Goal: Transaction & Acquisition: Purchase product/service

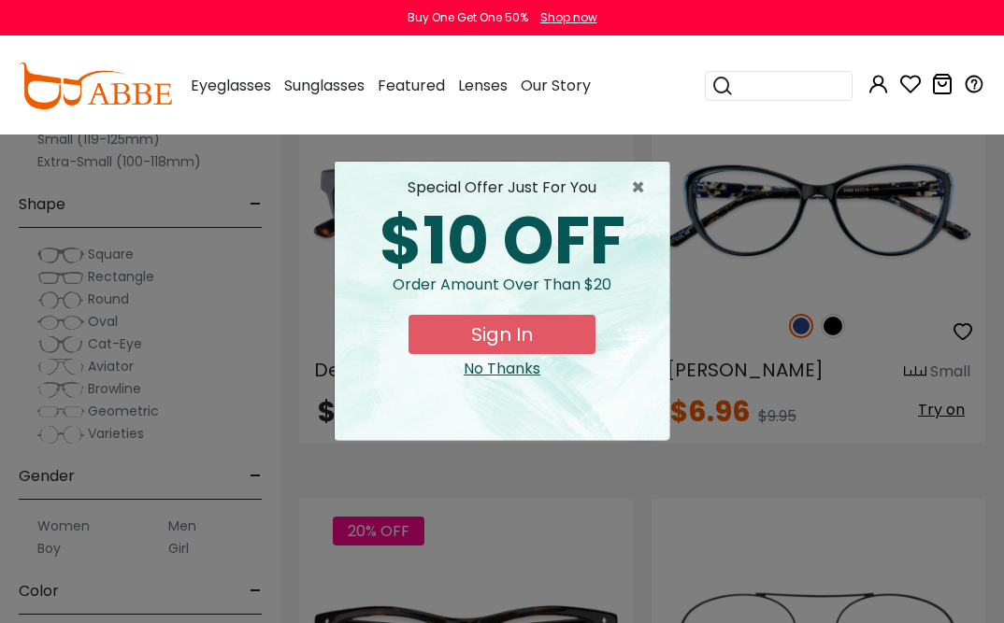
scroll to position [1965, 0]
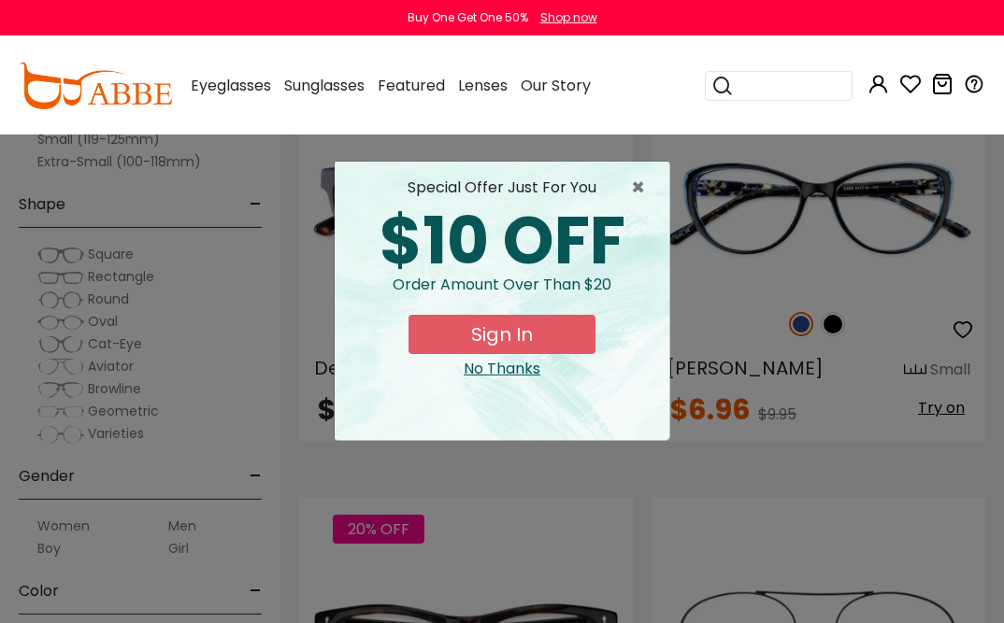
click at [646, 187] on span "×" at bounding box center [642, 188] width 23 height 22
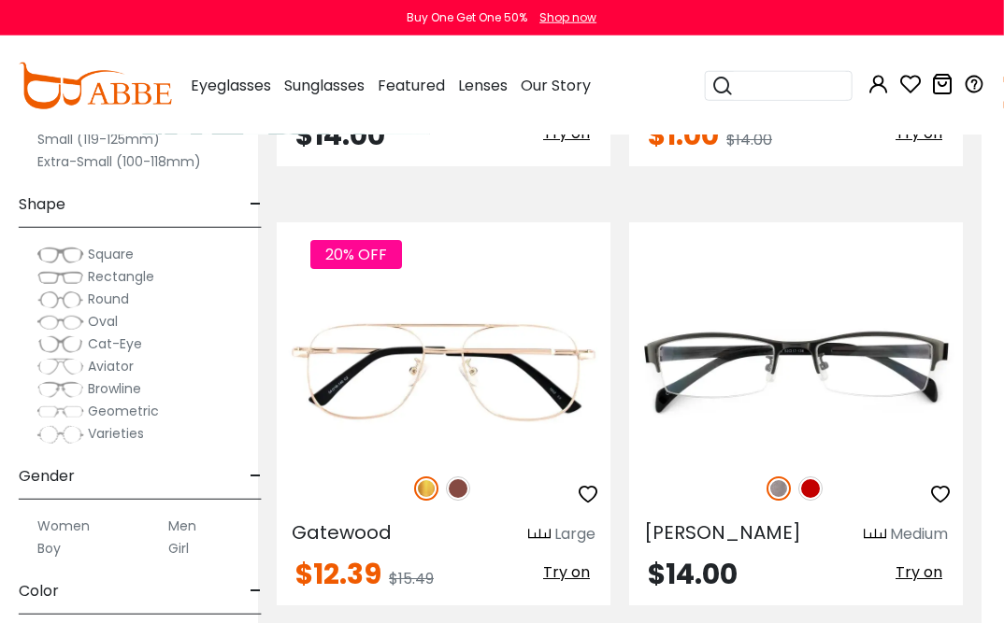
scroll to position [6199, 23]
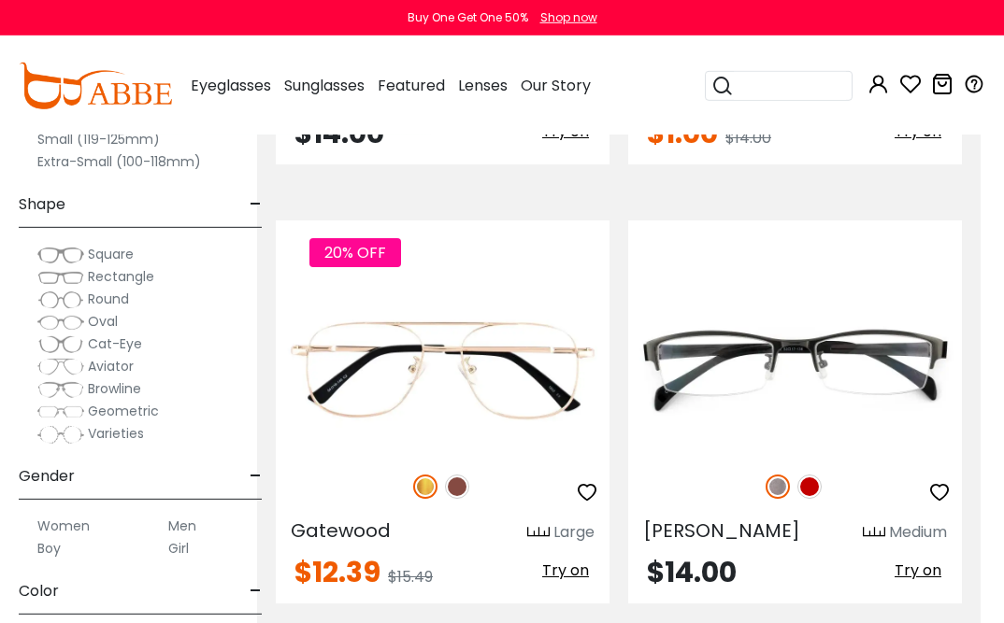
click at [0, 0] on img at bounding box center [0, 0] width 0 height 0
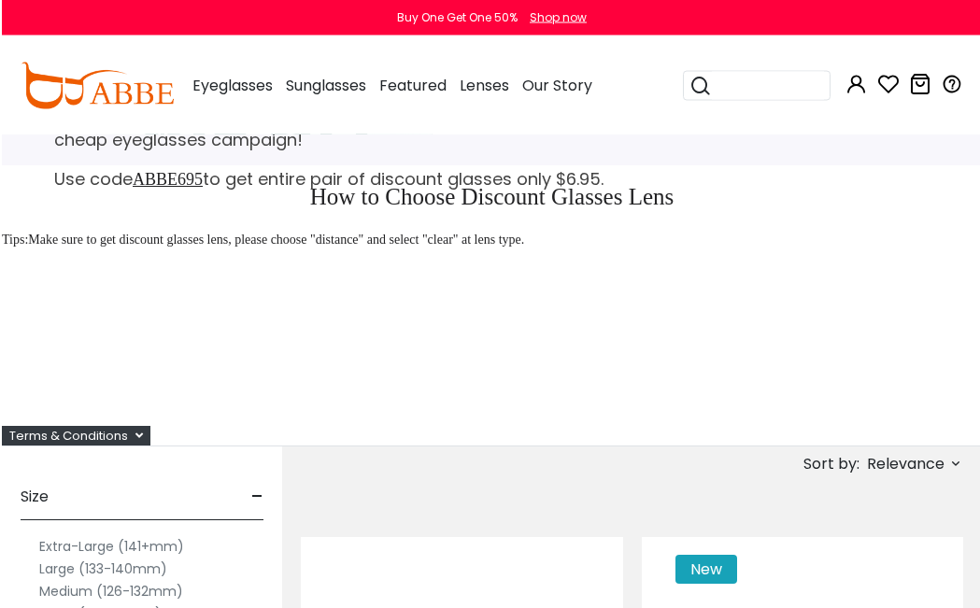
scroll to position [0, 0]
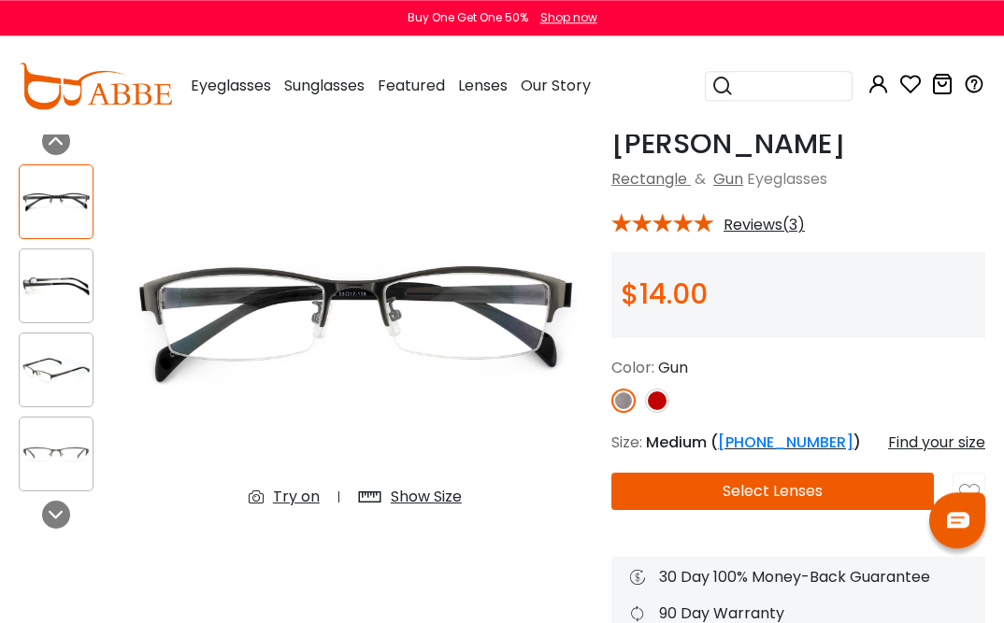
scroll to position [85, 0]
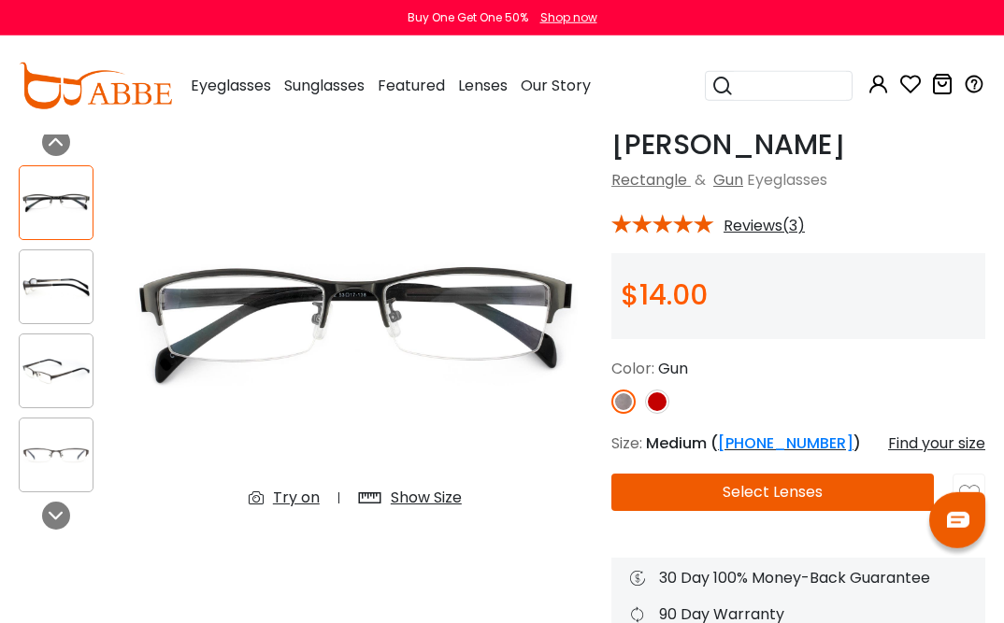
click at [654, 399] on img at bounding box center [657, 402] width 24 height 24
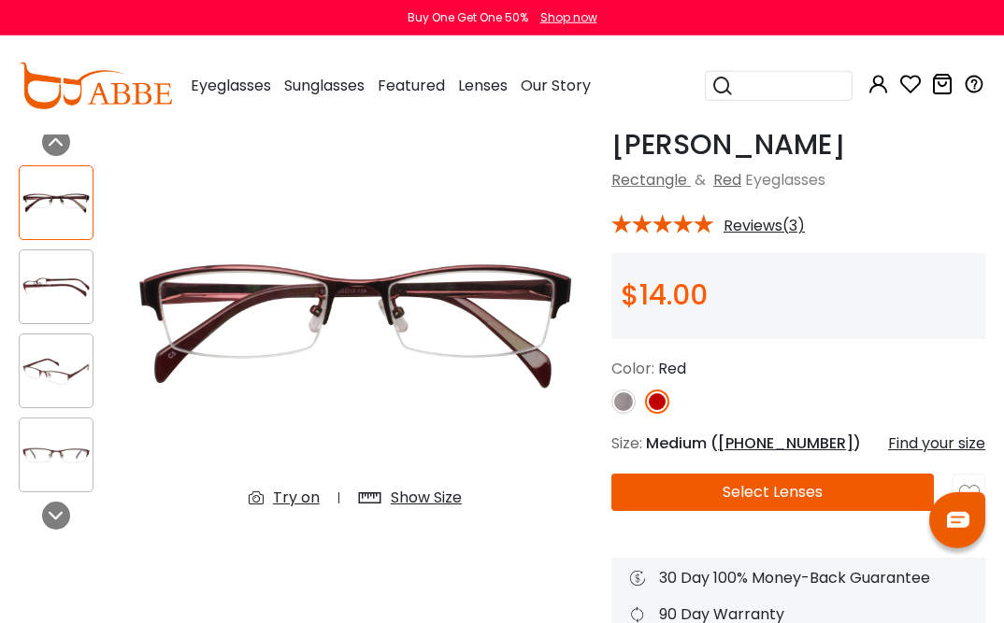
click at [55, 284] on img at bounding box center [56, 287] width 73 height 36
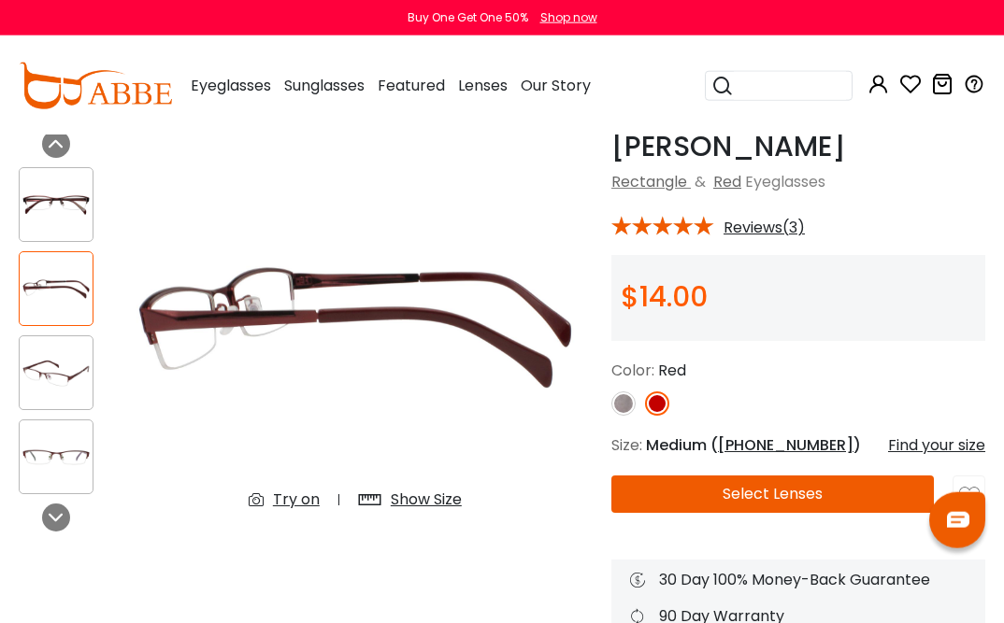
scroll to position [84, 0]
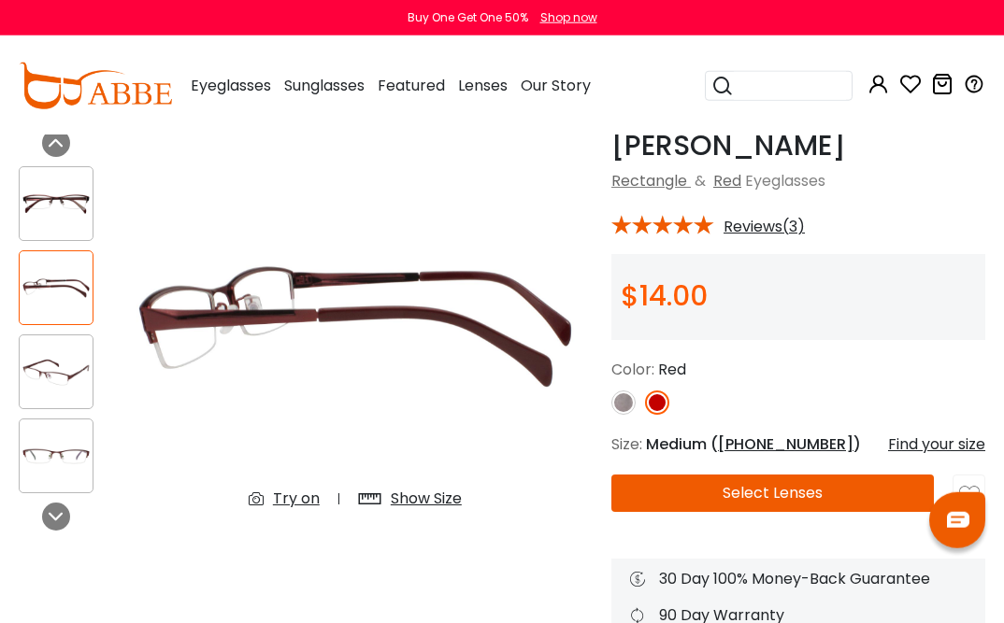
click at [226, 328] on img at bounding box center [355, 327] width 475 height 396
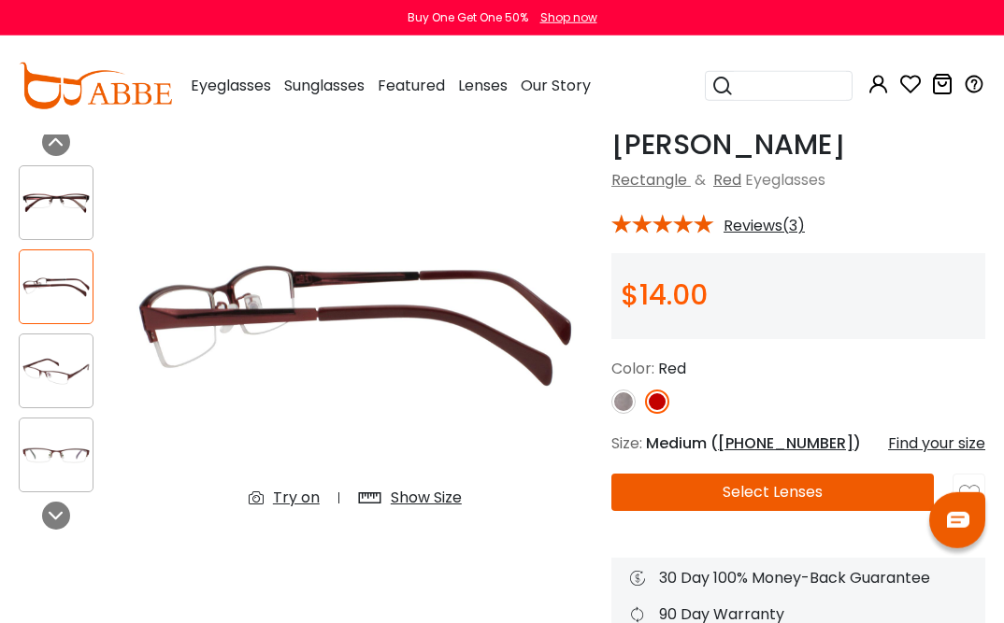
click at [46, 373] on img at bounding box center [56, 371] width 73 height 36
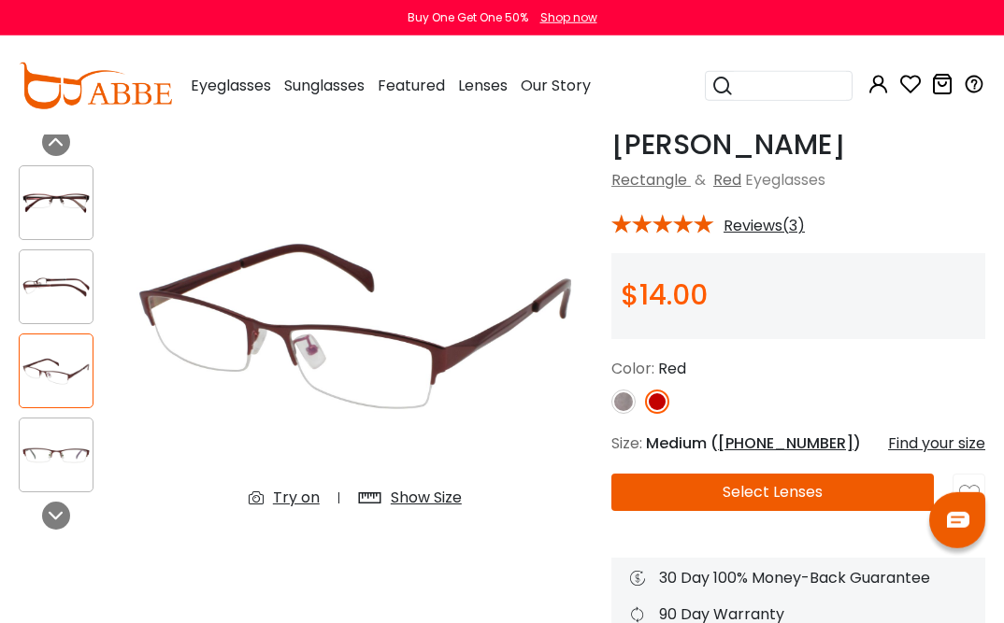
click at [43, 453] on img at bounding box center [56, 455] width 73 height 36
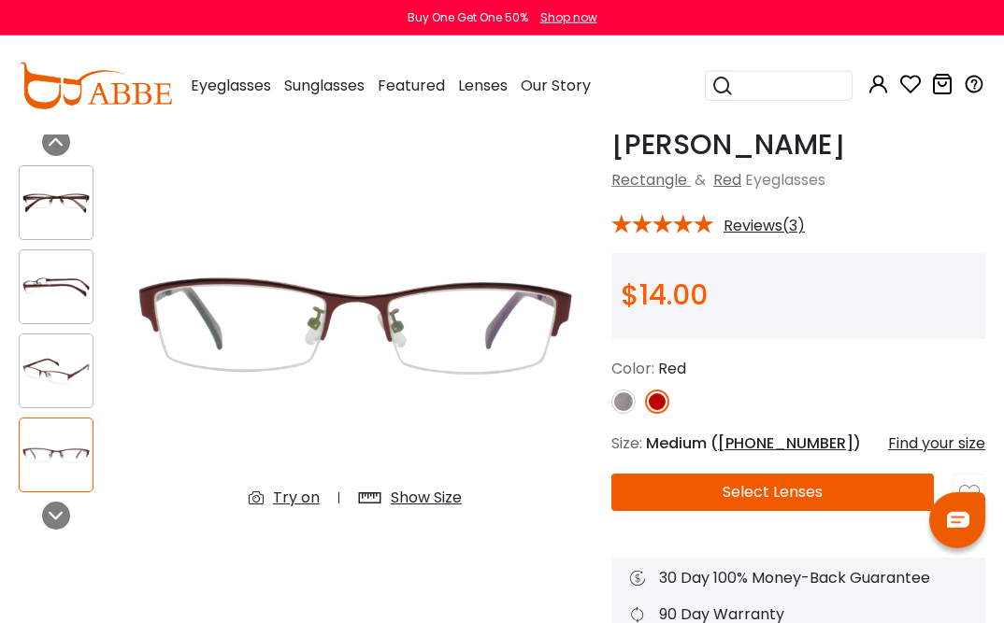
click at [35, 196] on img at bounding box center [56, 203] width 73 height 36
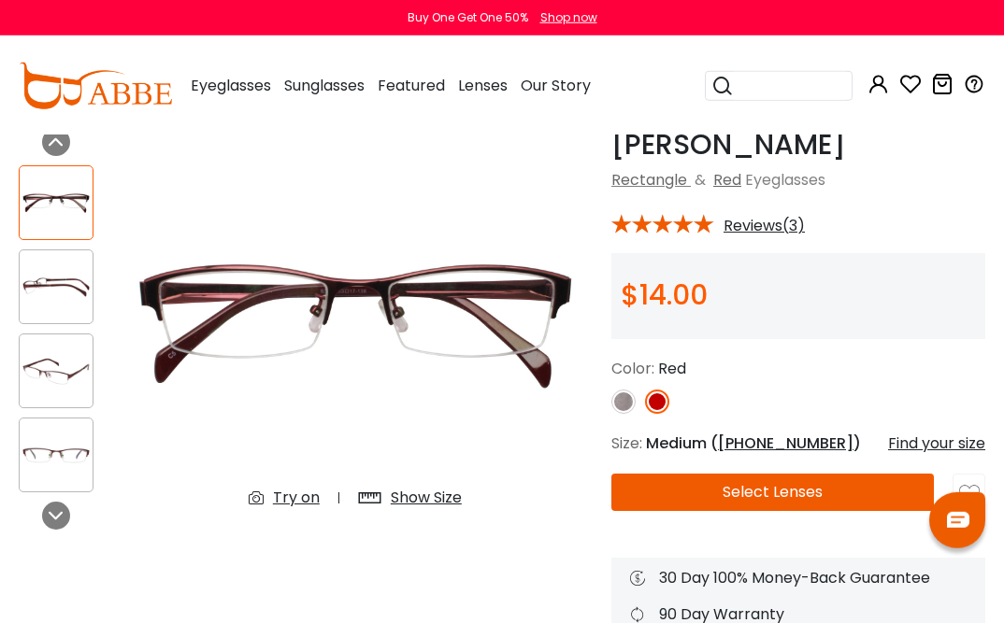
click at [621, 407] on img at bounding box center [623, 402] width 24 height 24
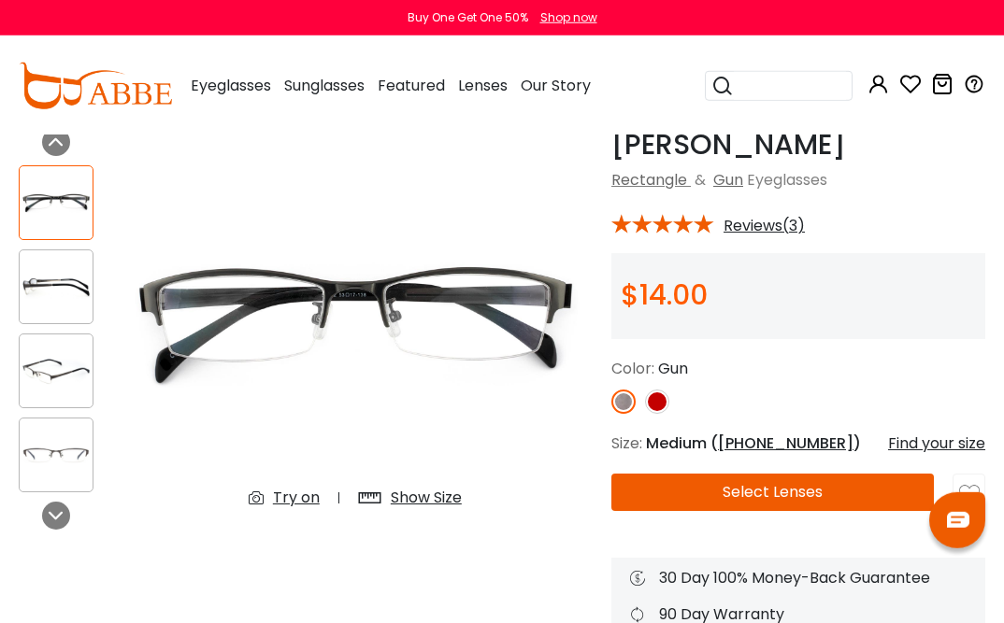
click at [271, 502] on icon at bounding box center [261, 498] width 24 height 22
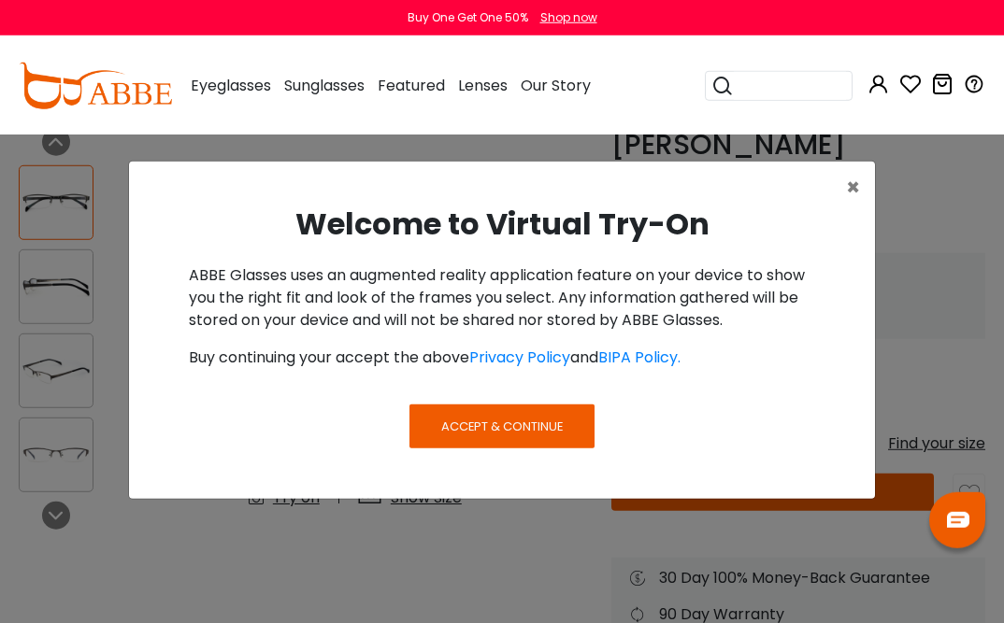
click at [484, 425] on span "Accept & Continue" at bounding box center [501, 427] width 121 height 18
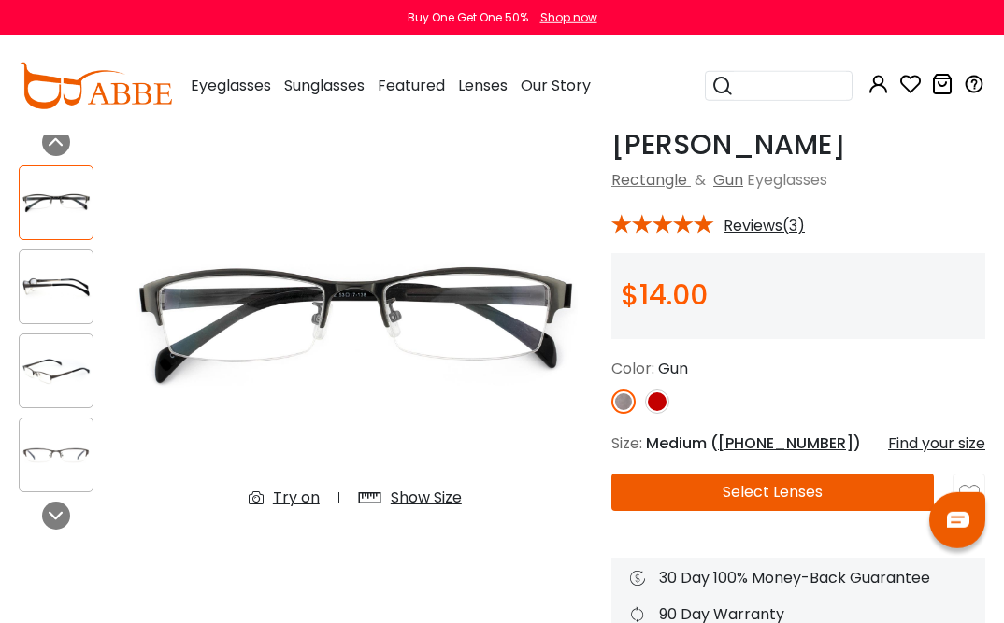
click at [296, 503] on div "Try on" at bounding box center [296, 498] width 47 height 22
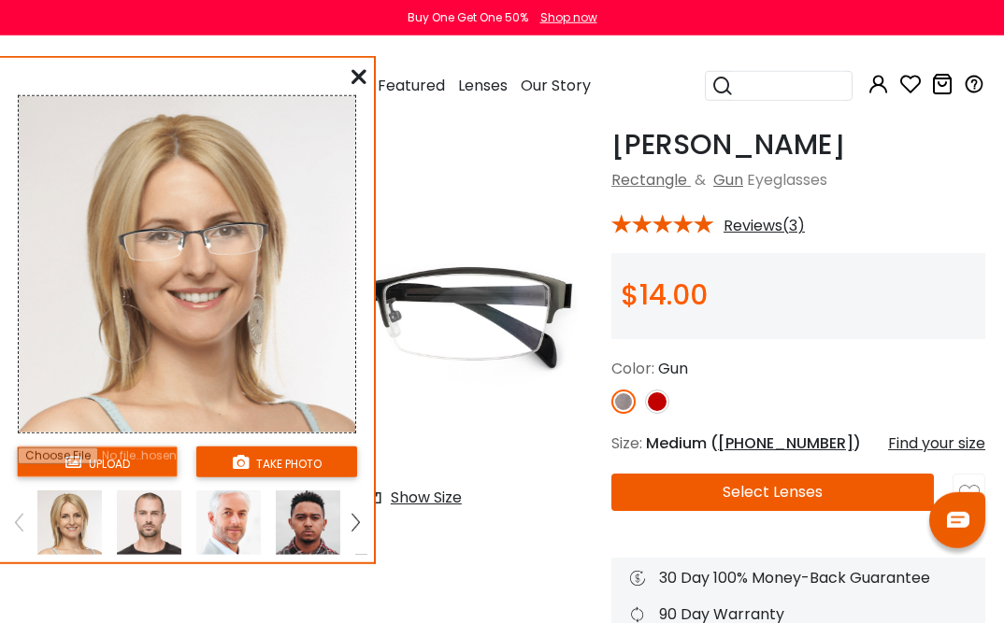
click at [265, 475] on button "take photo" at bounding box center [276, 462] width 161 height 31
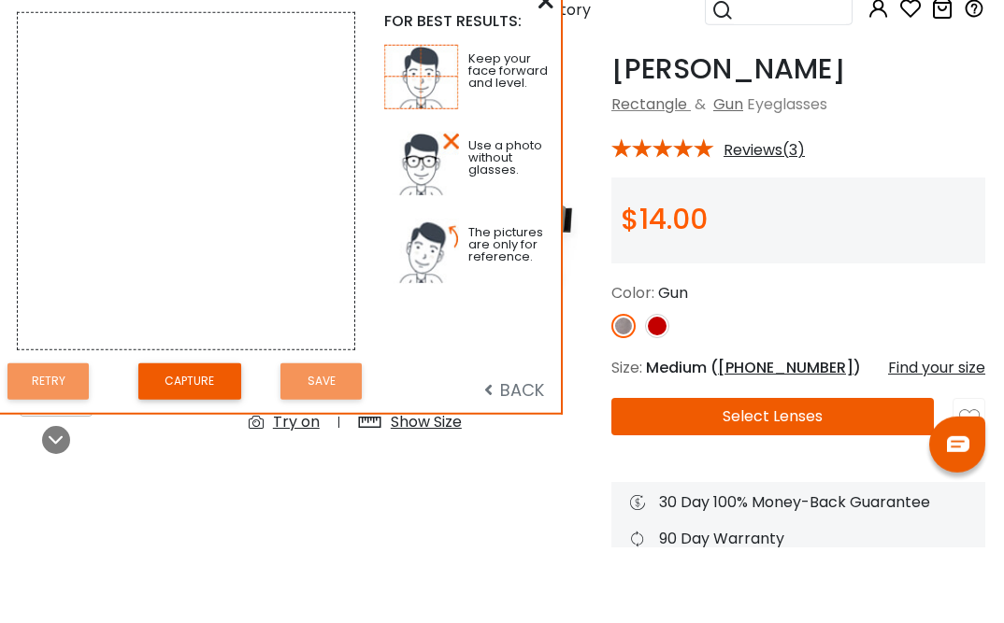
scroll to position [163, 0]
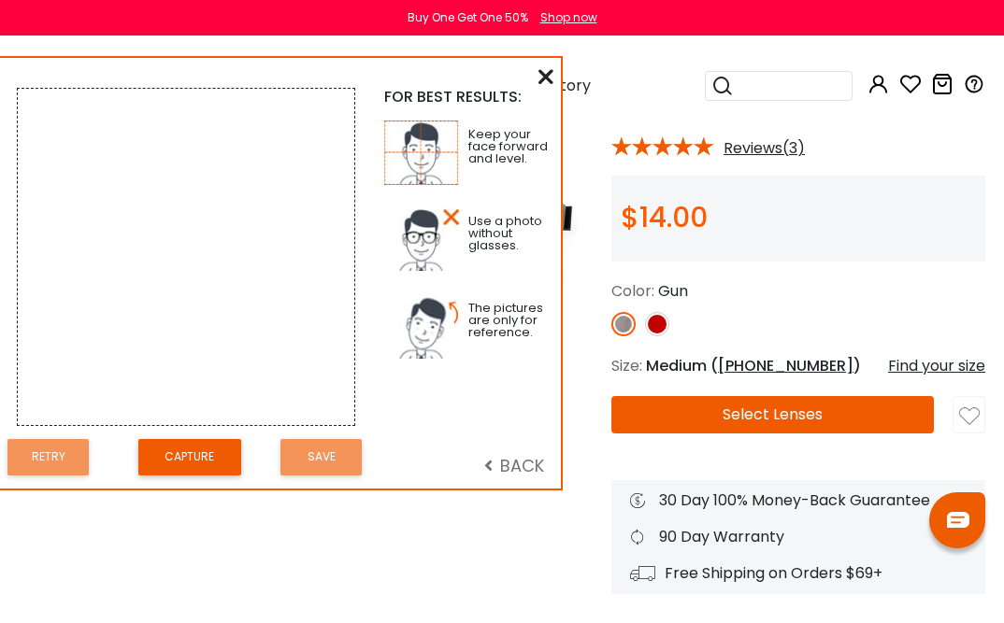
click at [184, 456] on button "Capture" at bounding box center [189, 457] width 103 height 36
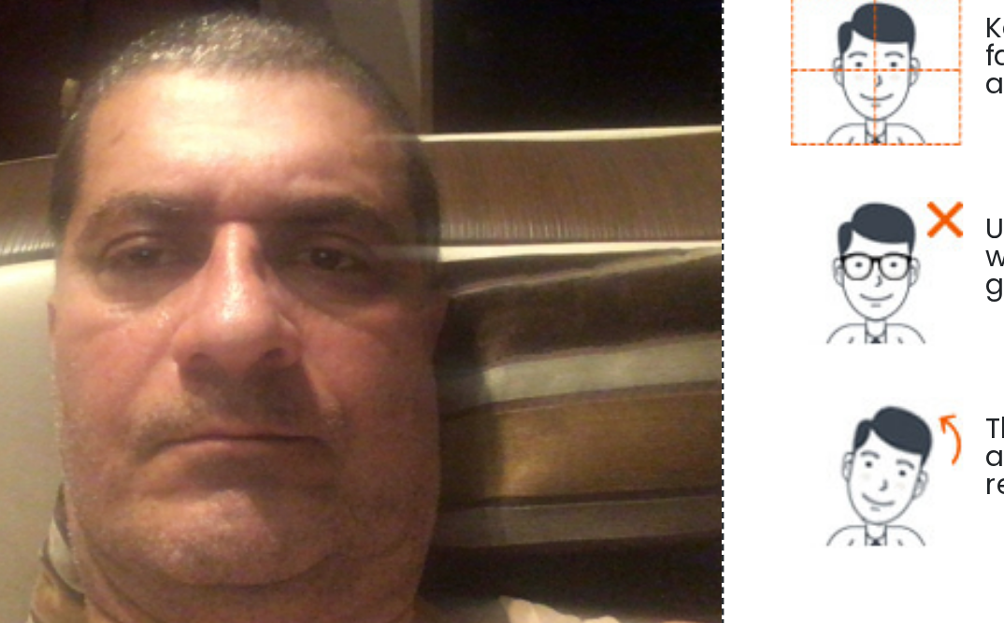
scroll to position [150, 0]
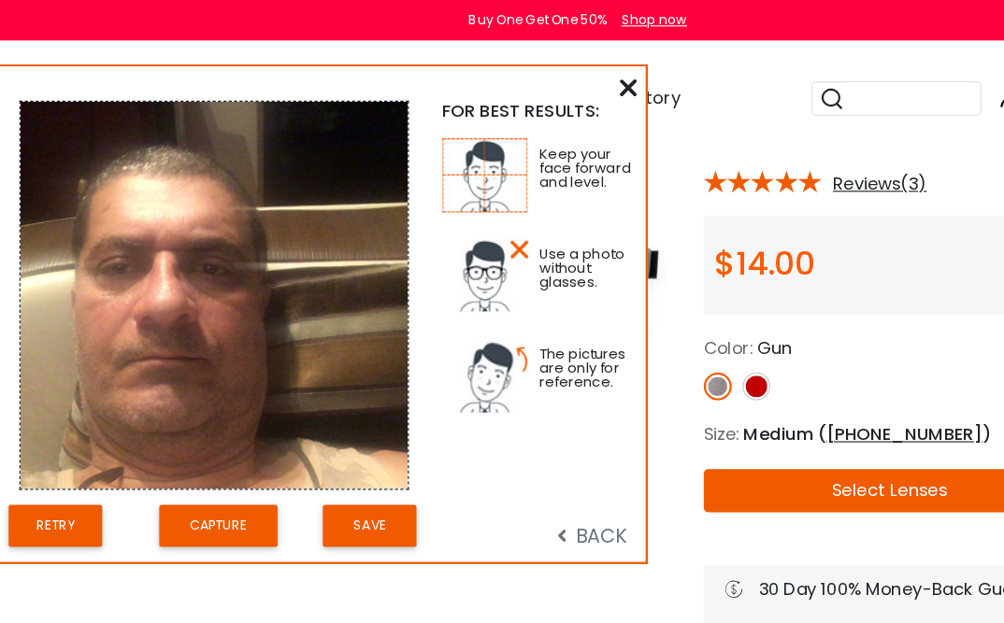
click at [319, 457] on button "Save" at bounding box center [320, 457] width 81 height 36
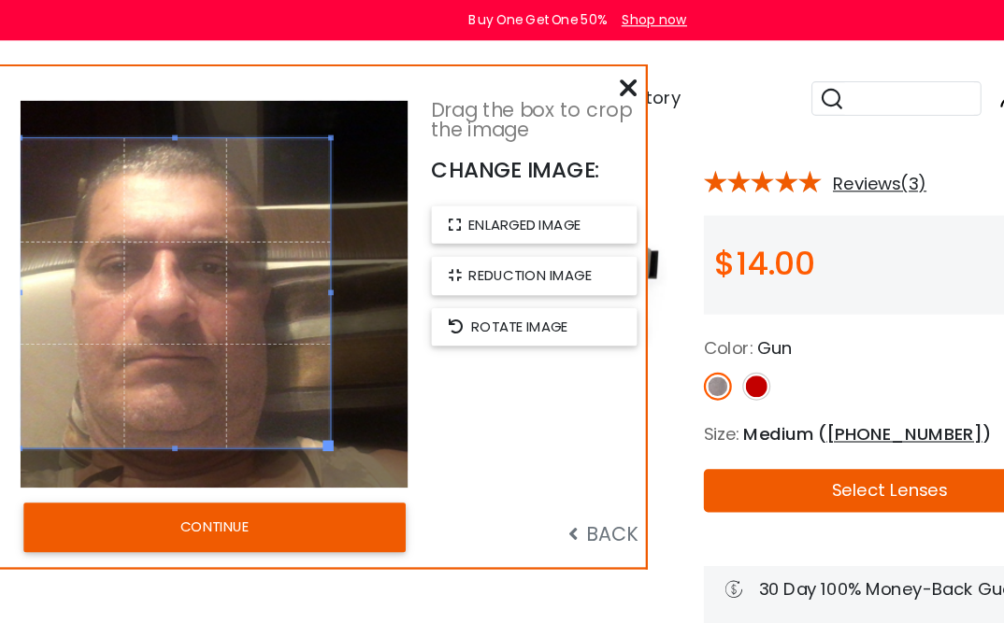
click at [179, 458] on button "CONTINUE" at bounding box center [187, 458] width 332 height 43
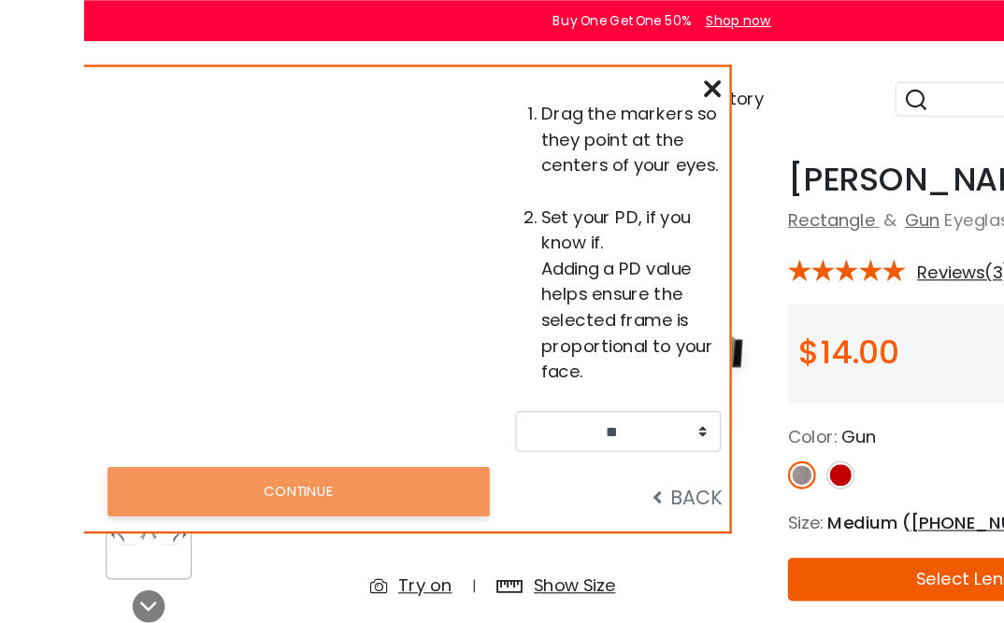
scroll to position [71, 0]
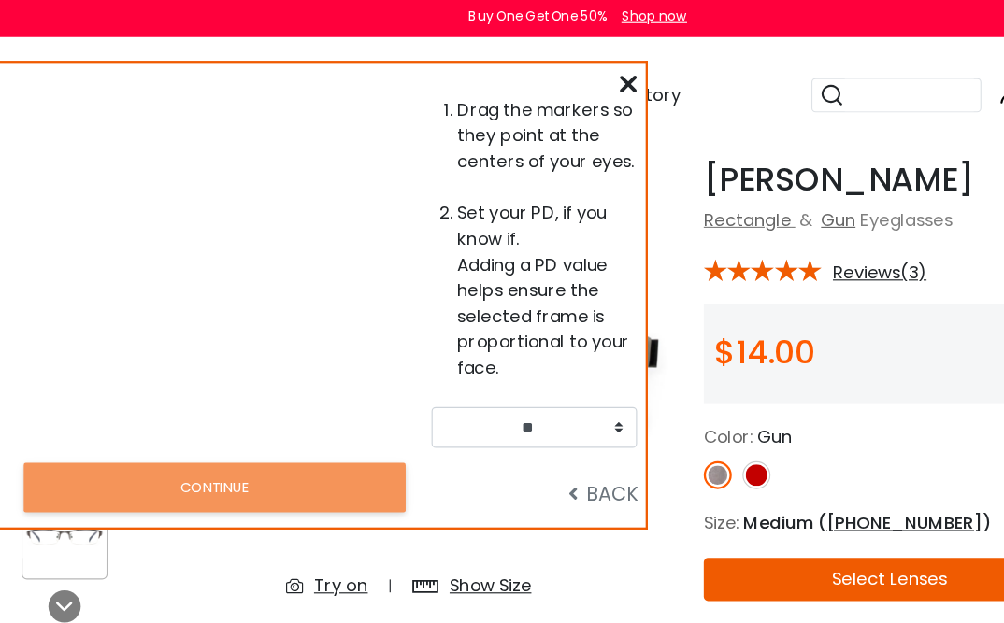
click at [537, 63] on div "Drag the markers so they point at the centers of your eyes. Set your PD, if you…" at bounding box center [280, 260] width 561 height 404
click at [541, 69] on icon at bounding box center [545, 76] width 15 height 15
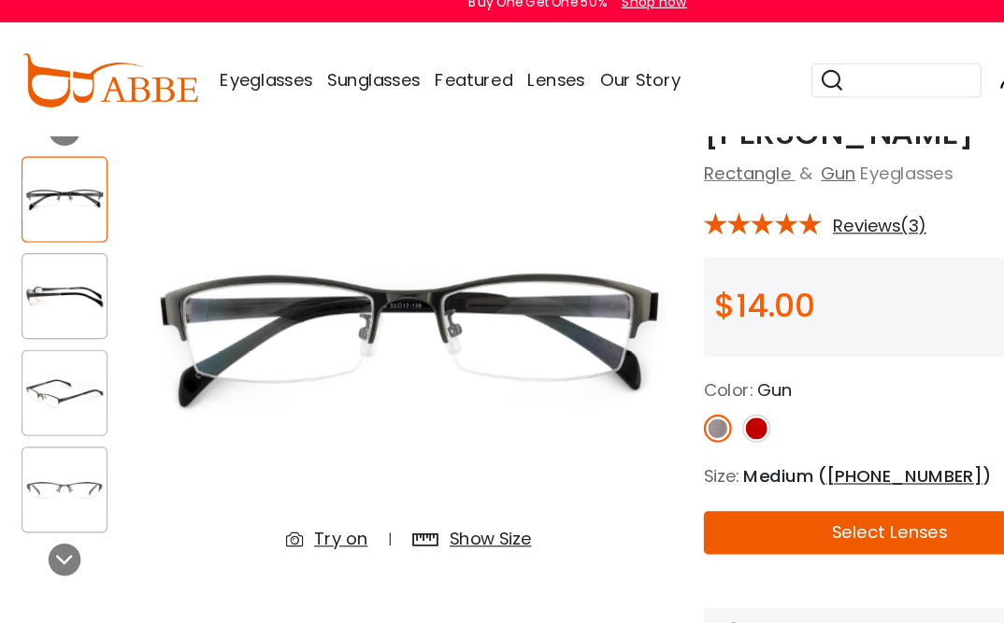
scroll to position [99, 0]
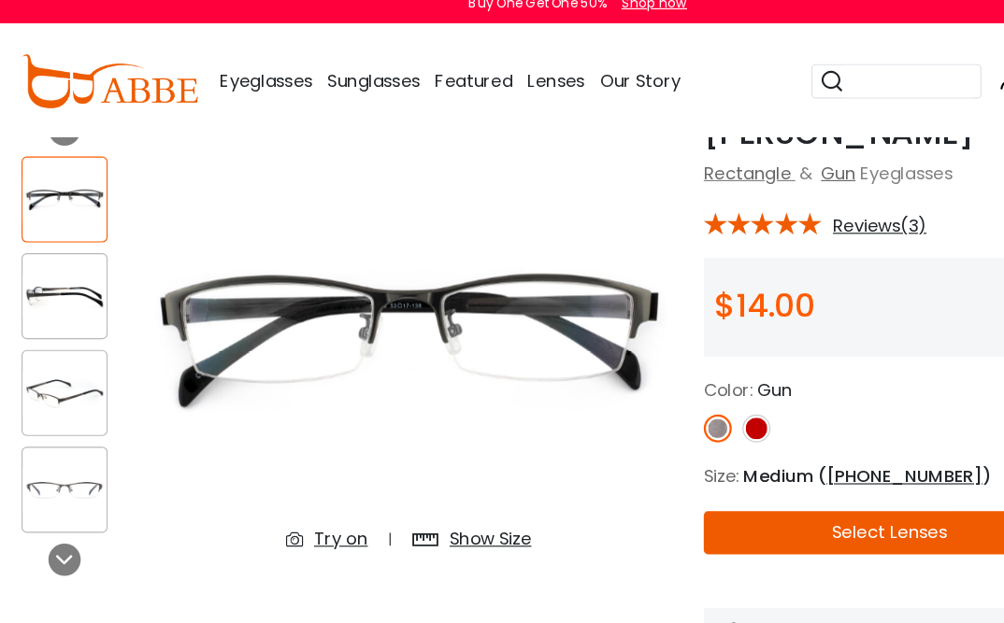
click at [58, 258] on img at bounding box center [56, 273] width 73 height 36
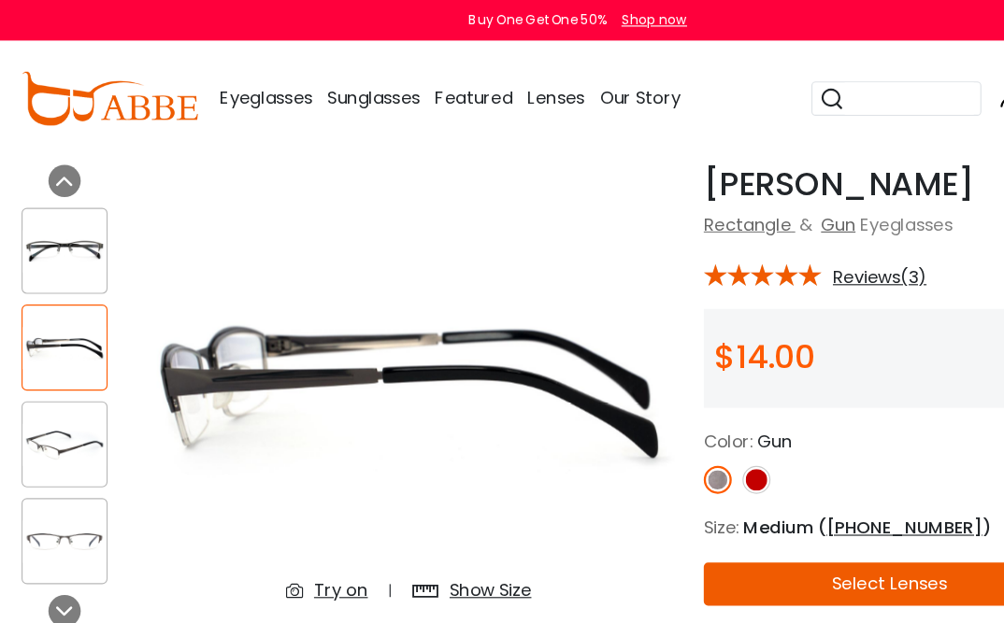
scroll to position [67, 0]
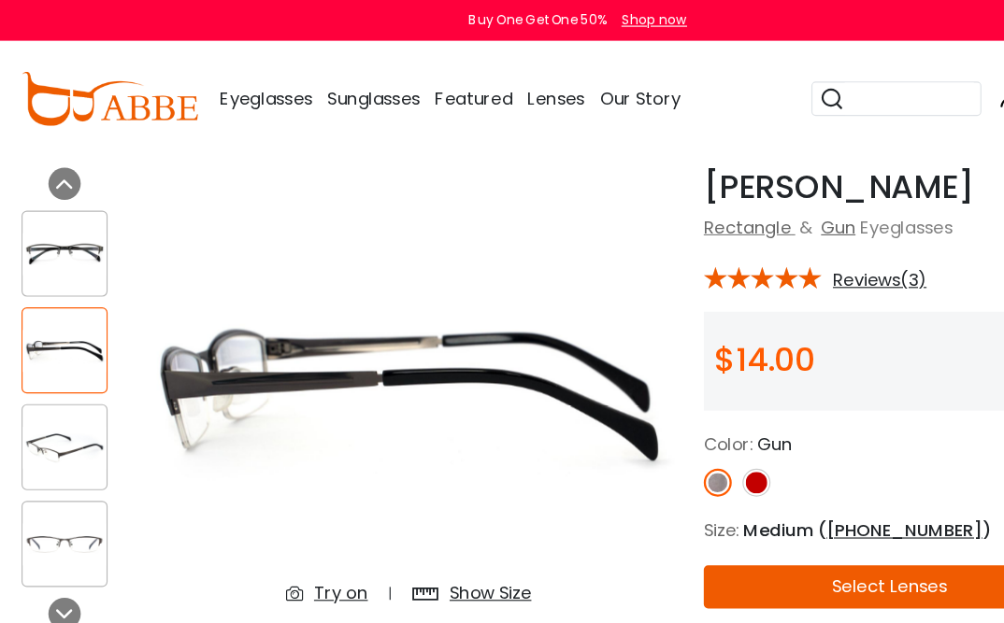
click at [183, 337] on img at bounding box center [355, 344] width 475 height 396
click at [189, 348] on img at bounding box center [355, 344] width 475 height 396
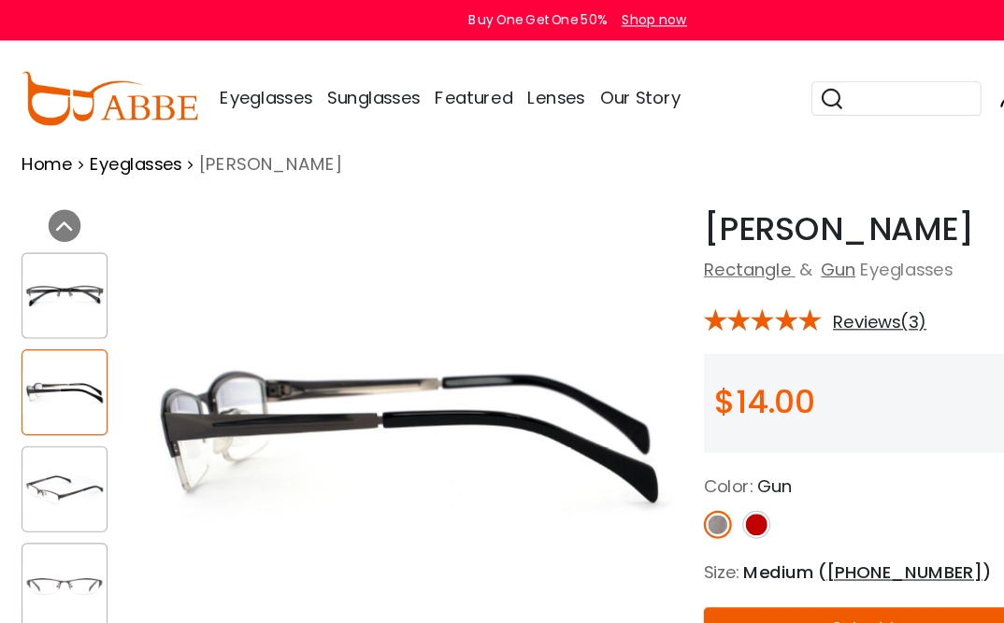
scroll to position [0, 0]
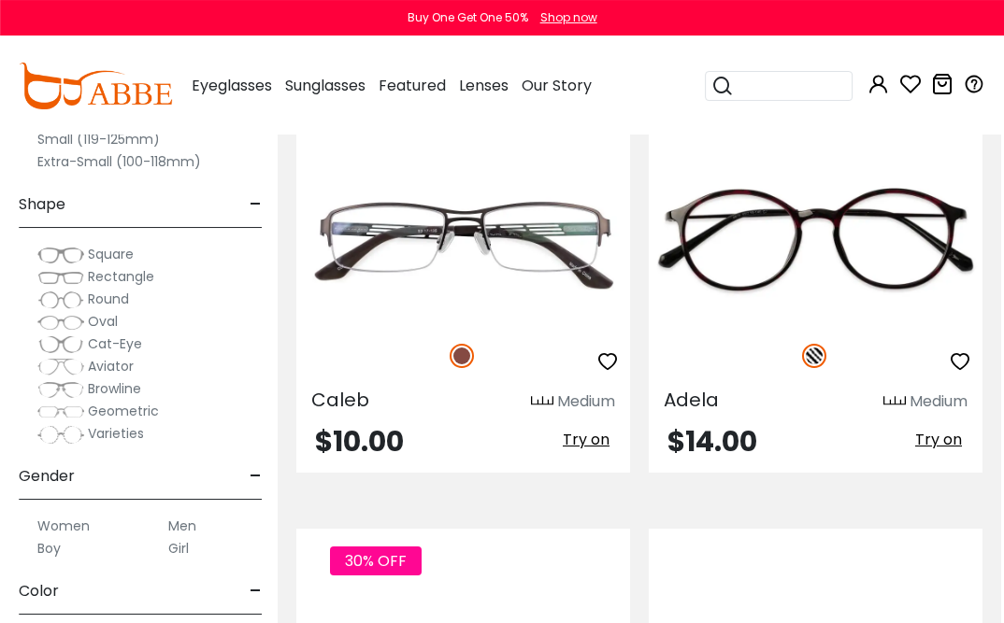
scroll to position [7638, 3]
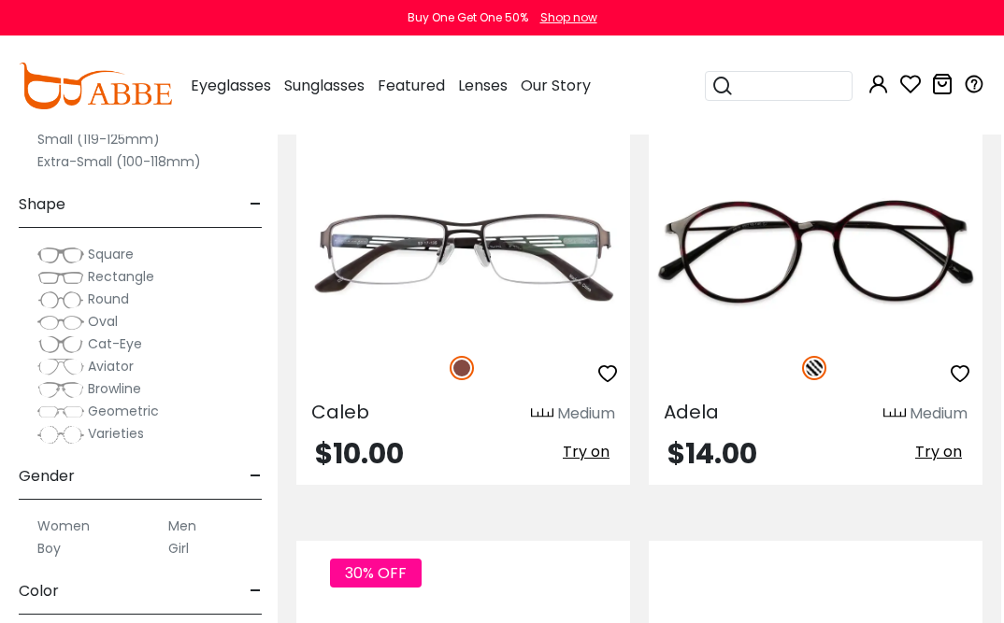
click at [0, 0] on img at bounding box center [0, 0] width 0 height 0
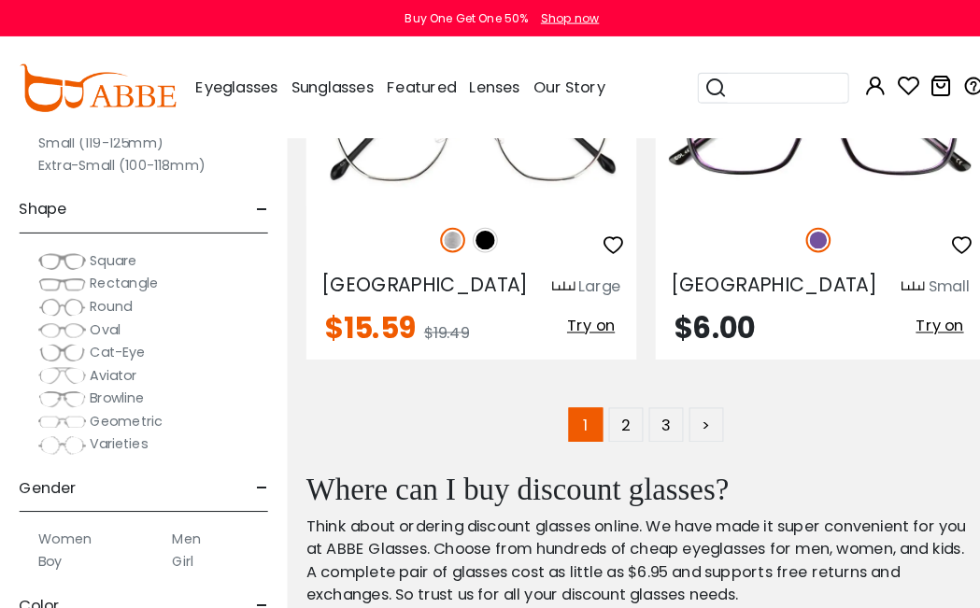
scroll to position [13365, 0]
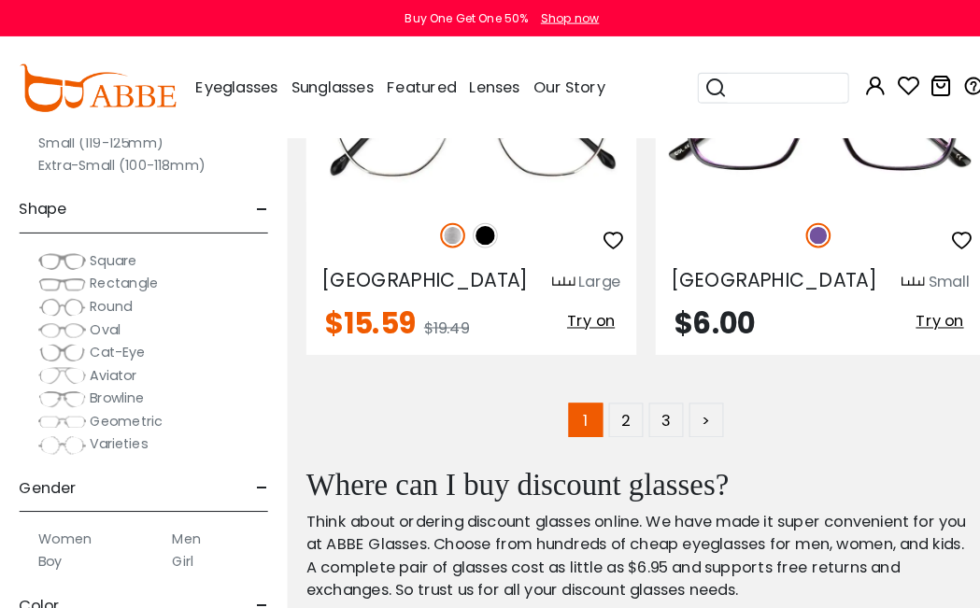
click at [620, 393] on link "2" at bounding box center [611, 410] width 34 height 34
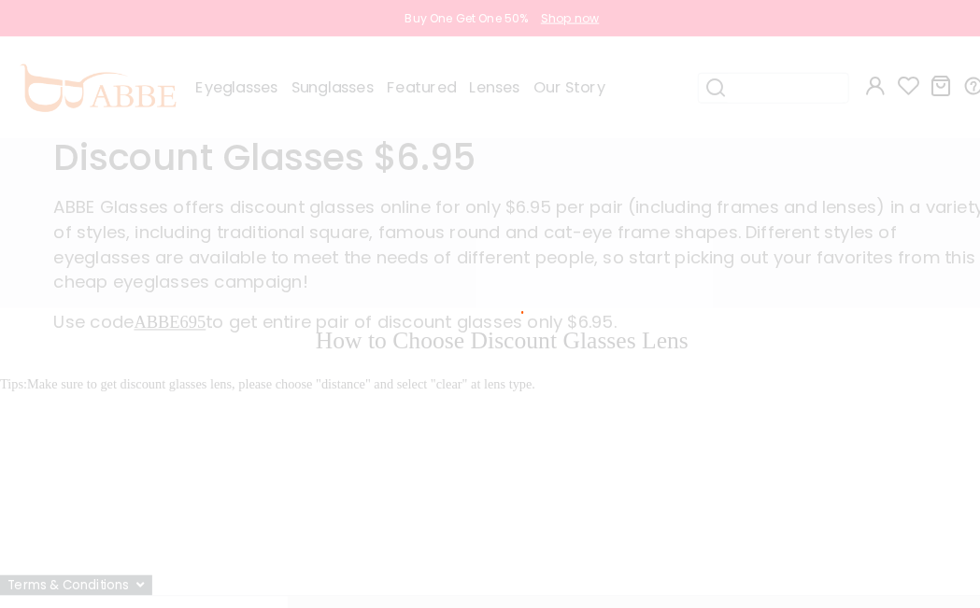
scroll to position [5, 0]
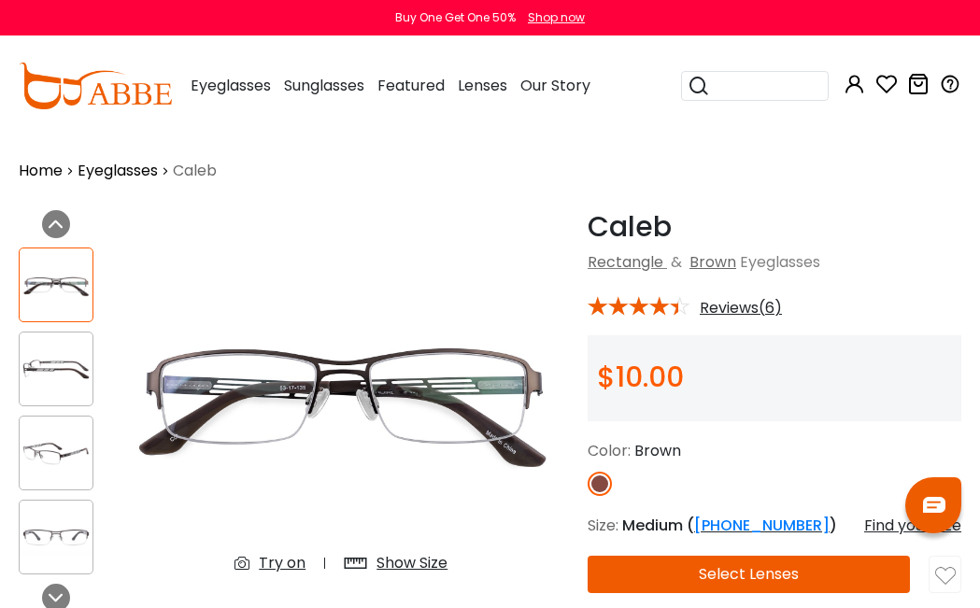
click at [54, 371] on img at bounding box center [56, 369] width 73 height 36
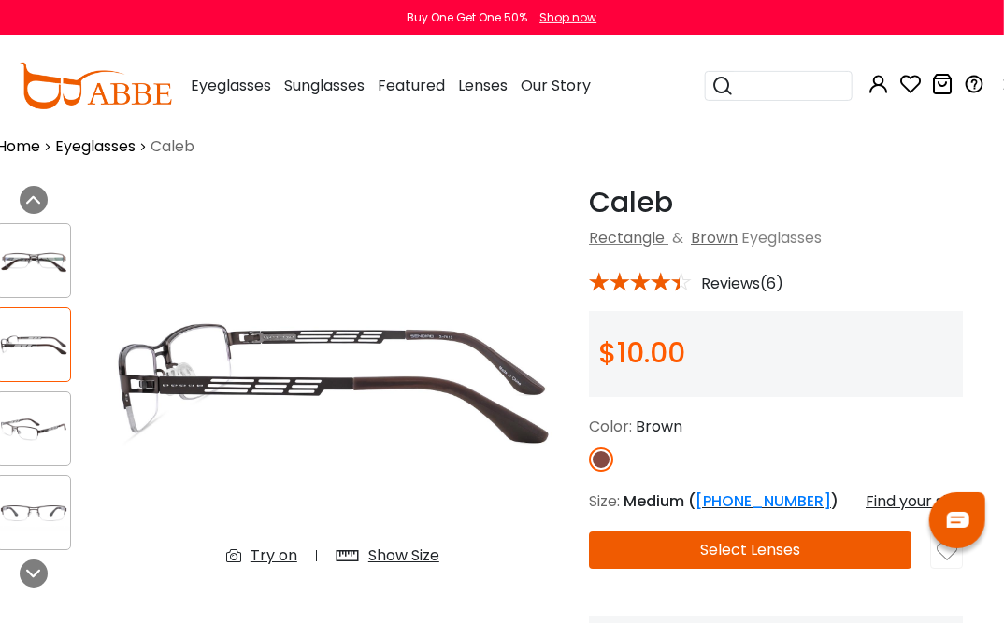
scroll to position [0, 22]
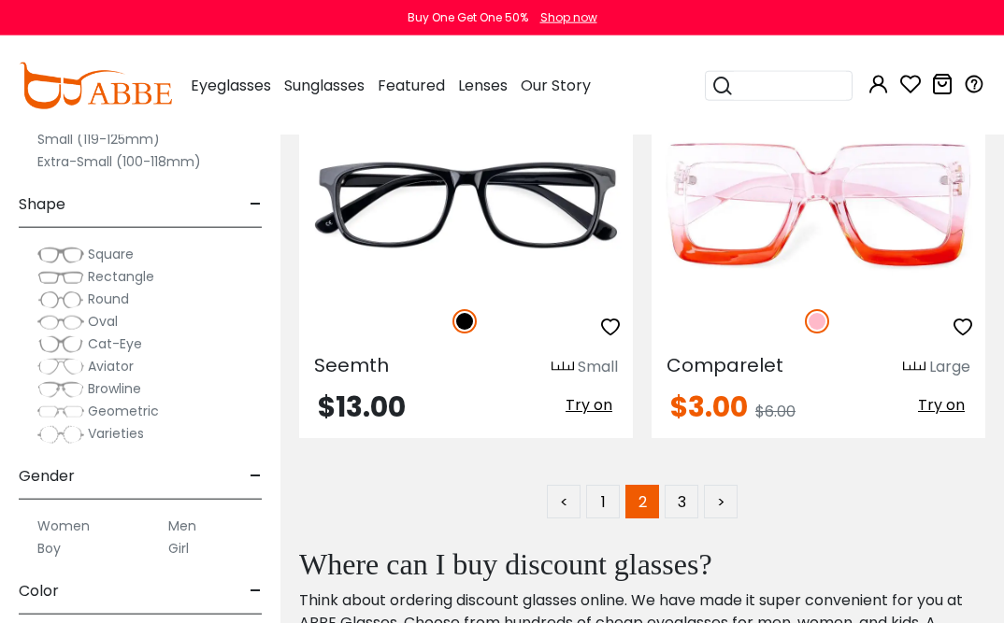
scroll to position [13376, 0]
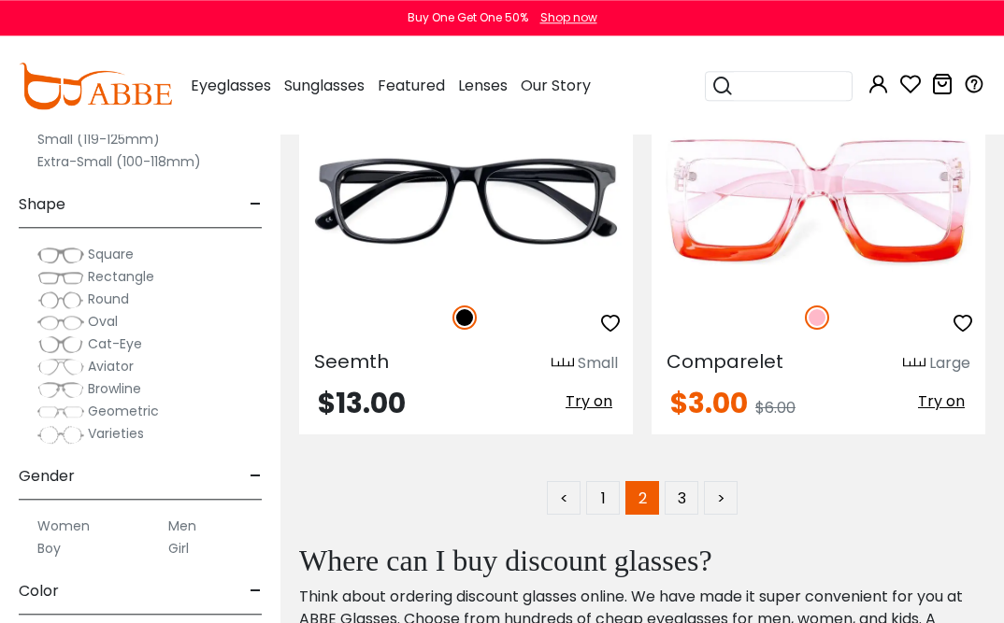
click at [687, 506] on link "3" at bounding box center [682, 498] width 34 height 34
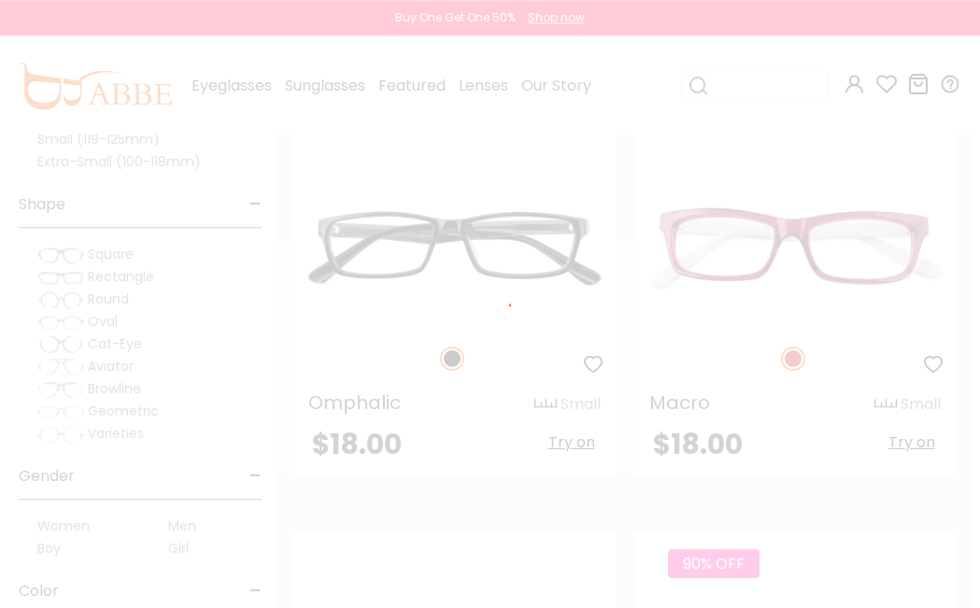
scroll to position [6674, 6]
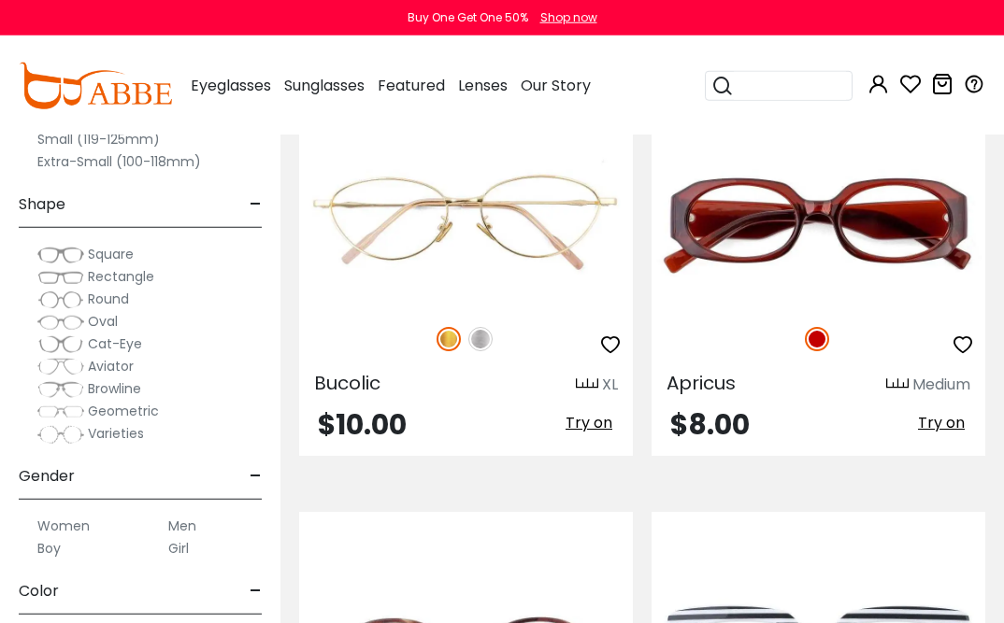
scroll to position [11134, 0]
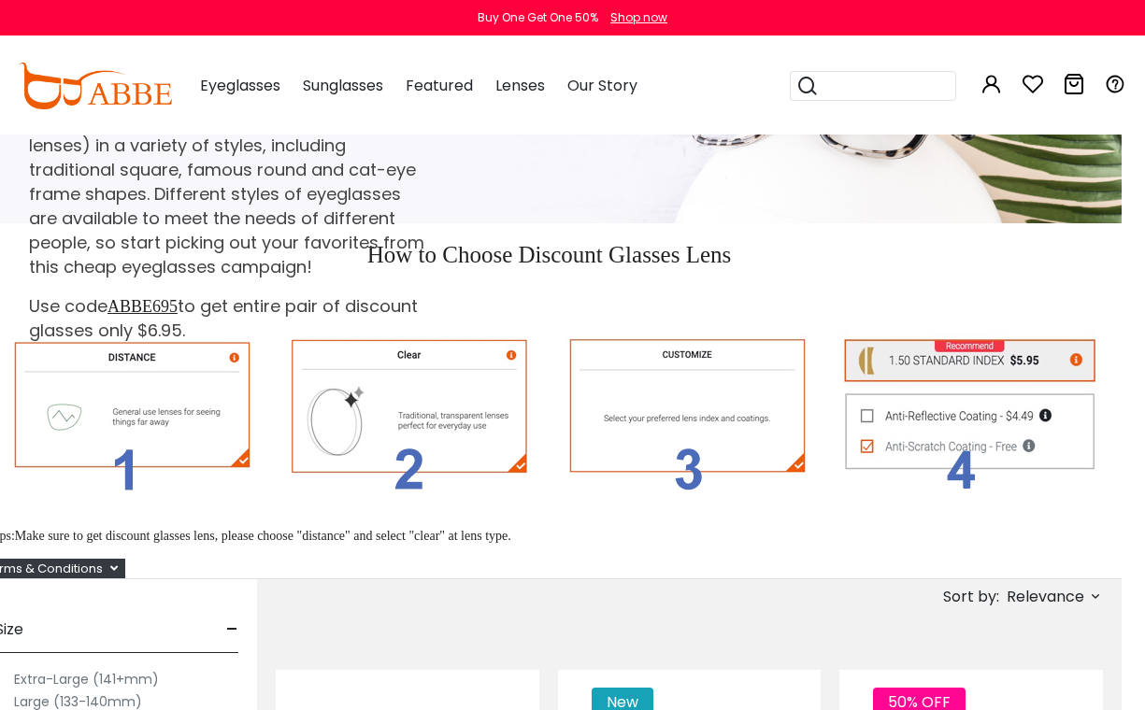
scroll to position [149, 22]
click at [995, 450] on img at bounding box center [551, 408] width 1122 height 238
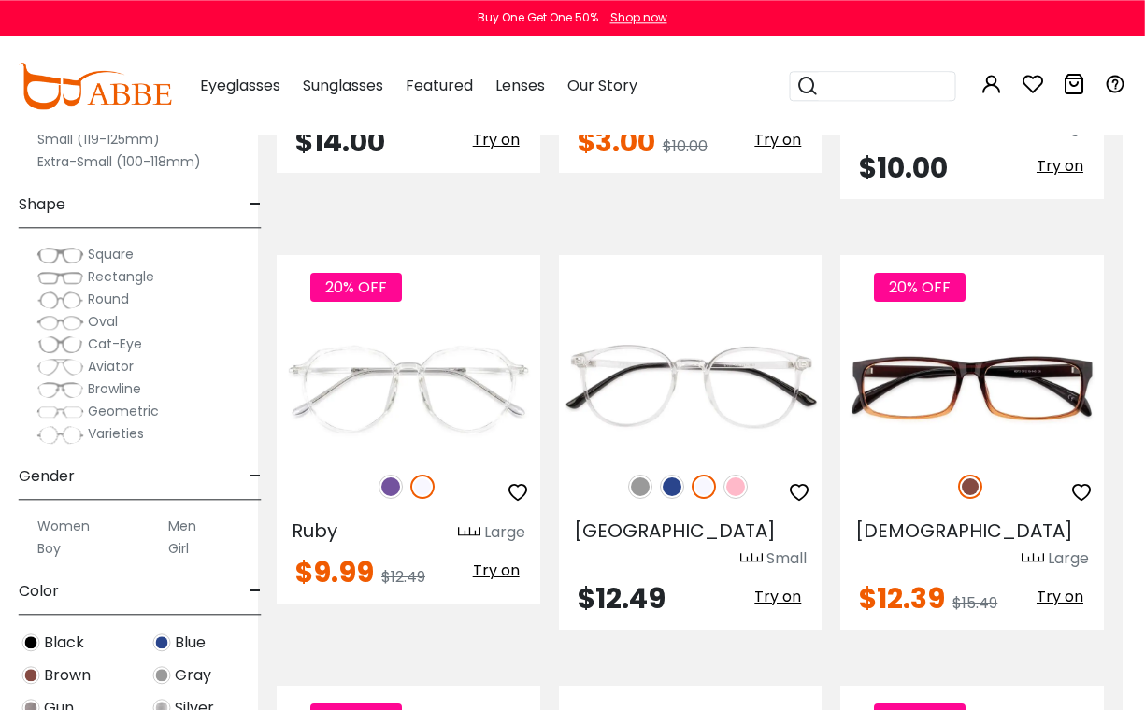
scroll to position [5928, 23]
click at [0, 0] on img at bounding box center [0, 0] width 0 height 0
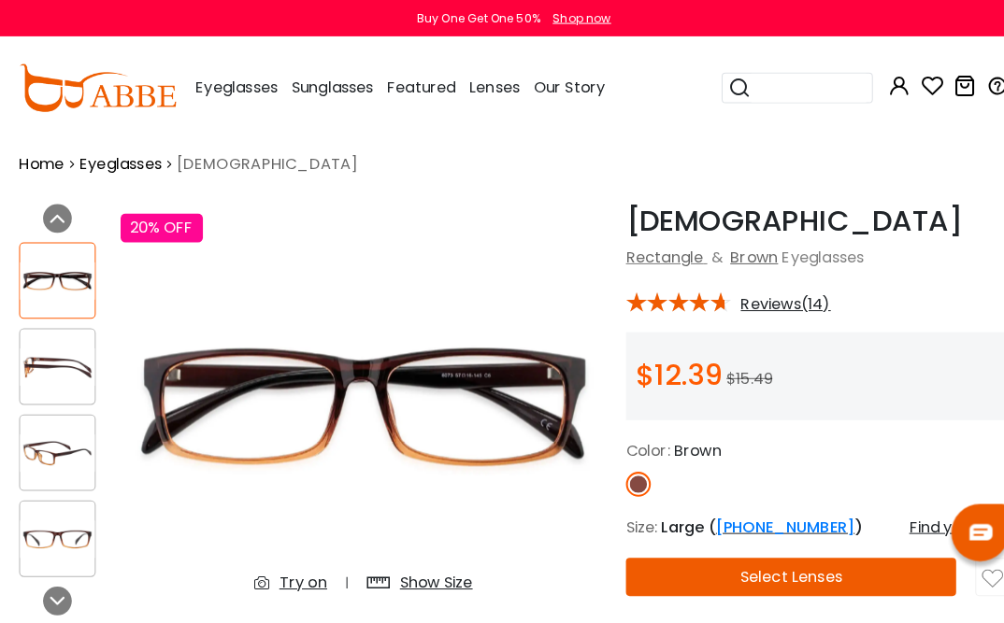
scroll to position [15, 0]
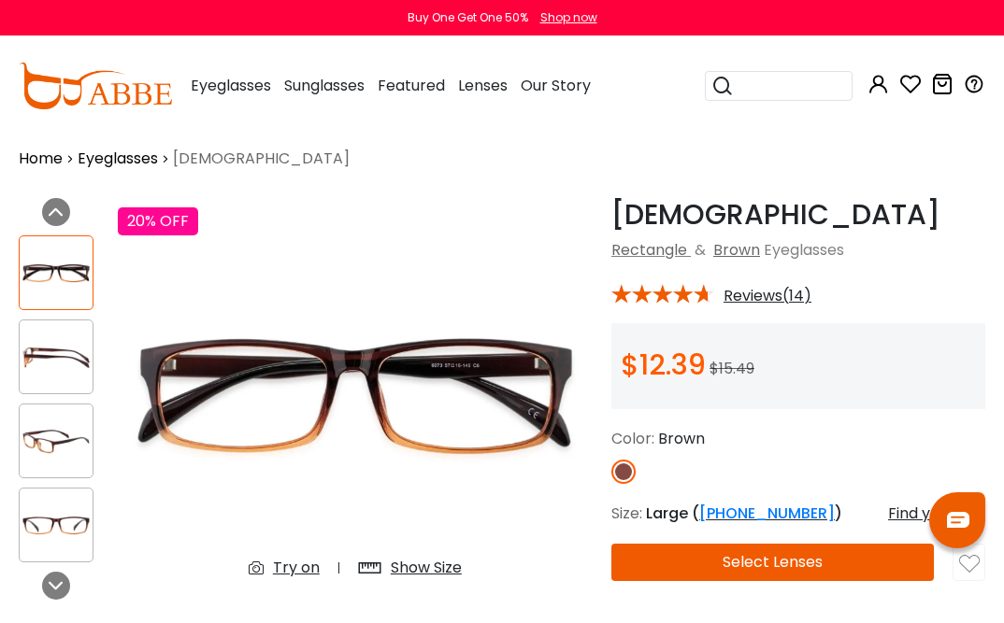
click at [60, 359] on img at bounding box center [56, 357] width 73 height 36
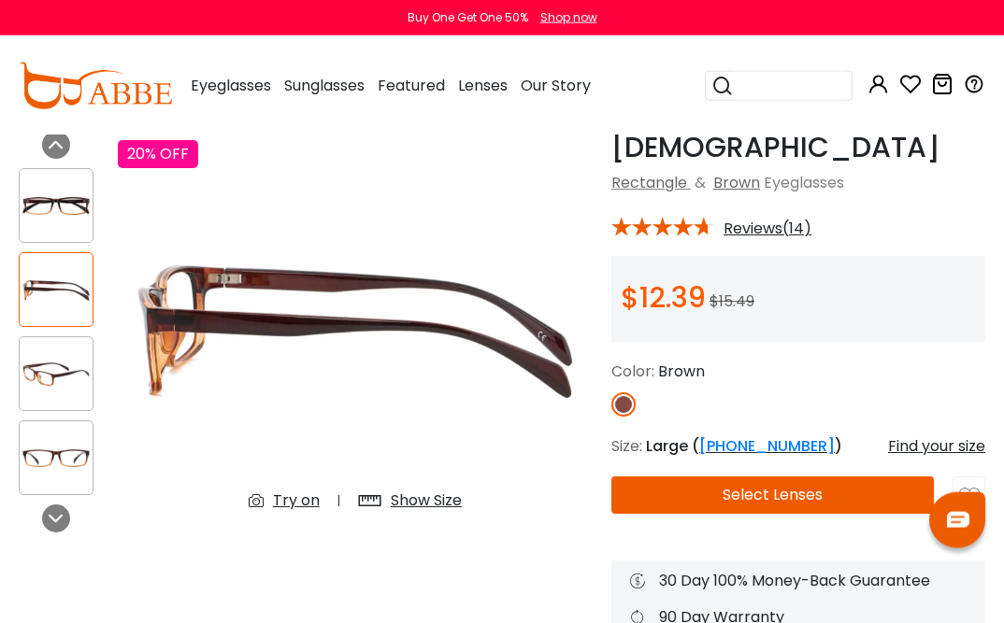
scroll to position [84, 0]
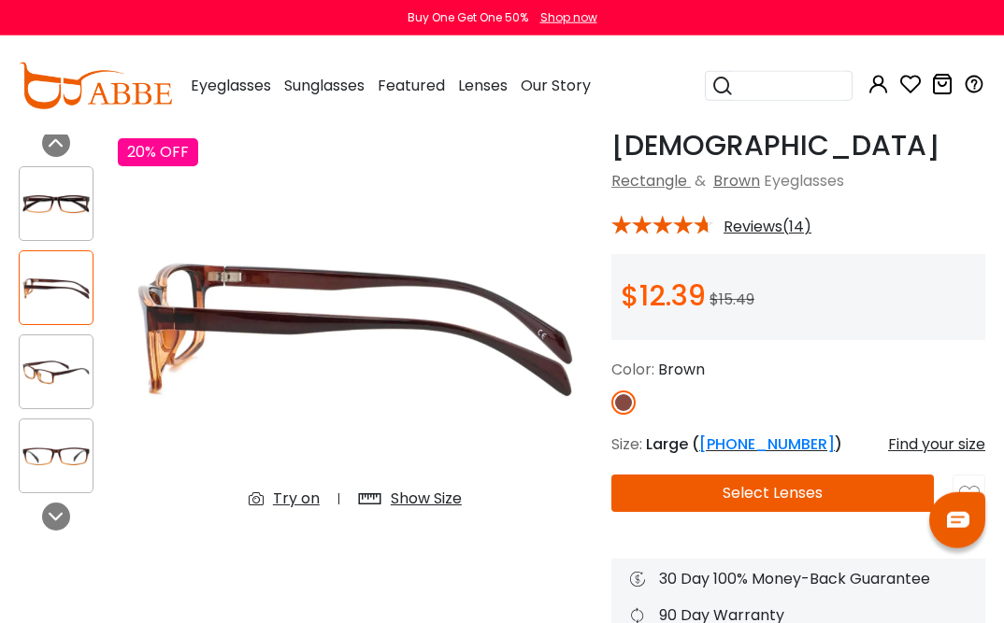
click at [39, 359] on img at bounding box center [56, 372] width 73 height 36
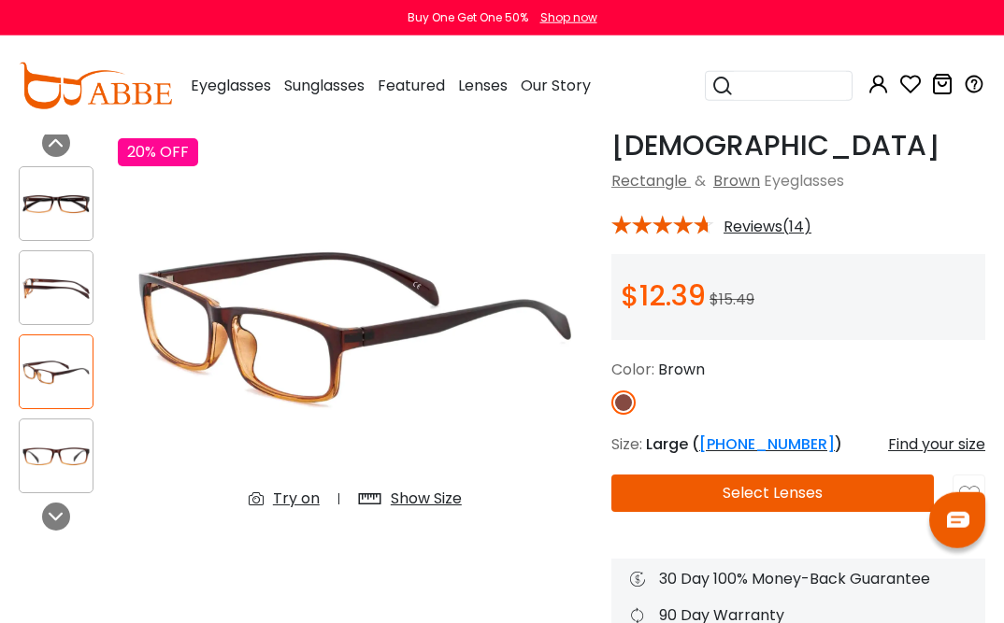
click at [49, 467] on img at bounding box center [56, 456] width 73 height 36
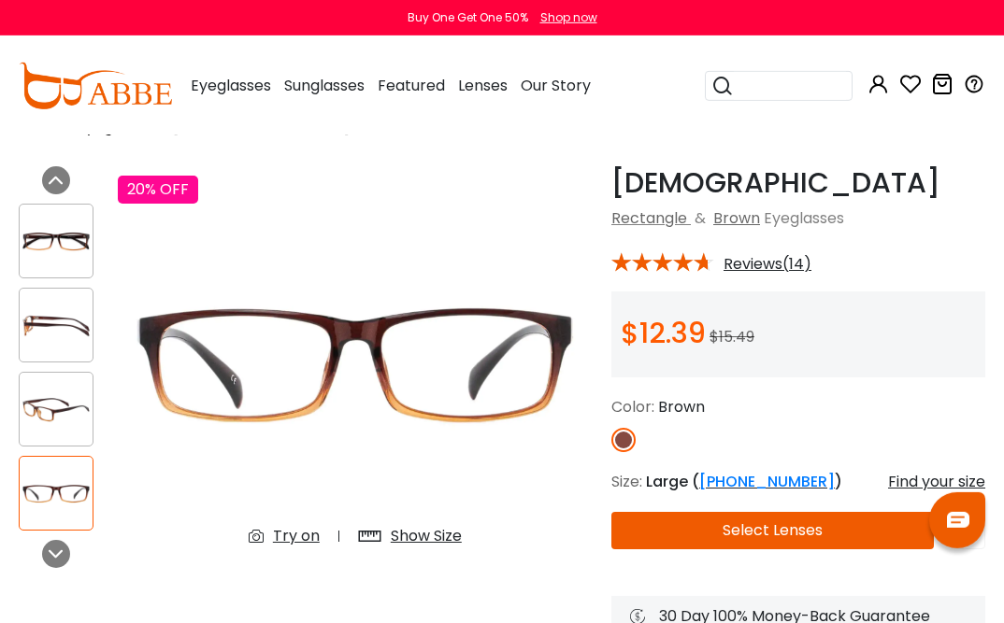
scroll to position [47, 0]
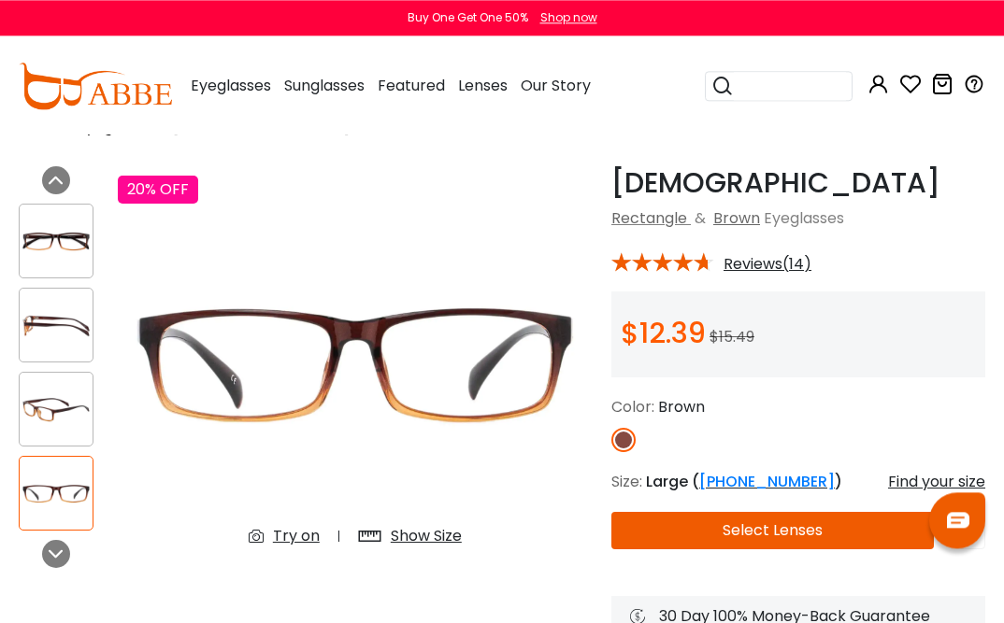
click at [797, 266] on span "Reviews(14)" at bounding box center [767, 264] width 88 height 17
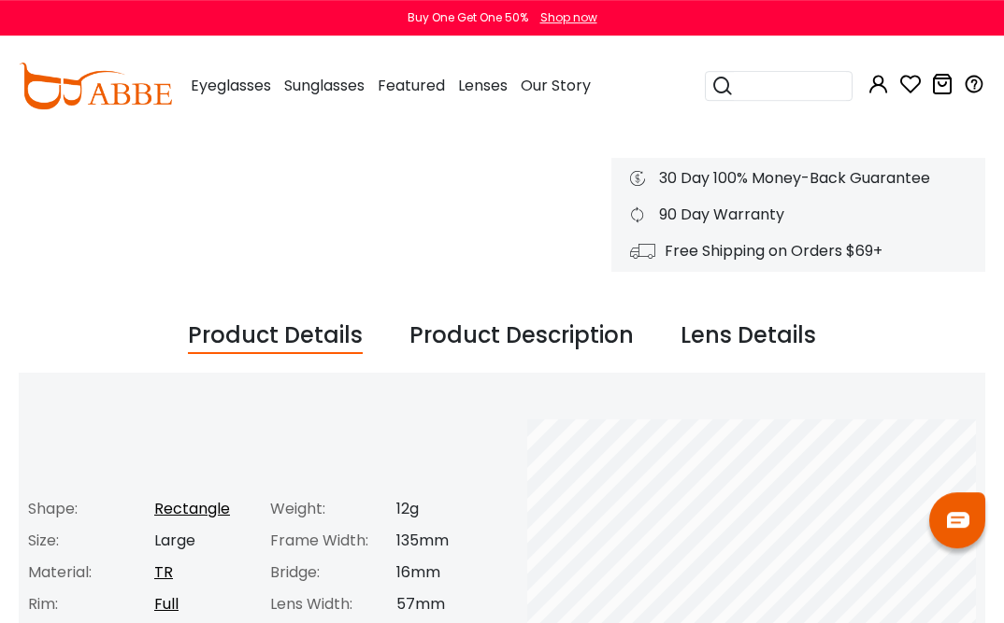
scroll to position [488, 0]
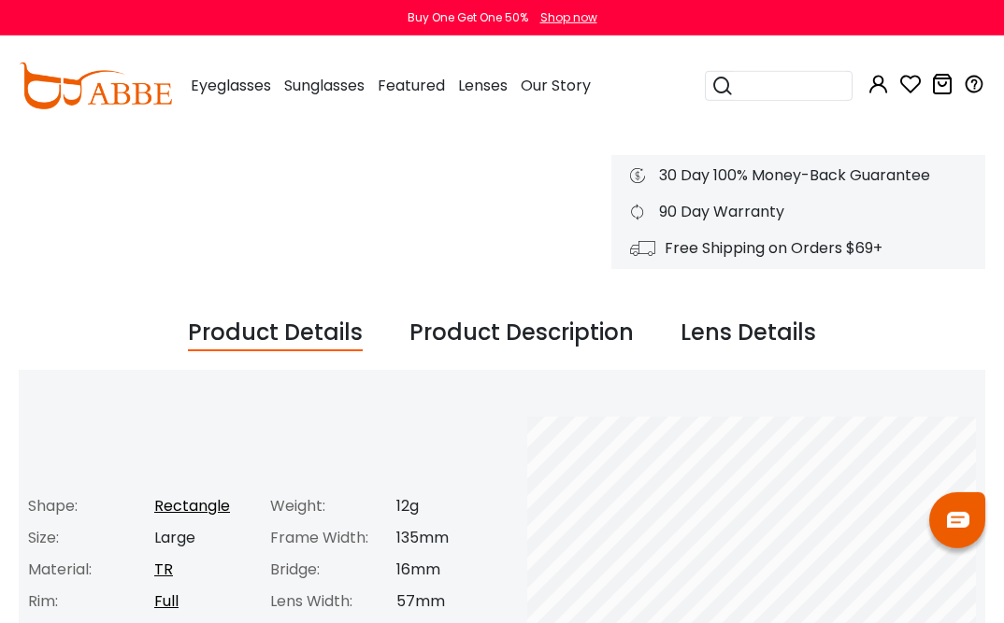
click at [708, 323] on div "Lens Details" at bounding box center [748, 334] width 136 height 36
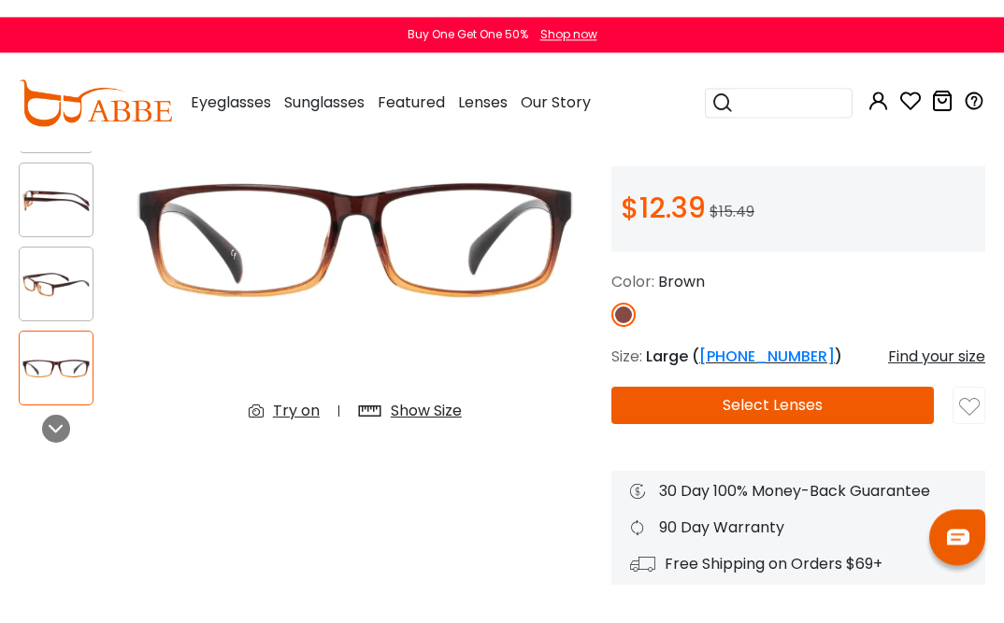
scroll to position [149, 0]
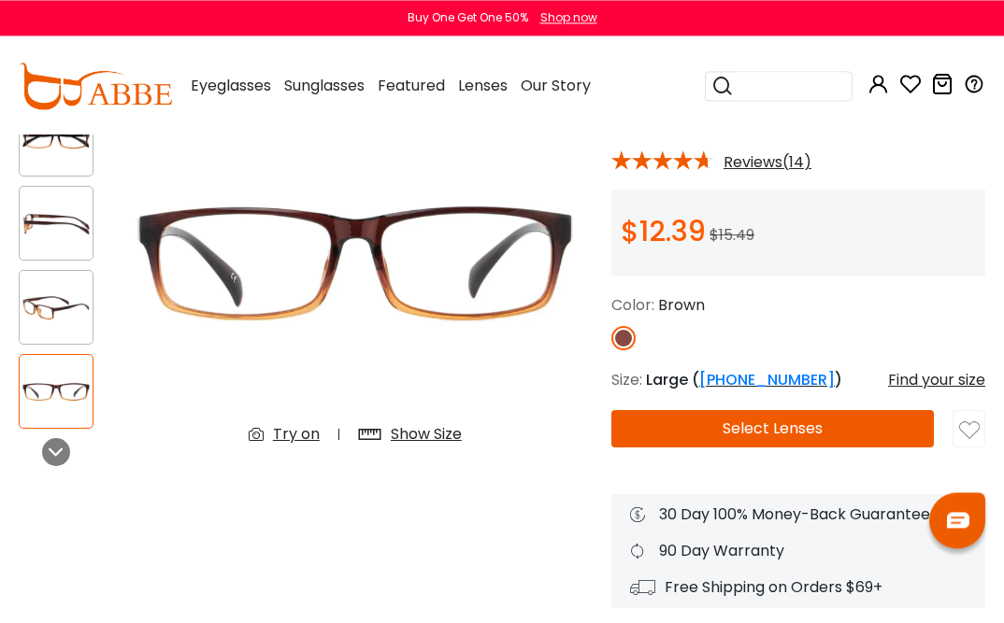
click at [704, 422] on button "Select Lenses" at bounding box center [772, 428] width 322 height 37
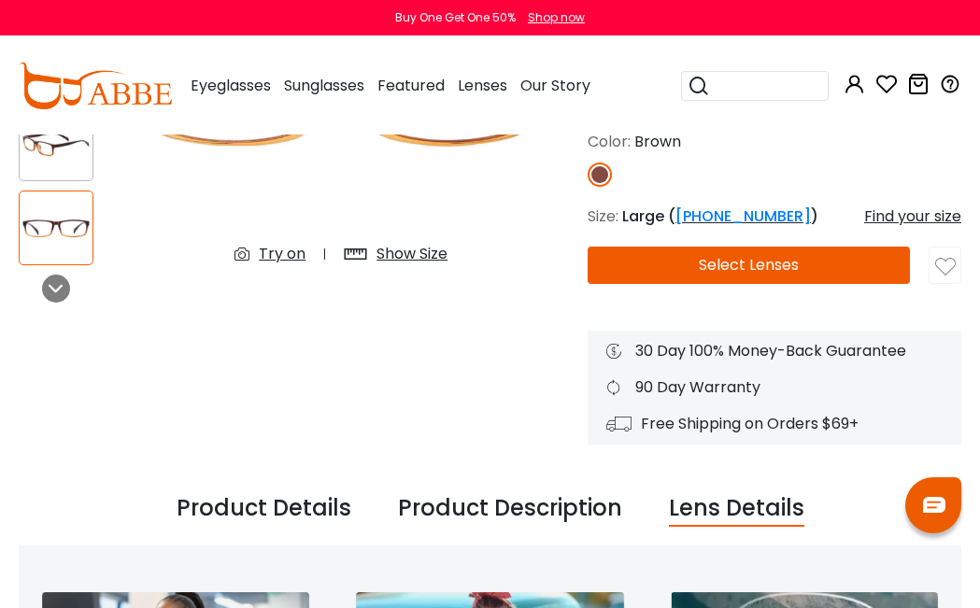
scroll to position [299, 0]
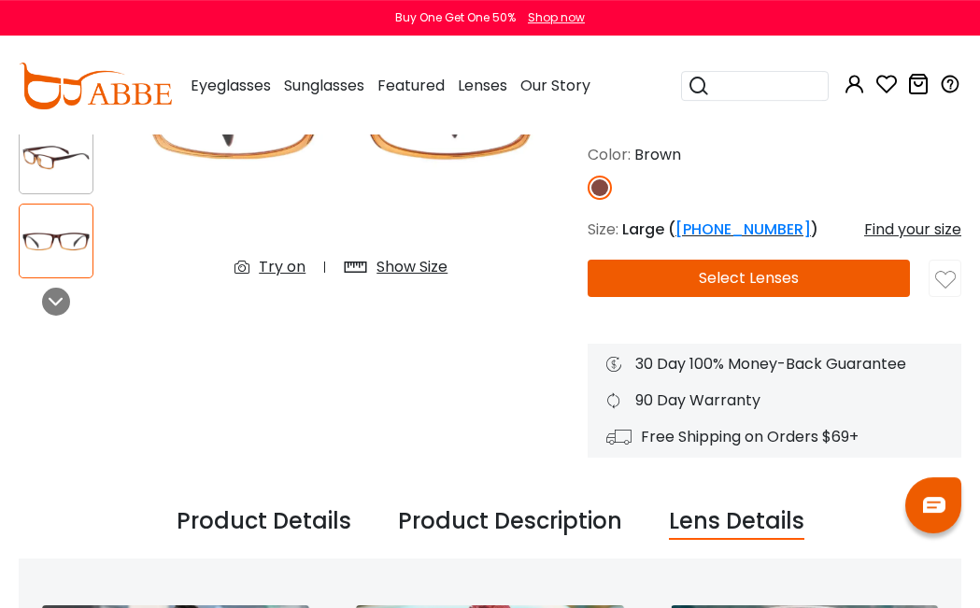
click at [765, 271] on button "Select Lenses" at bounding box center [749, 278] width 322 height 37
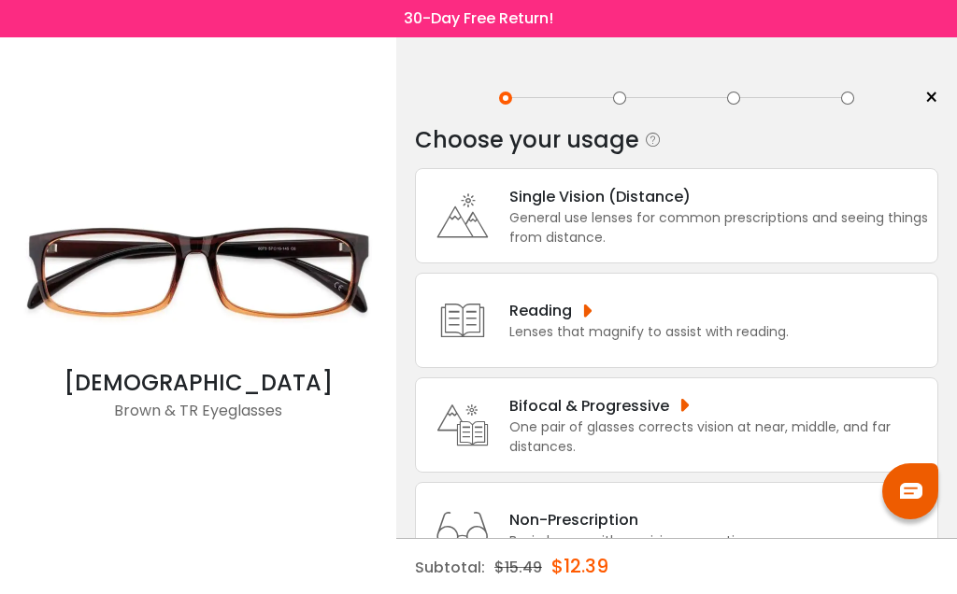
click at [492, 232] on icon at bounding box center [462, 216] width 75 height 75
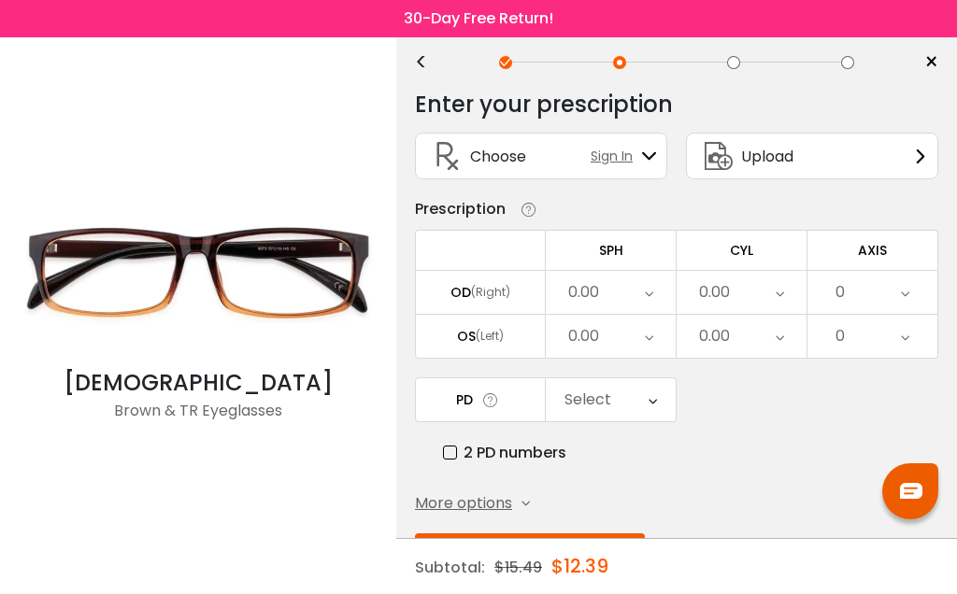
scroll to position [34, 0]
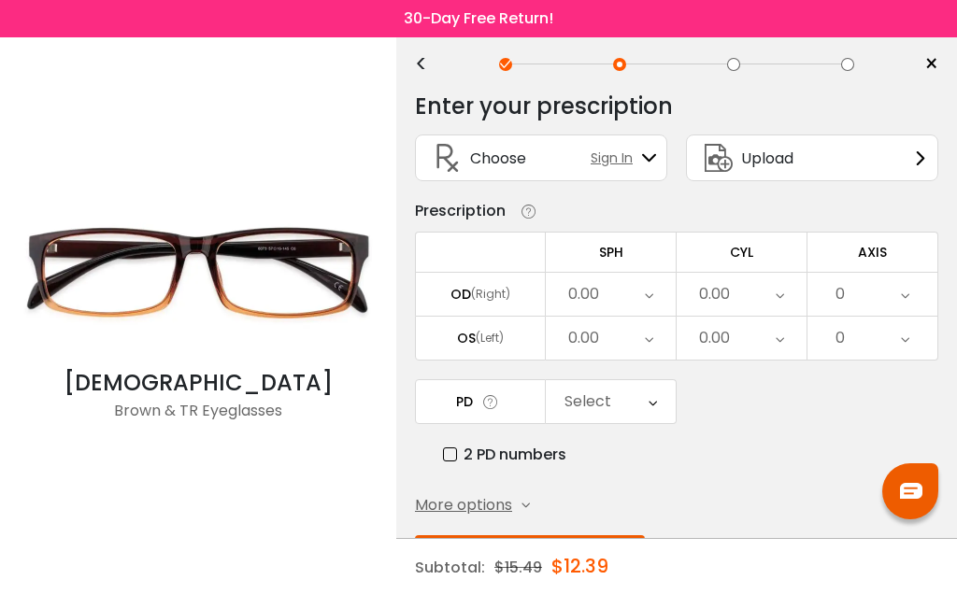
click at [850, 163] on div "Upload" at bounding box center [812, 158] width 252 height 47
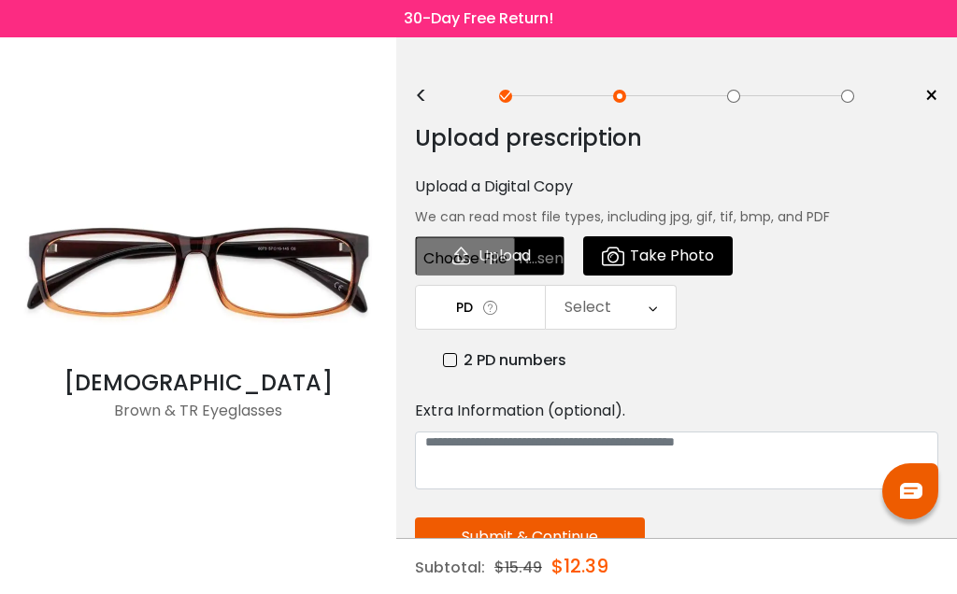
scroll to position [0, 0]
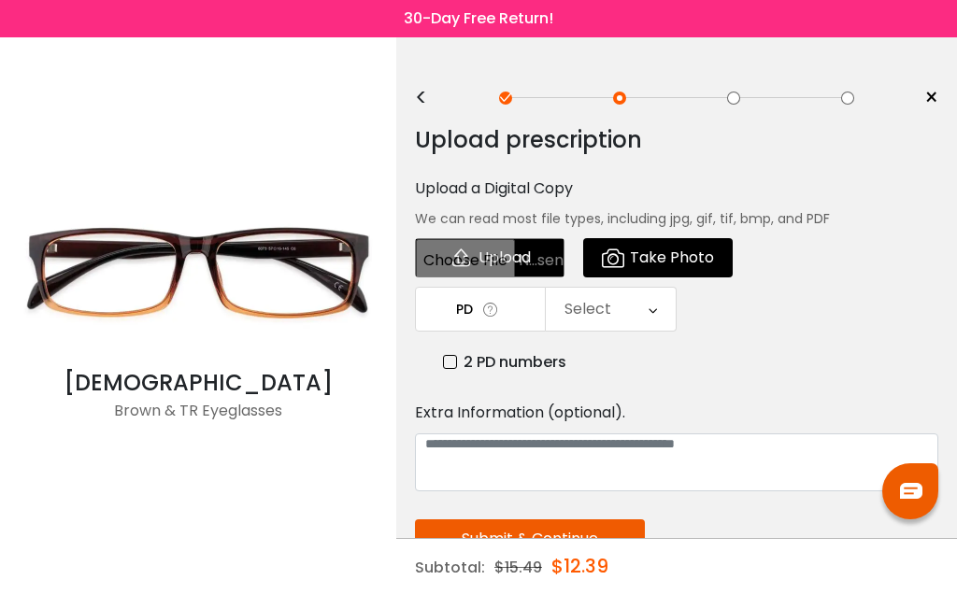
click at [684, 267] on span "Take Photo" at bounding box center [672, 257] width 84 height 37
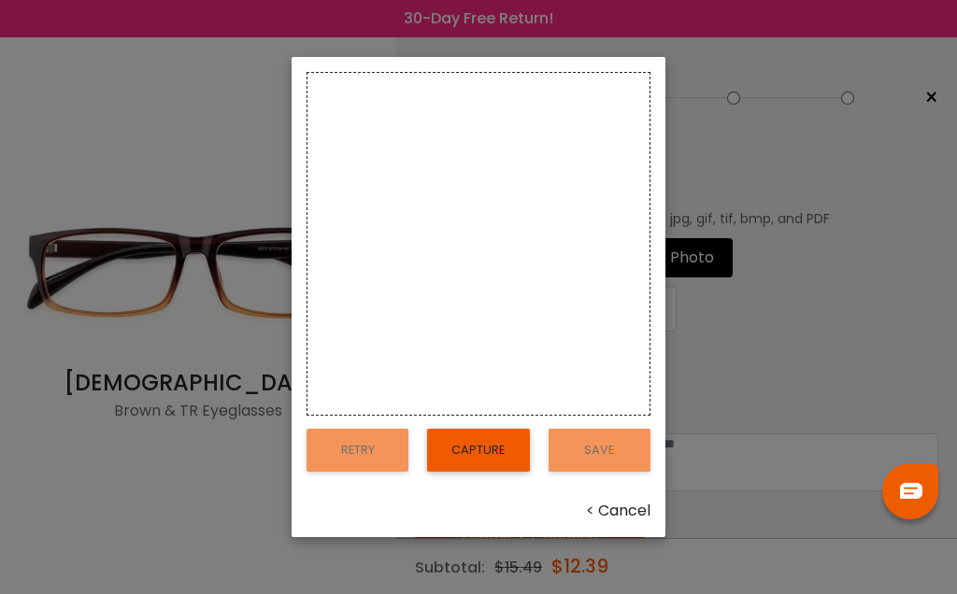
click at [490, 472] on button "Capture" at bounding box center [478, 450] width 102 height 43
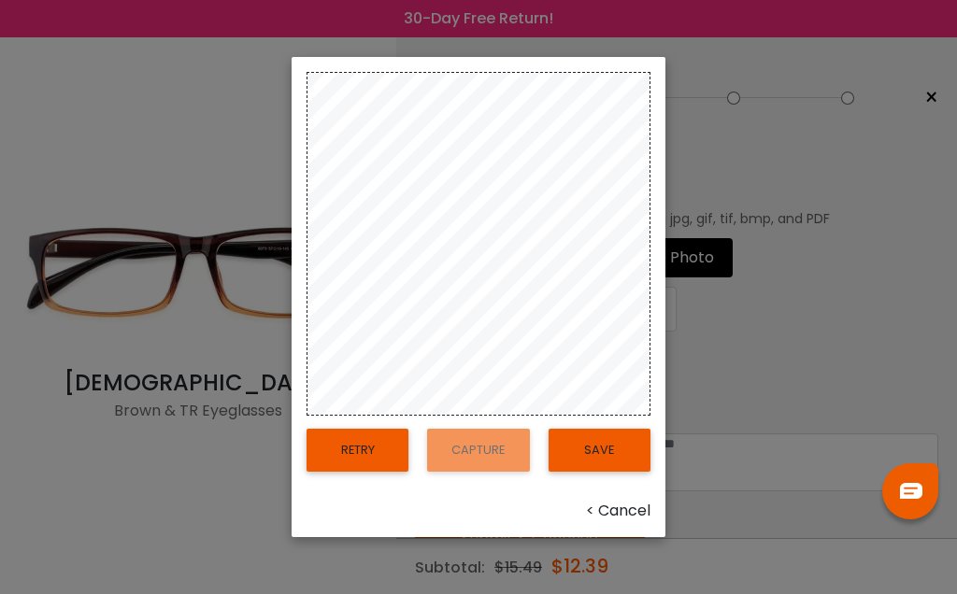
click at [610, 472] on button "Save" at bounding box center [600, 450] width 102 height 43
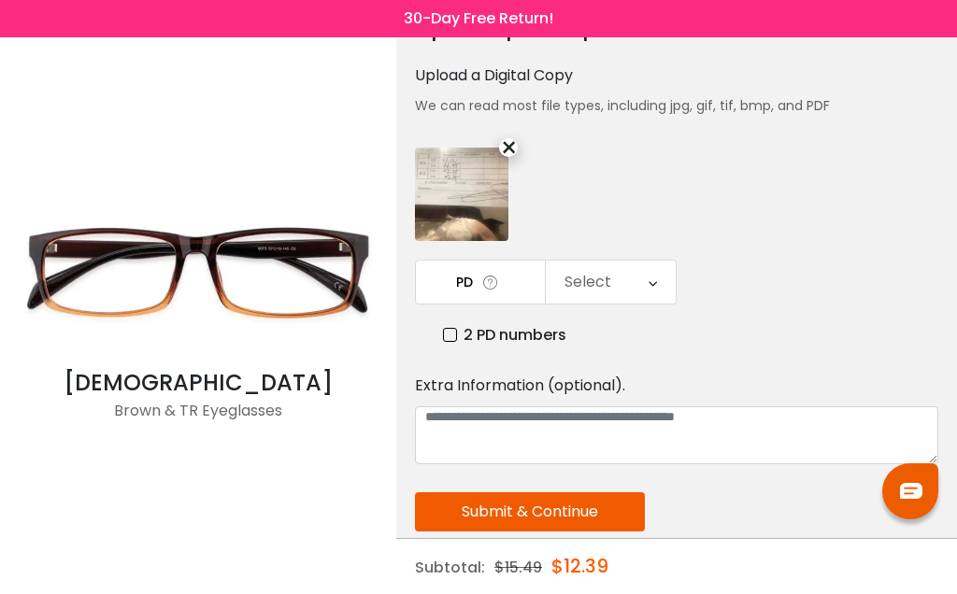
scroll to position [112, 0]
click at [538, 521] on button "Submit & Continue" at bounding box center [530, 512] width 230 height 39
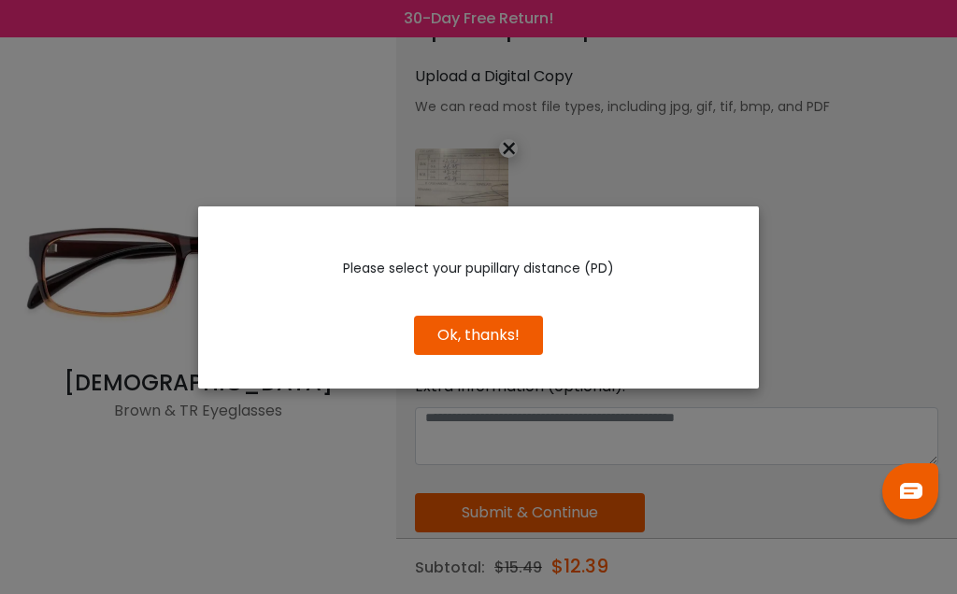
click at [517, 355] on button "Ok, thanks!" at bounding box center [478, 335] width 129 height 39
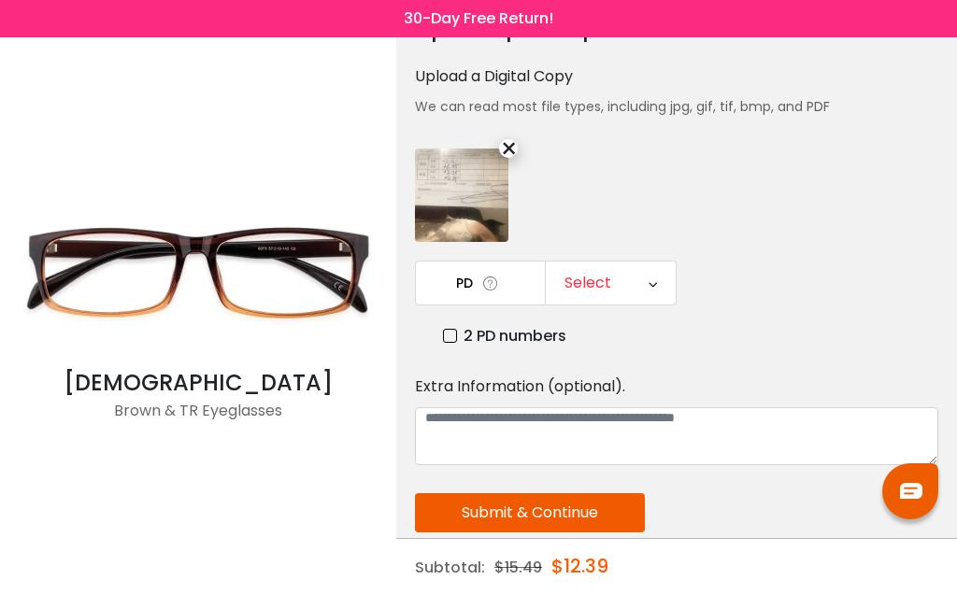
click at [449, 346] on label "2 PD numbers" at bounding box center [504, 335] width 123 height 23
click at [630, 289] on div "Right PD" at bounding box center [611, 283] width 130 height 43
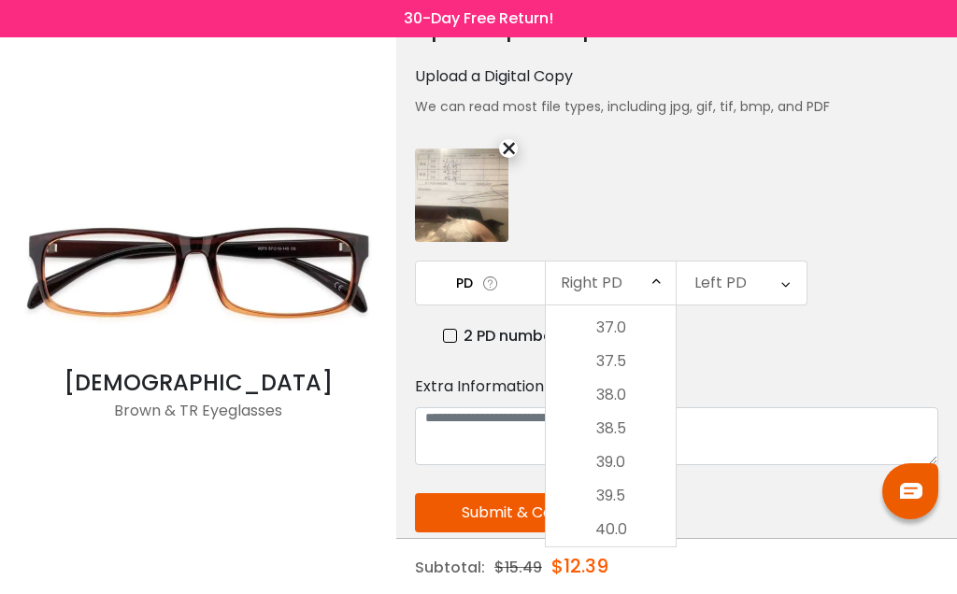
scroll to position [936, 0]
click at [854, 180] on div "Upload prescription Upload a Digital Copy We can read most file types, includin…" at bounding box center [676, 350] width 523 height 701
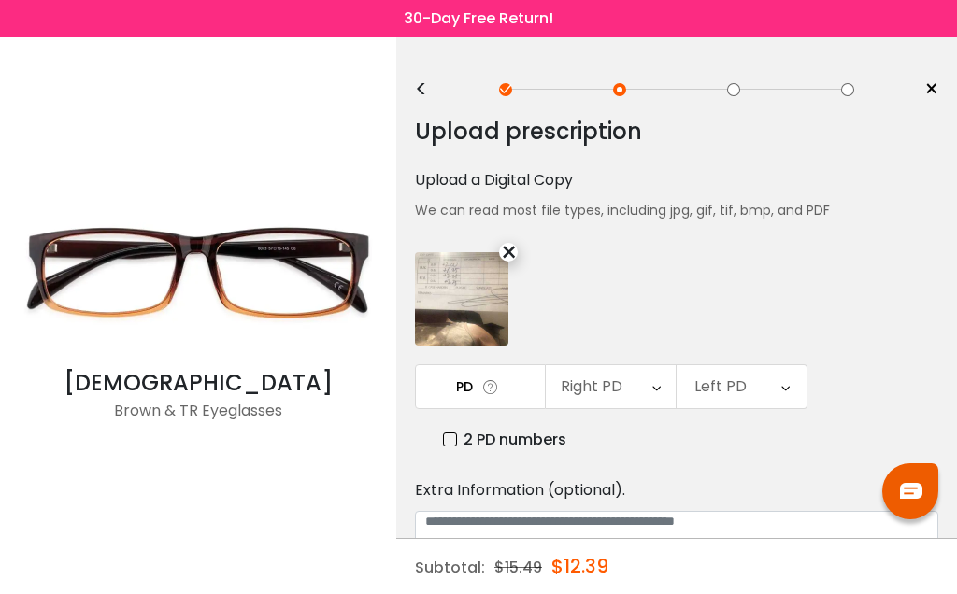
scroll to position [7, 0]
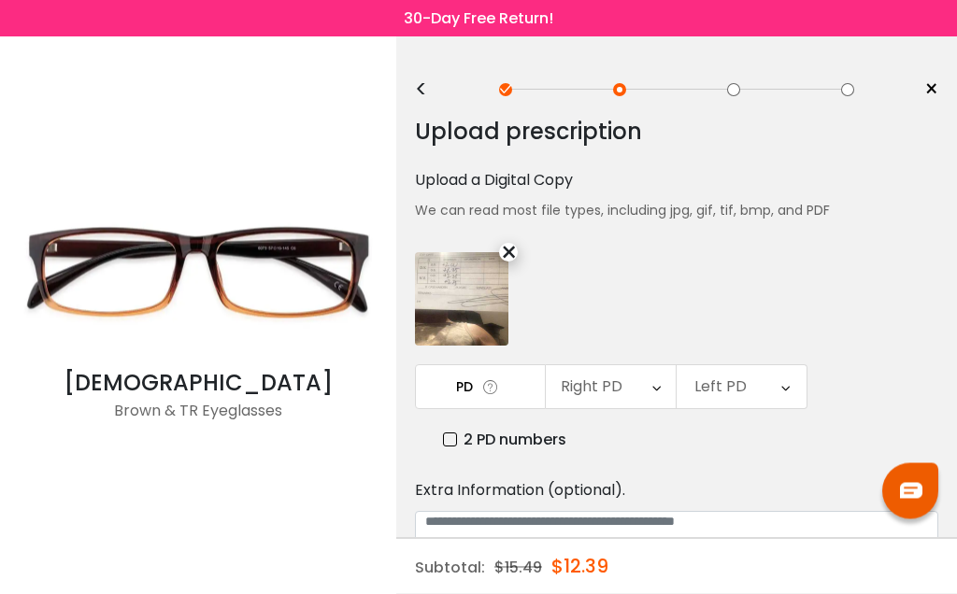
click at [509, 263] on div "×" at bounding box center [508, 253] width 19 height 19
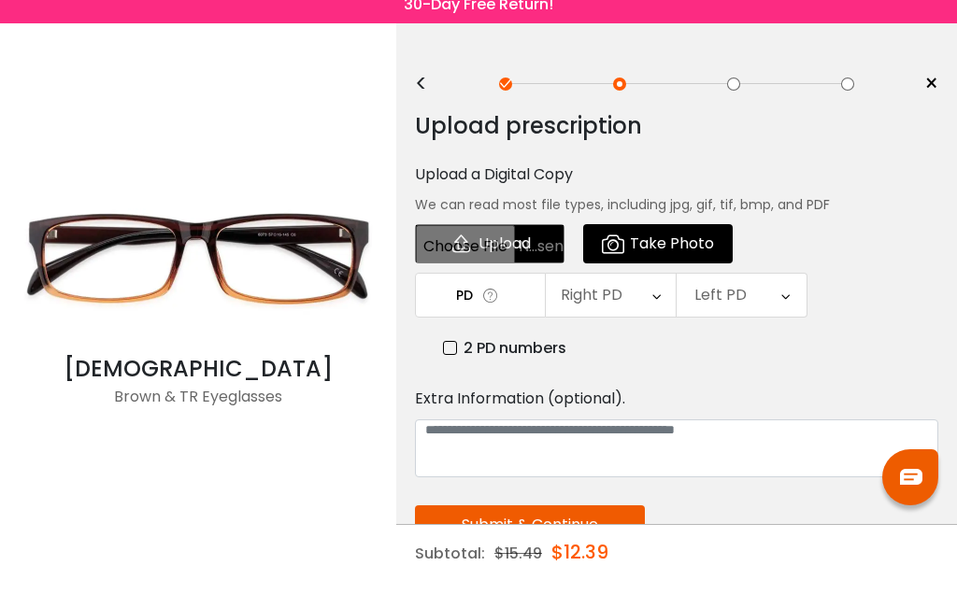
scroll to position [14, 0]
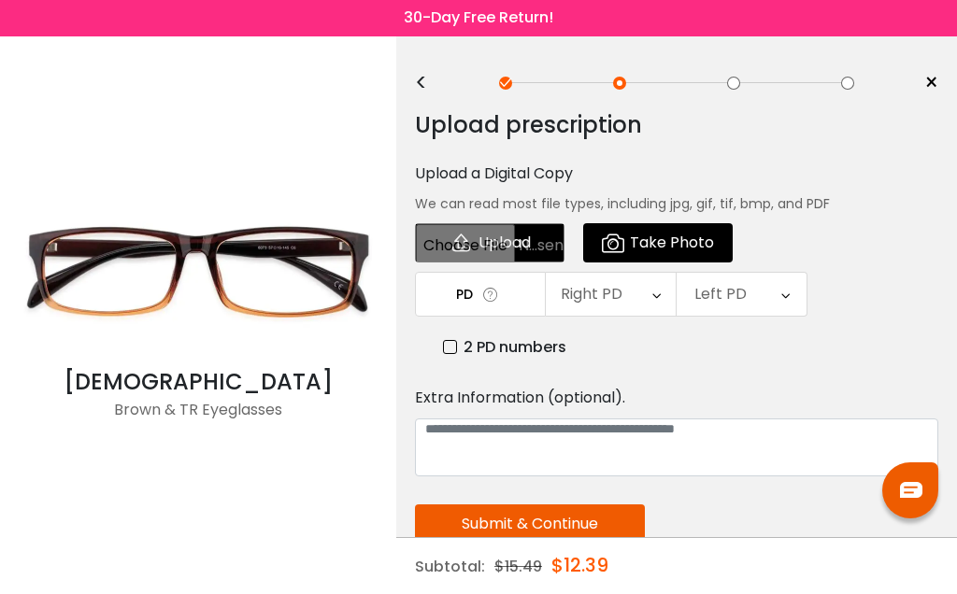
click at [433, 92] on div "< ×" at bounding box center [676, 84] width 523 height 28
click at [426, 79] on div "<" at bounding box center [429, 84] width 28 height 15
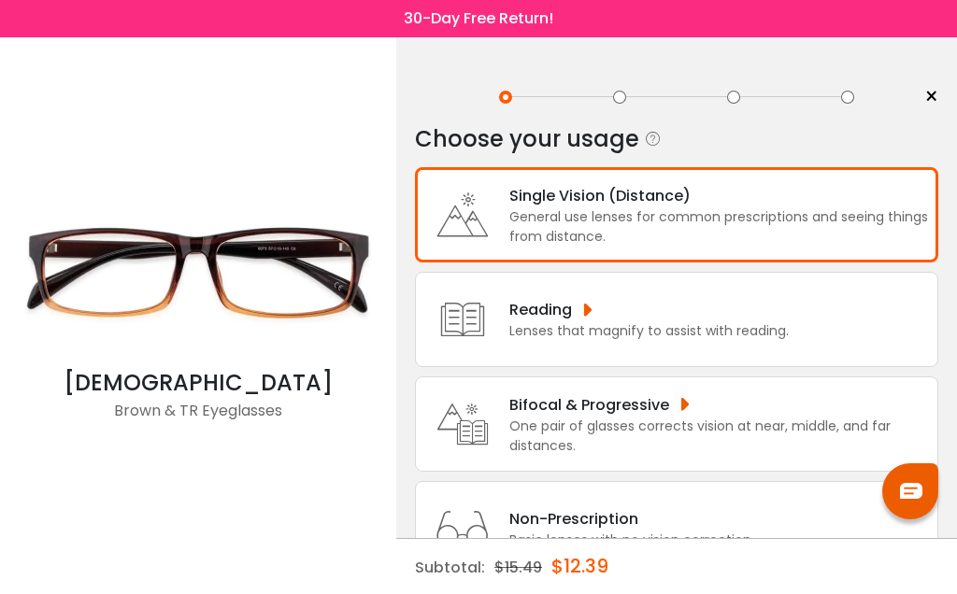
scroll to position [0, 0]
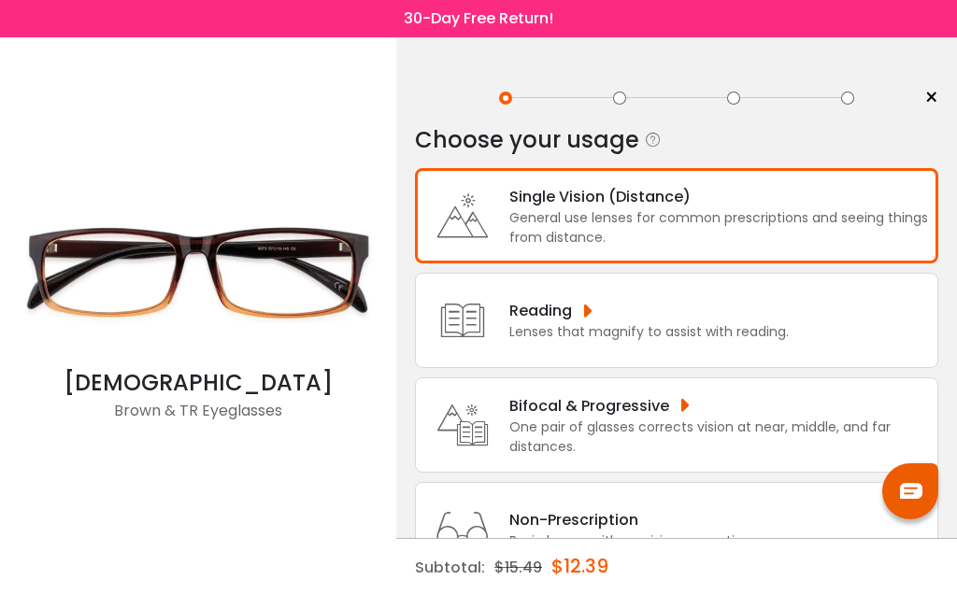
click at [755, 234] on div "General use lenses for common prescriptions and seeing things from distance." at bounding box center [718, 227] width 419 height 39
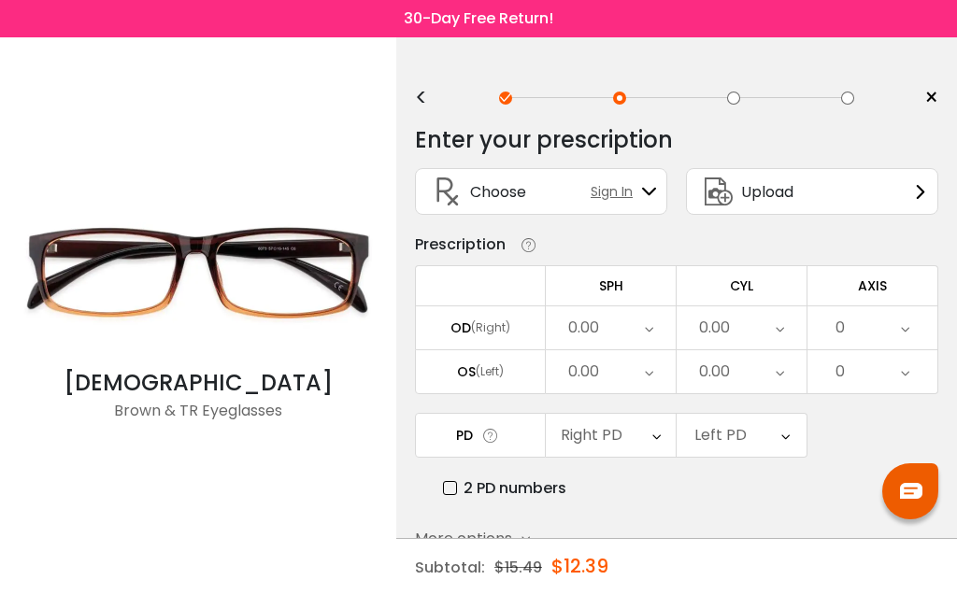
click at [498, 332] on div "(Right)" at bounding box center [490, 328] width 39 height 17
click at [645, 450] on div "Right PD" at bounding box center [611, 435] width 130 height 43
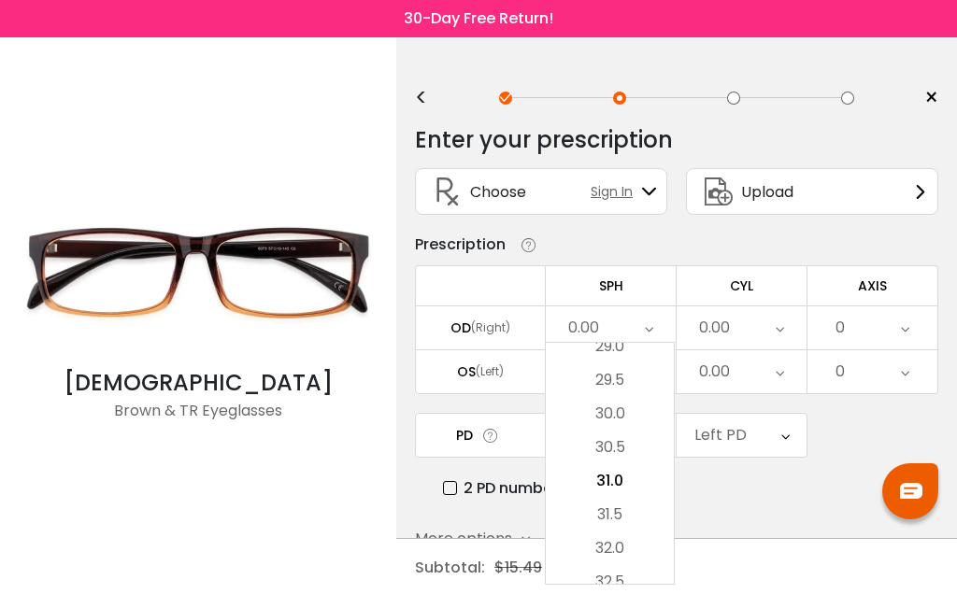
click at [741, 507] on div "Enter your prescription SPH (Sphere) Lens strength needed to correct your visio…" at bounding box center [676, 407] width 523 height 590
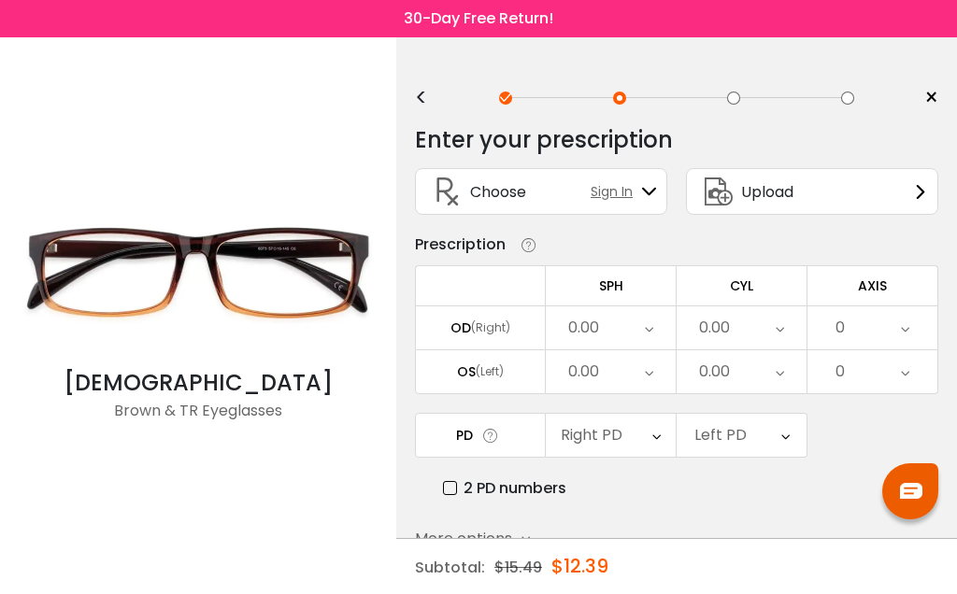
click at [777, 454] on div "Left PD" at bounding box center [742, 435] width 130 height 43
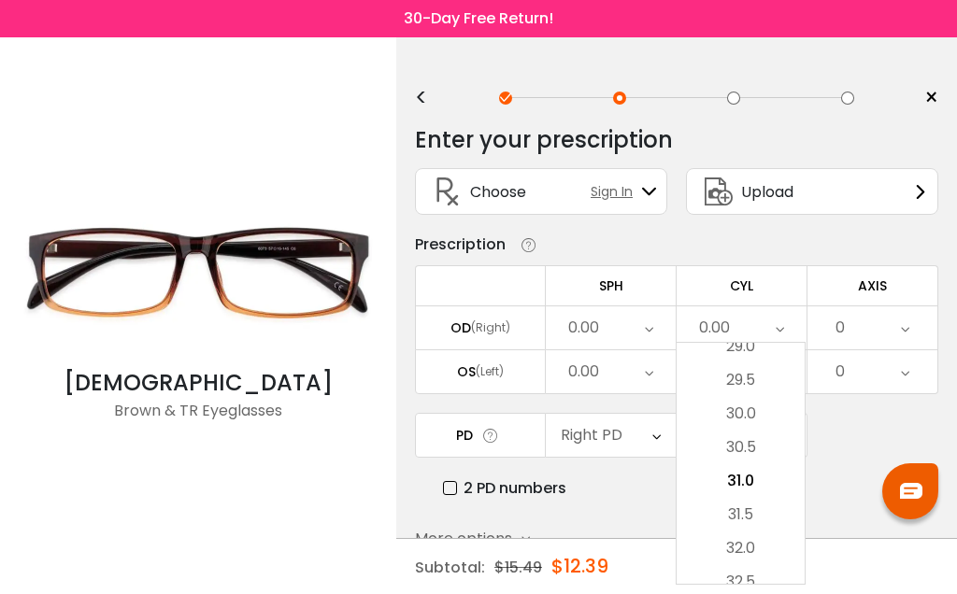
click at [868, 447] on div "PD Select Cancel PD Save 46 47 48 49 50 51 52 53 54 55 56 57 58 59 60 61 62 63 …" at bounding box center [676, 456] width 523 height 87
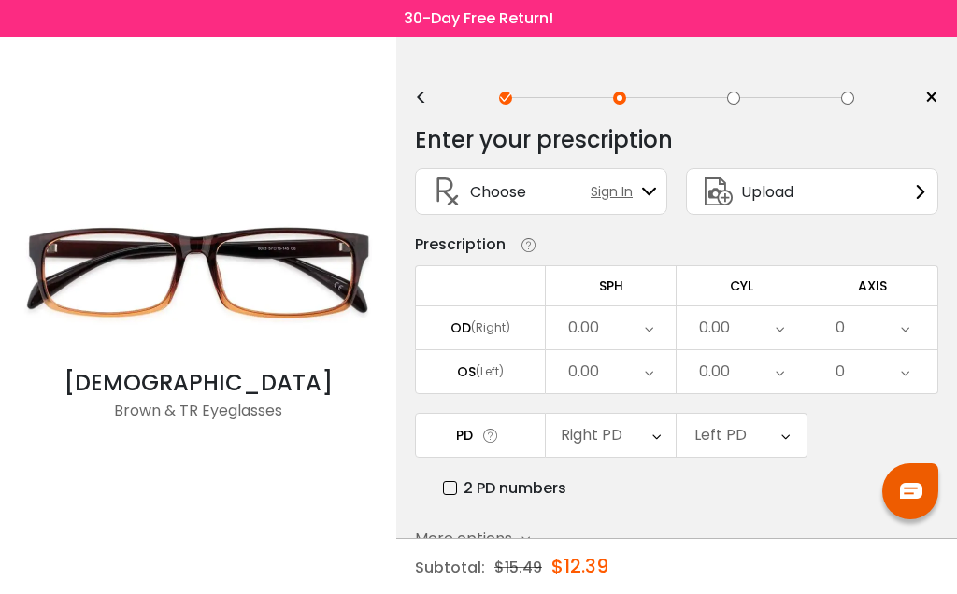
click at [592, 341] on div "0.00" at bounding box center [583, 327] width 31 height 37
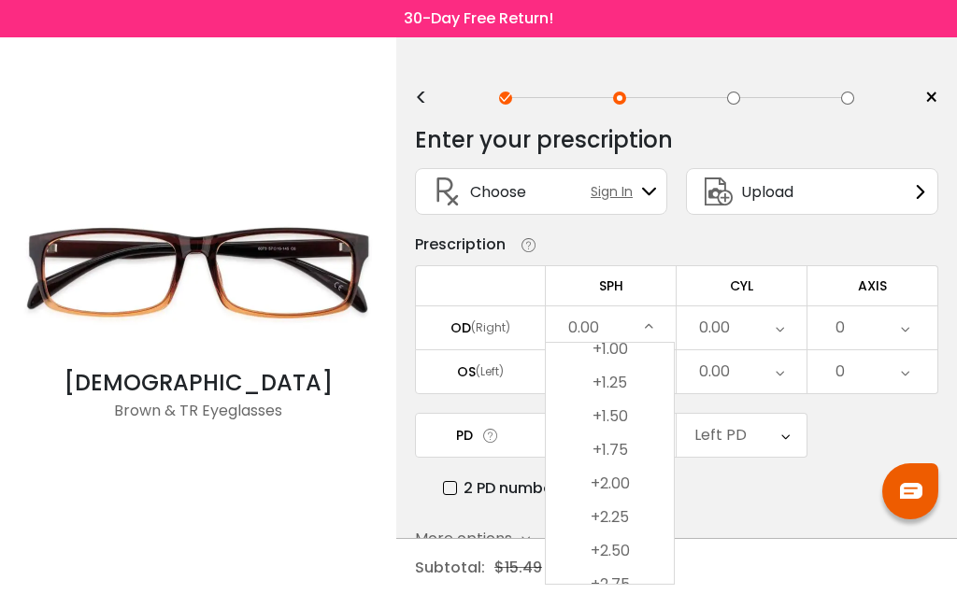
scroll to position [2884, 0]
click at [618, 479] on li "+2.00" at bounding box center [610, 470] width 128 height 34
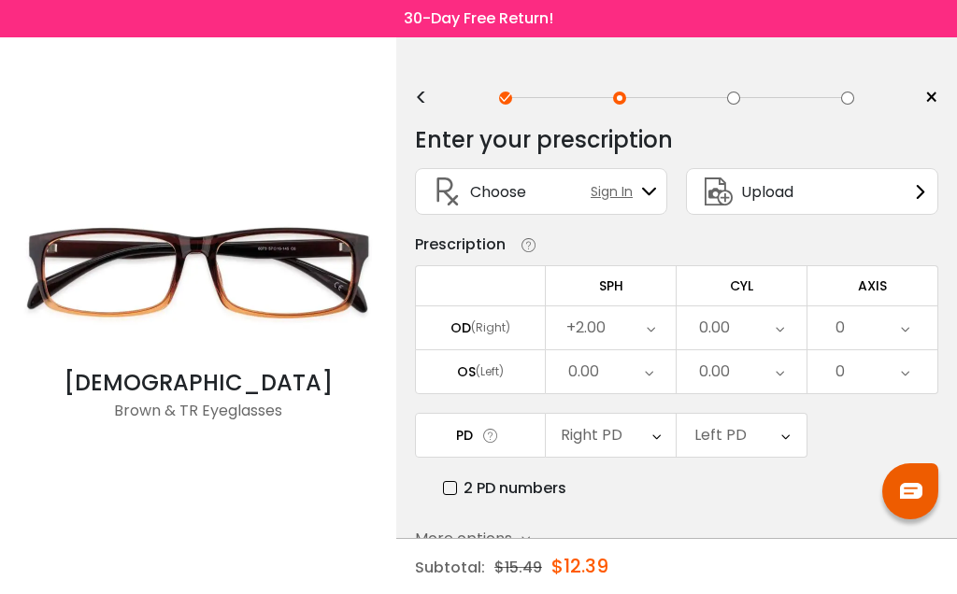
click at [661, 383] on div "0.00" at bounding box center [611, 371] width 130 height 43
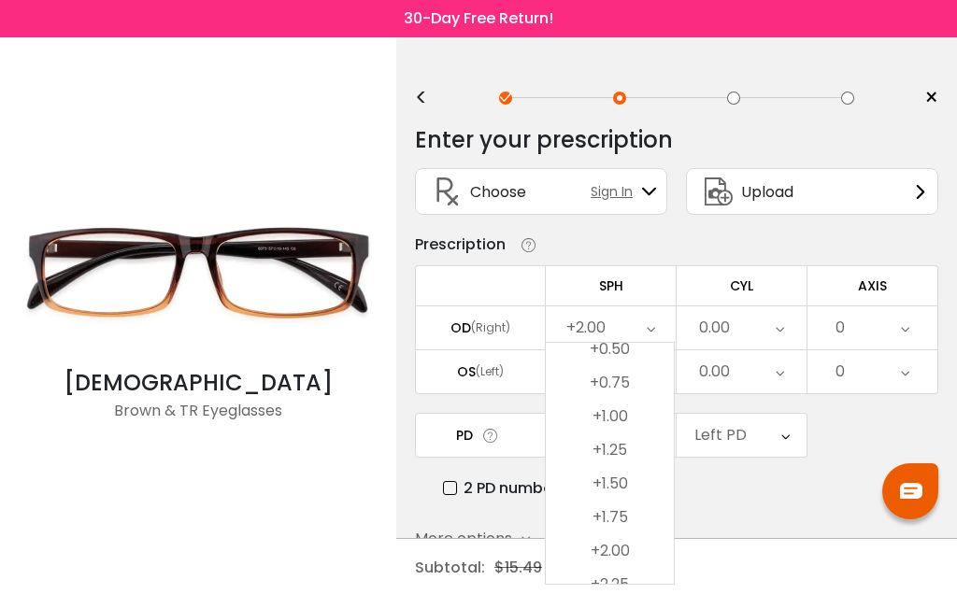
scroll to position [2811, 0]
click at [622, 450] on li "+1.25" at bounding box center [610, 442] width 128 height 34
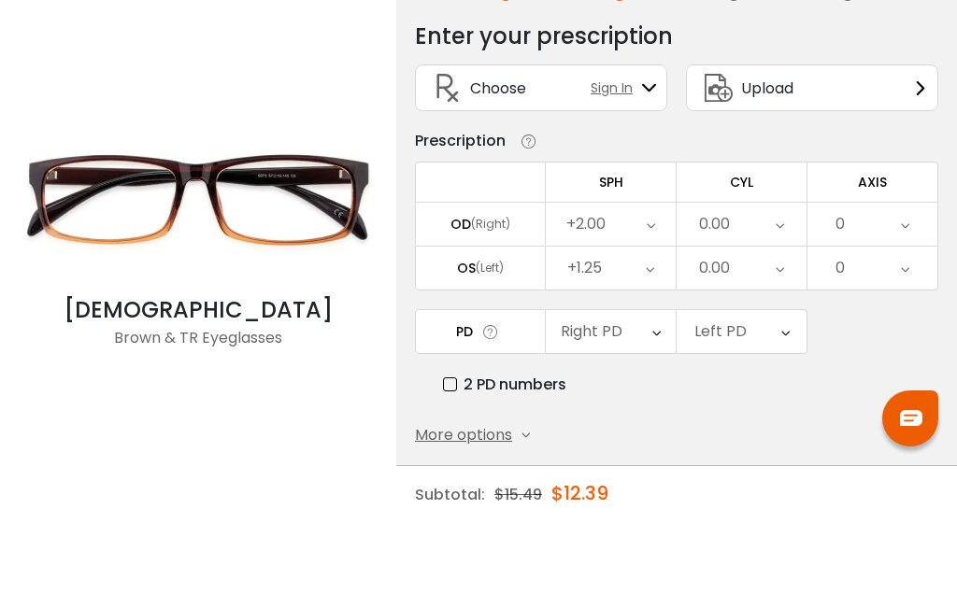
scroll to position [104, 0]
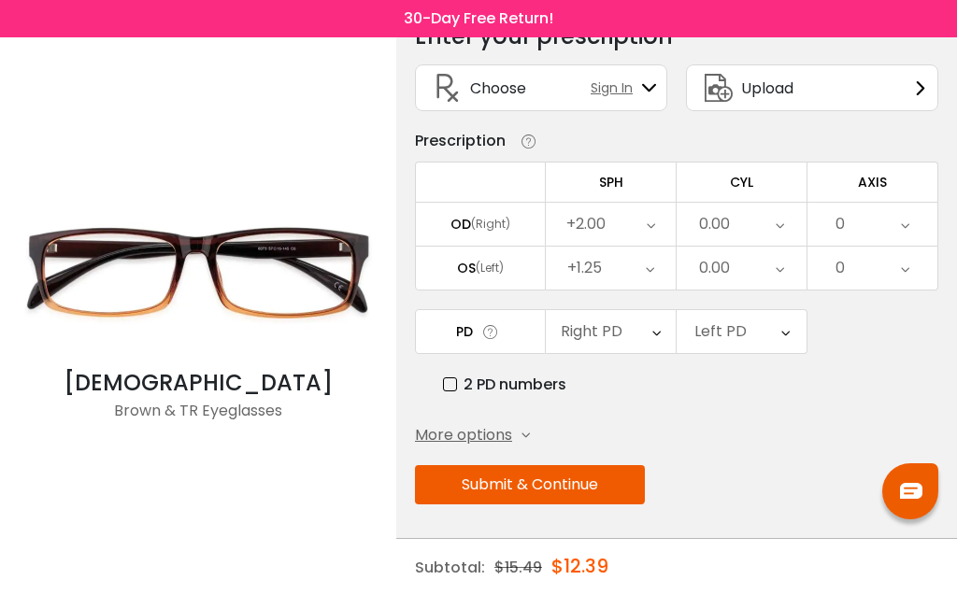
click at [665, 339] on div "Right PD" at bounding box center [611, 331] width 130 height 43
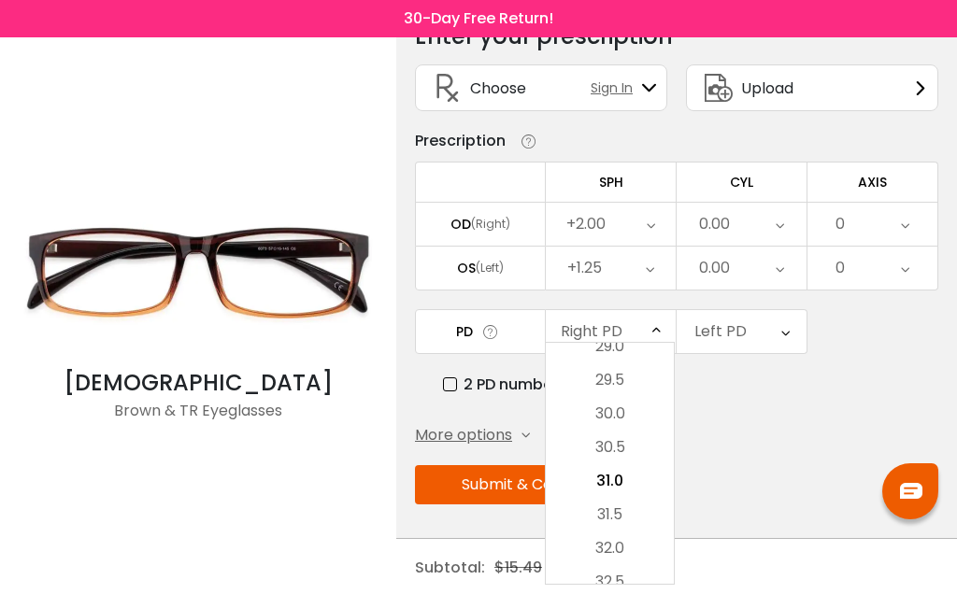
click at [868, 383] on div "2 PD numbers" at bounding box center [690, 384] width 495 height 23
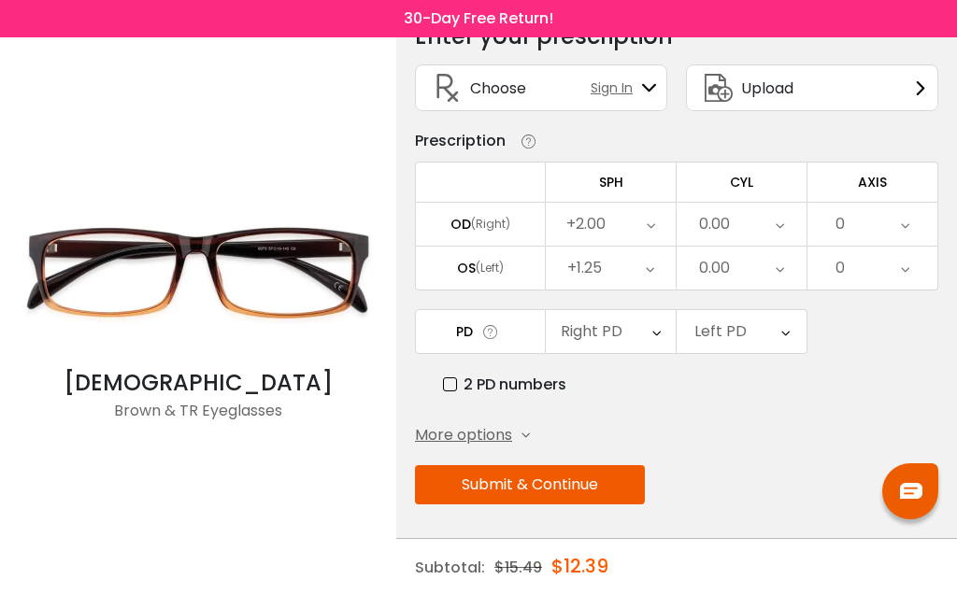
click at [453, 394] on label "2 PD numbers" at bounding box center [504, 384] width 123 height 23
click at [501, 439] on span "More options" at bounding box center [463, 435] width 97 height 22
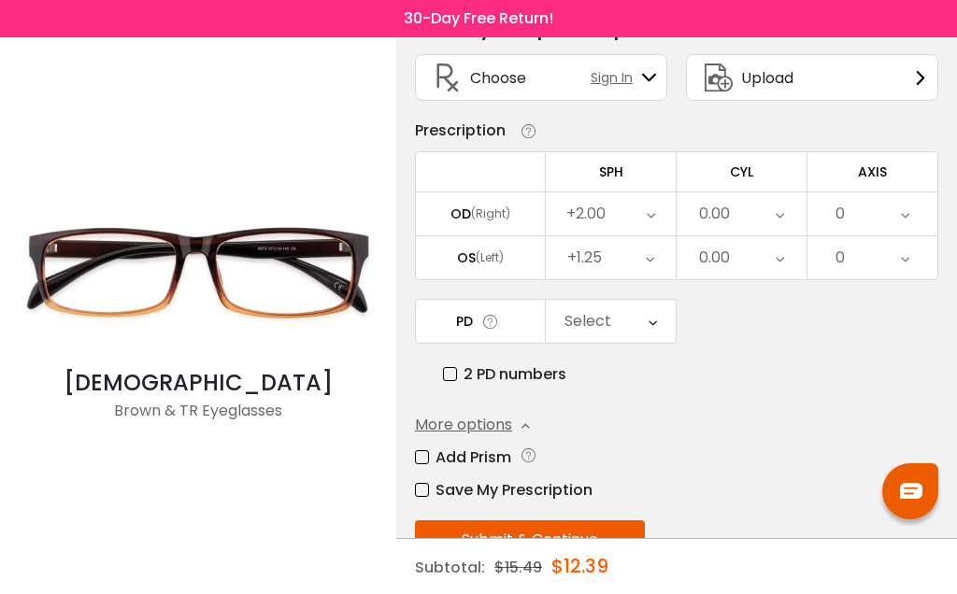
scroll to position [113, 0]
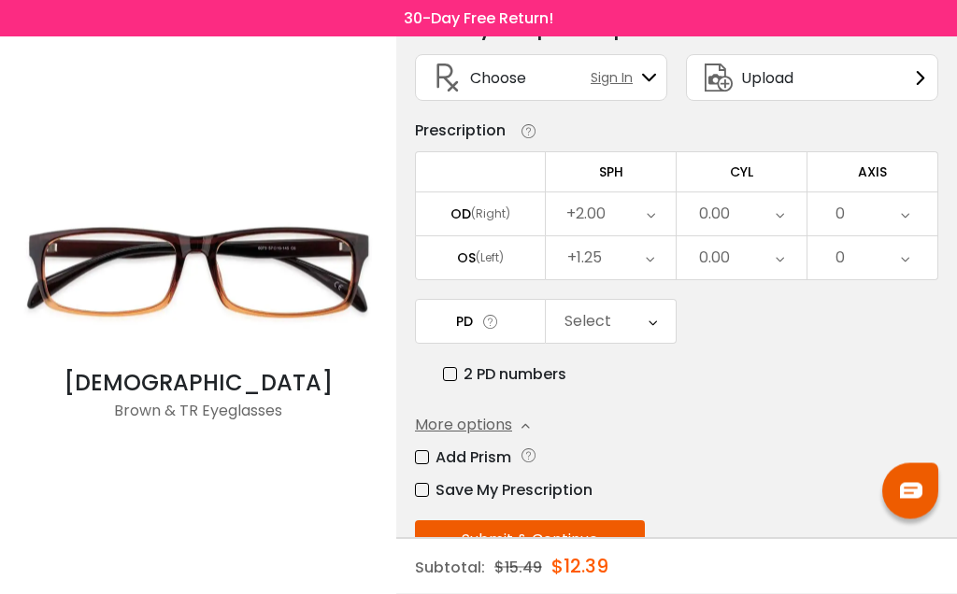
click at [650, 333] on icon at bounding box center [653, 322] width 8 height 43
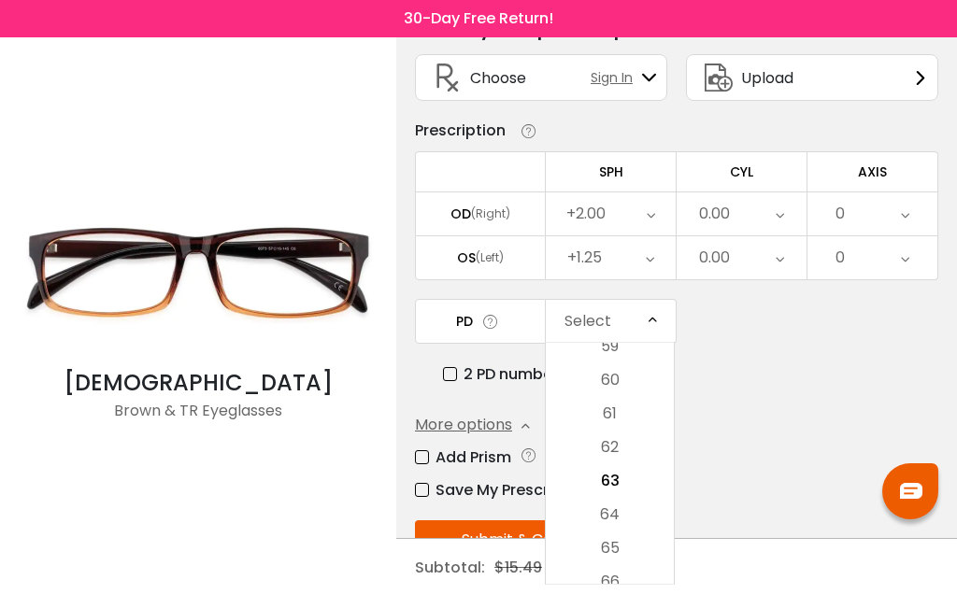
click at [758, 364] on div "PD Select Cancel PD Save 46 47 48 49 50 51 52 53 54 55 56 57 58 59 60 61 62 63 …" at bounding box center [676, 342] width 523 height 87
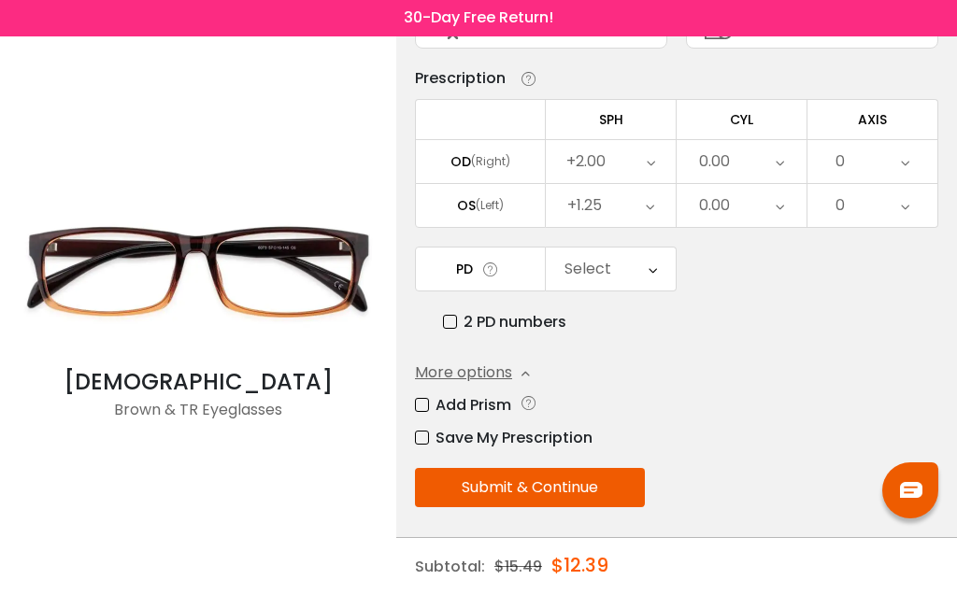
scroll to position [176, 0]
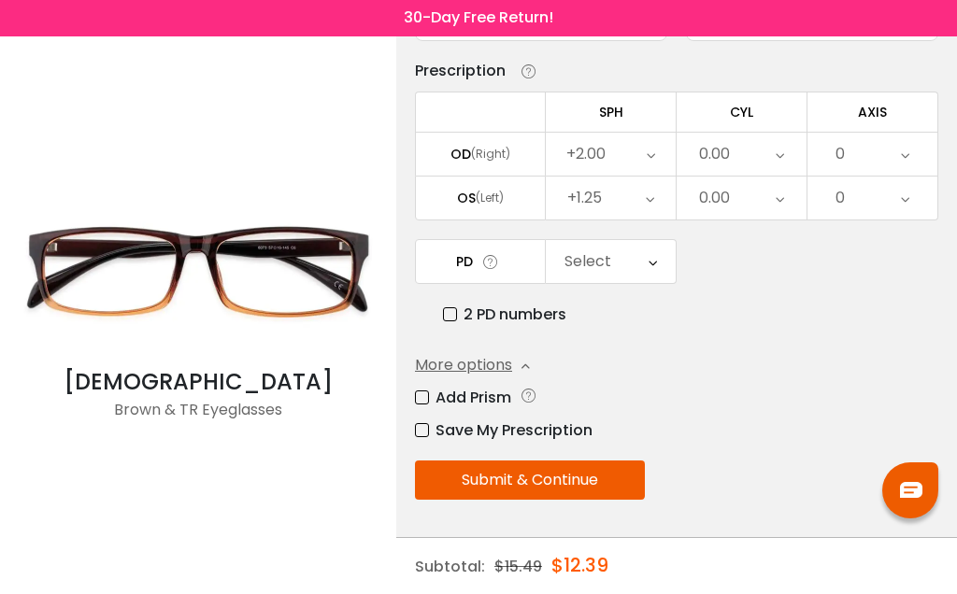
click at [639, 276] on div "Select" at bounding box center [611, 262] width 130 height 43
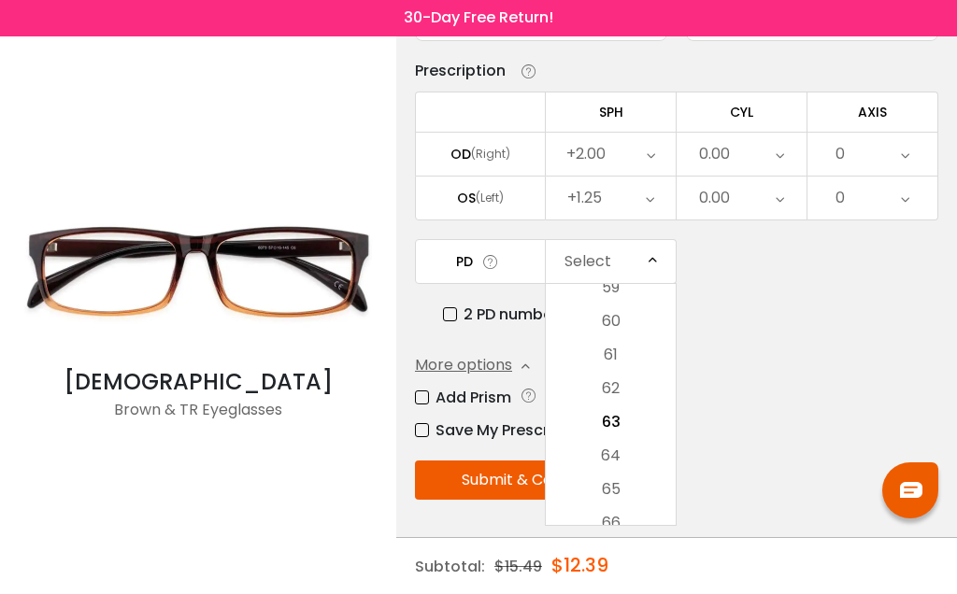
click at [618, 423] on li "63" at bounding box center [611, 424] width 130 height 34
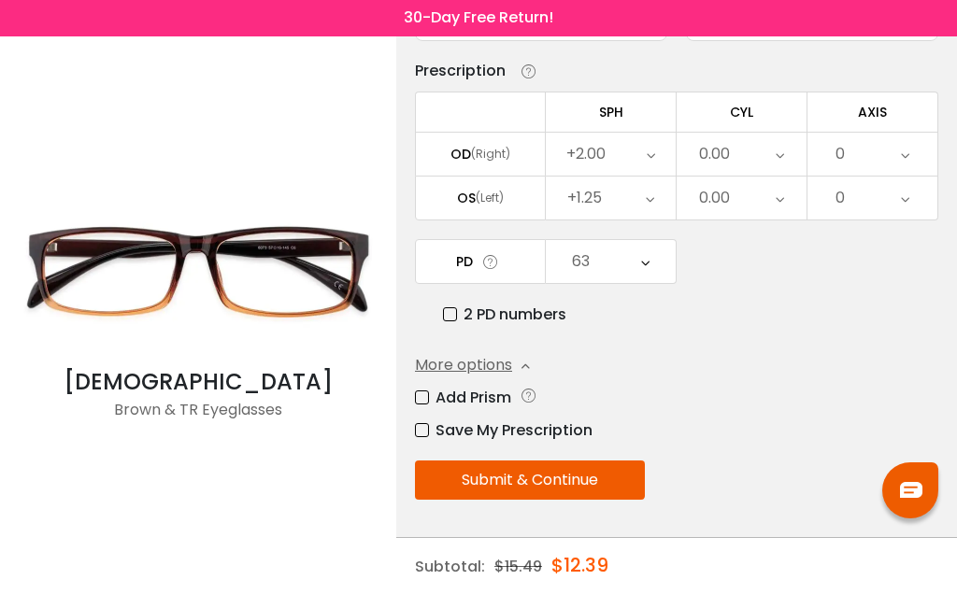
click at [585, 486] on button "Submit & Continue" at bounding box center [530, 481] width 230 height 39
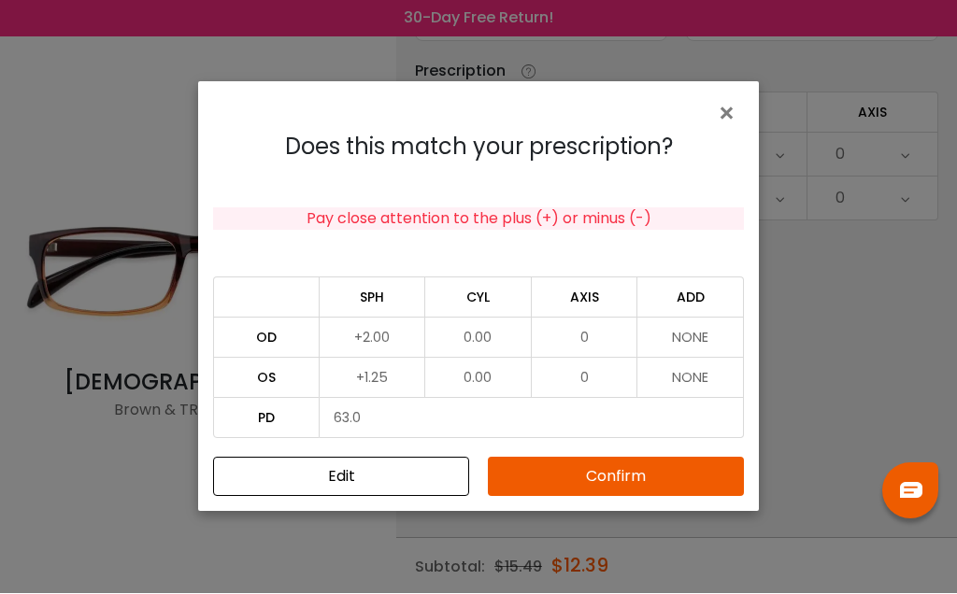
click at [633, 487] on button "Confirm" at bounding box center [616, 477] width 256 height 39
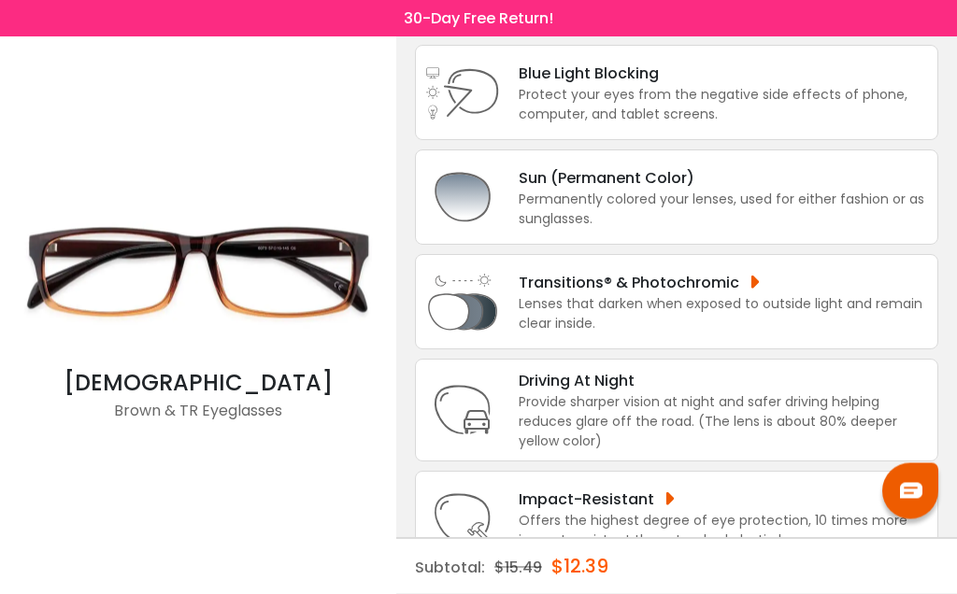
scroll to position [227, 0]
click at [776, 219] on div "Permanently colored your lenses, used for either fashion or as sunglasses." at bounding box center [723, 210] width 409 height 39
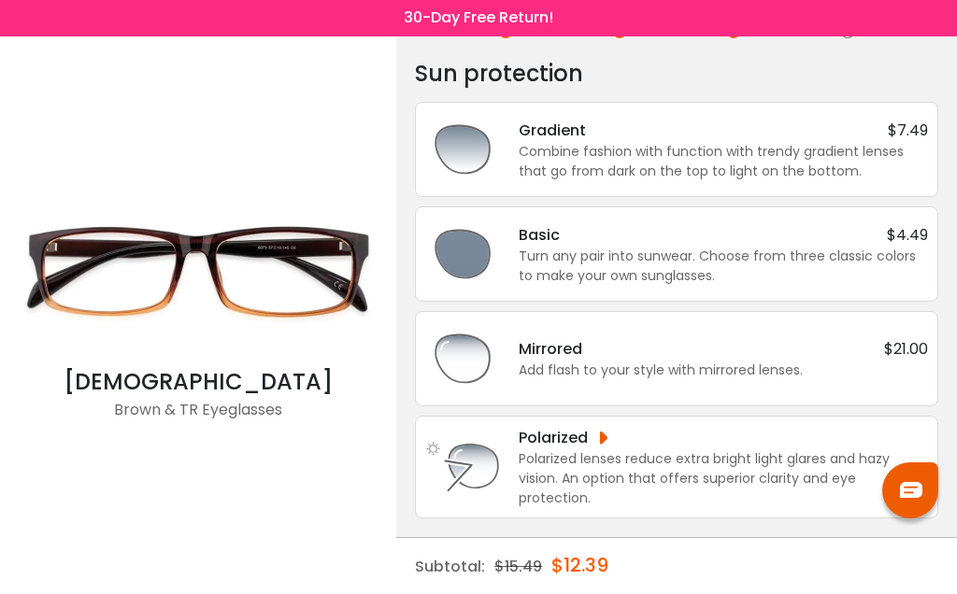
scroll to position [0, 0]
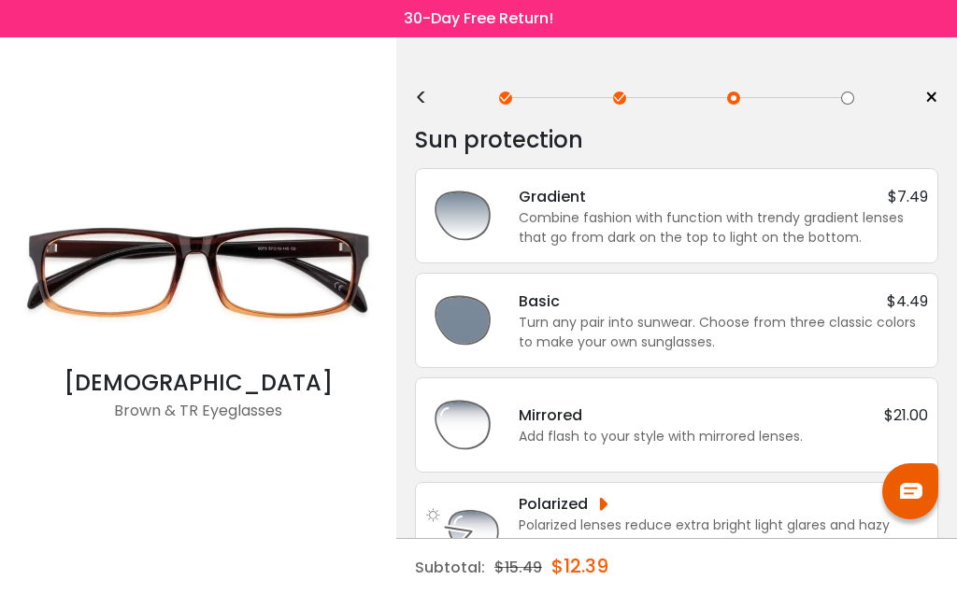
click at [880, 211] on div "Combine fashion with function with trendy gradient lenses that go from dark on …" at bounding box center [723, 227] width 409 height 39
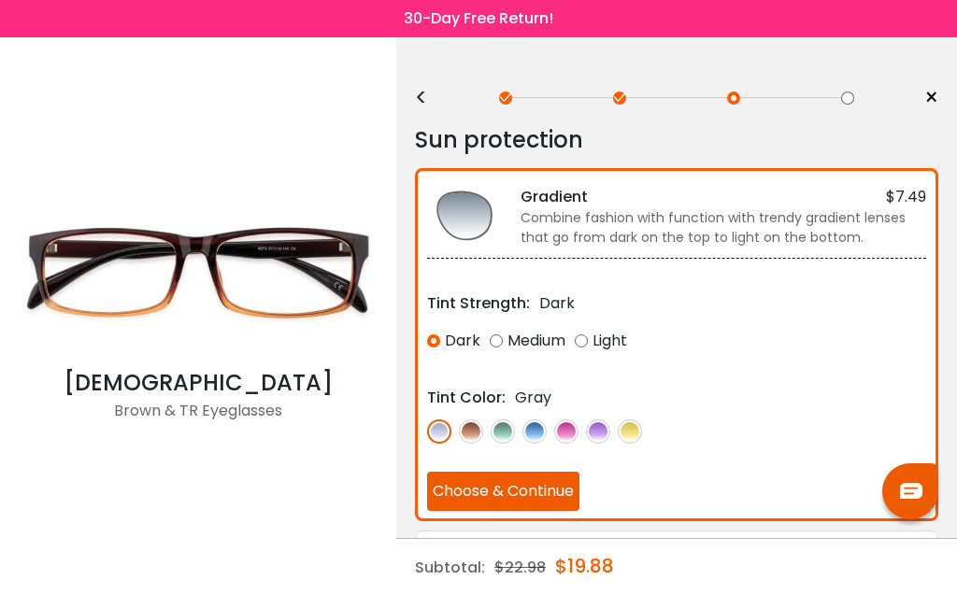
click at [566, 493] on button "Choose & Continue" at bounding box center [503, 491] width 152 height 39
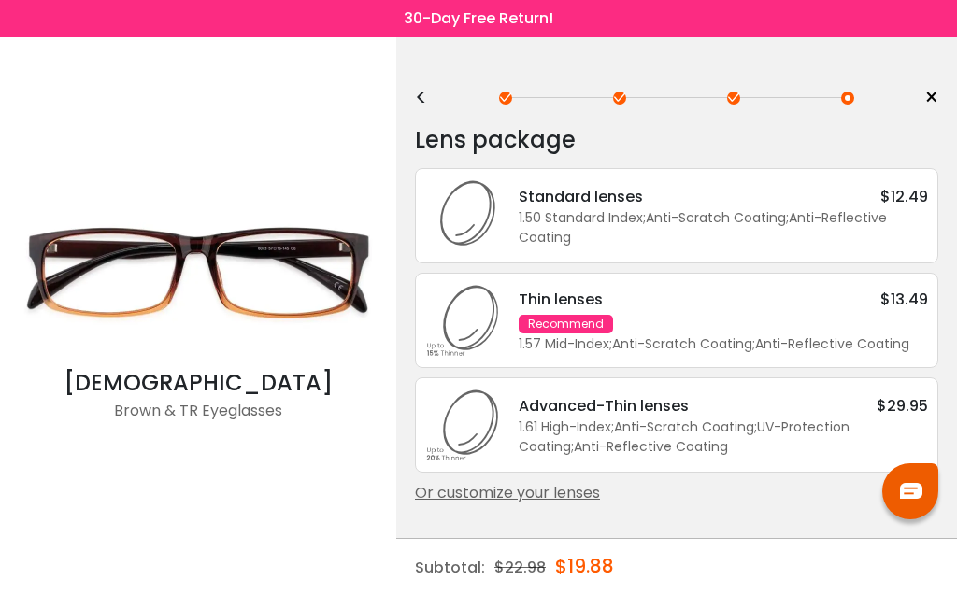
click at [837, 220] on div "1.50 Standard Index ; Anti-Scratch Coating ; Anti-Reflective Coating ;" at bounding box center [723, 227] width 409 height 39
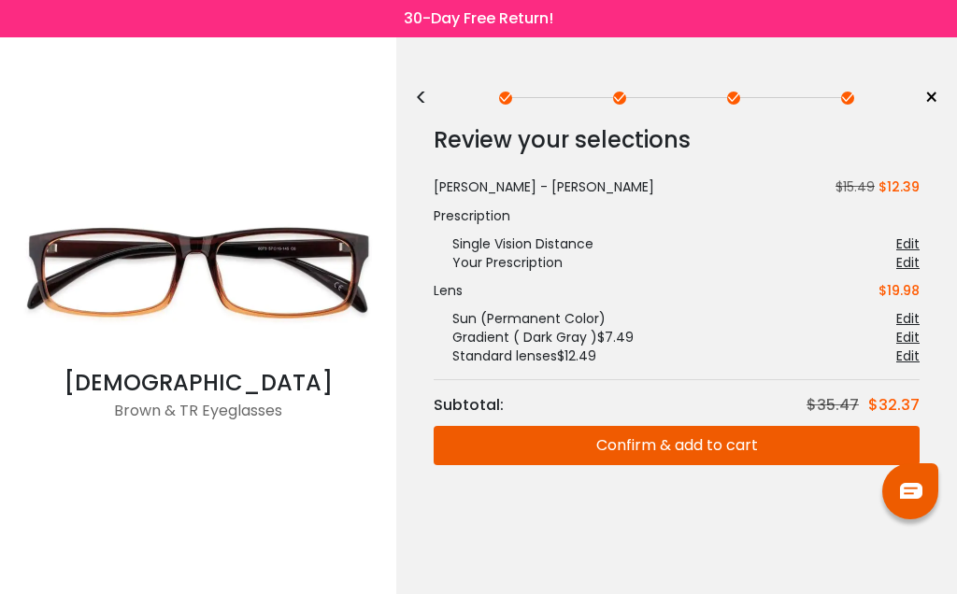
click at [707, 450] on button "Confirm & add to cart" at bounding box center [677, 445] width 486 height 39
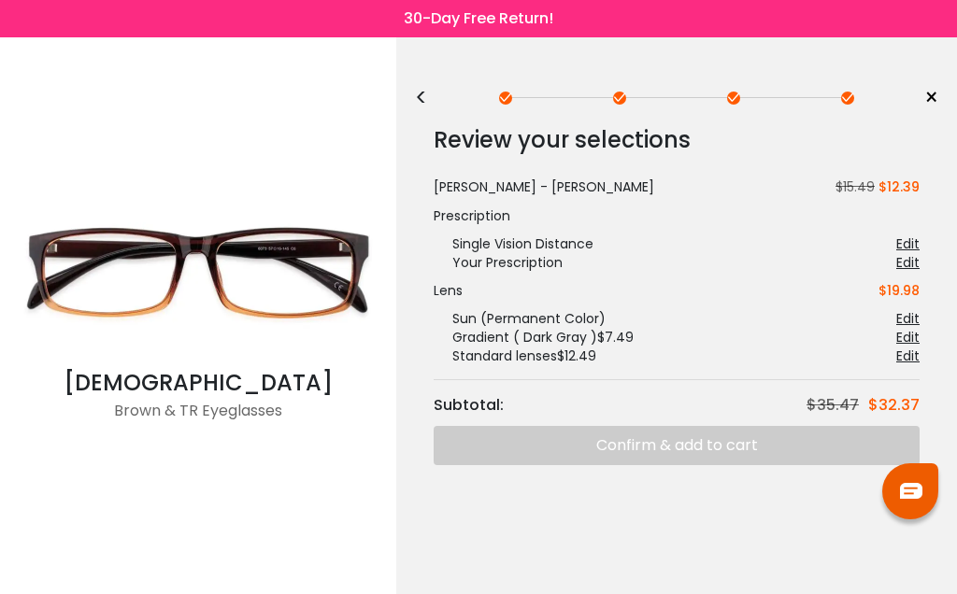
scroll to position [73, 0]
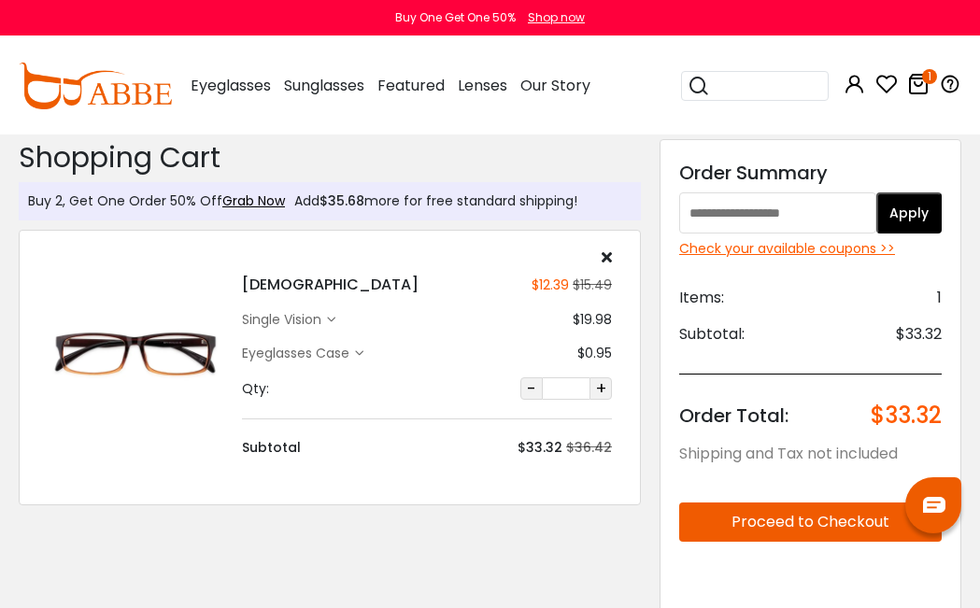
click at [786, 222] on input "text" at bounding box center [777, 213] width 197 height 41
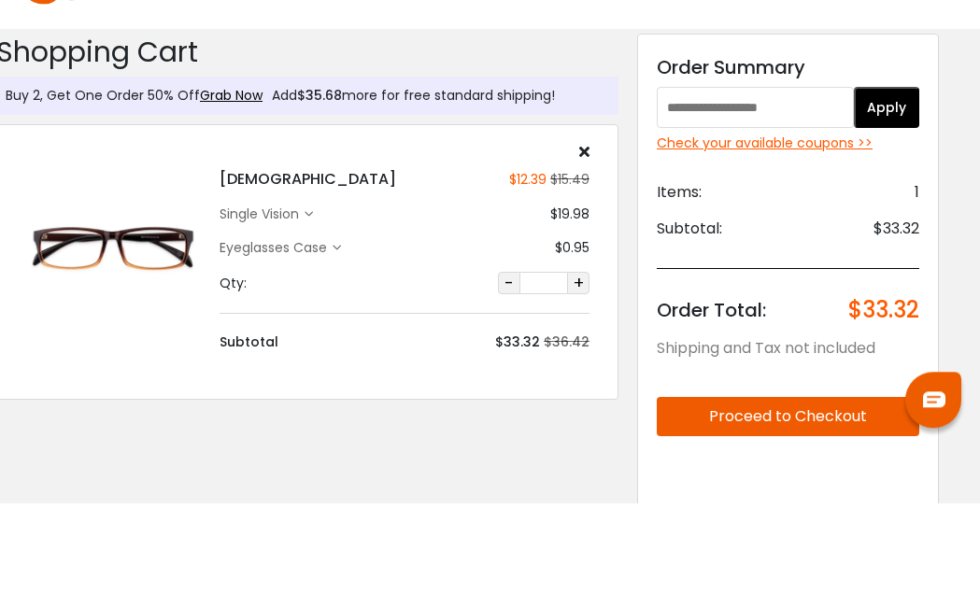
click at [713, 193] on input "text" at bounding box center [755, 213] width 197 height 41
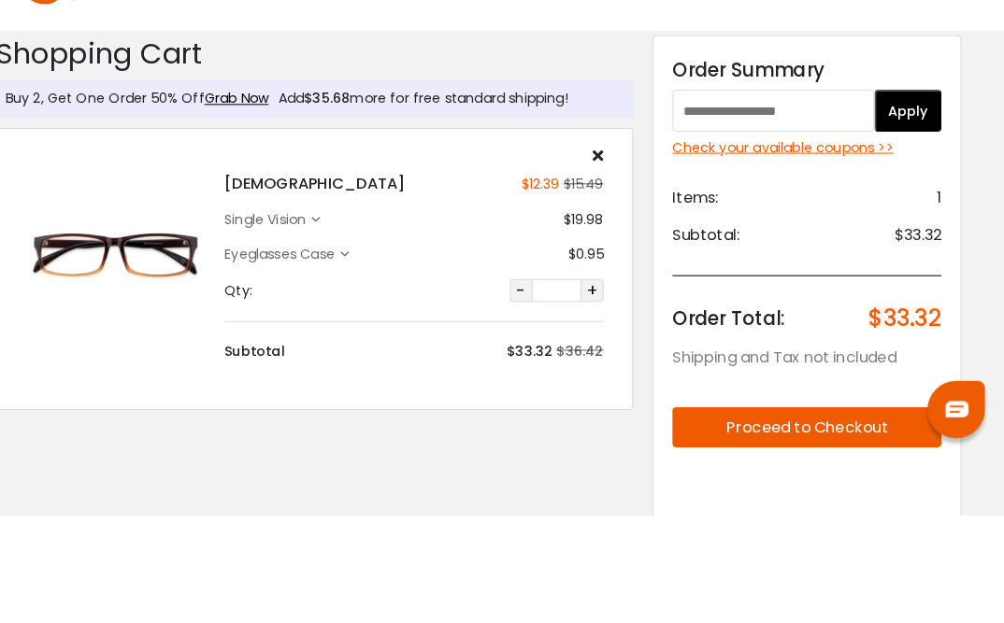
scroll to position [3, 11]
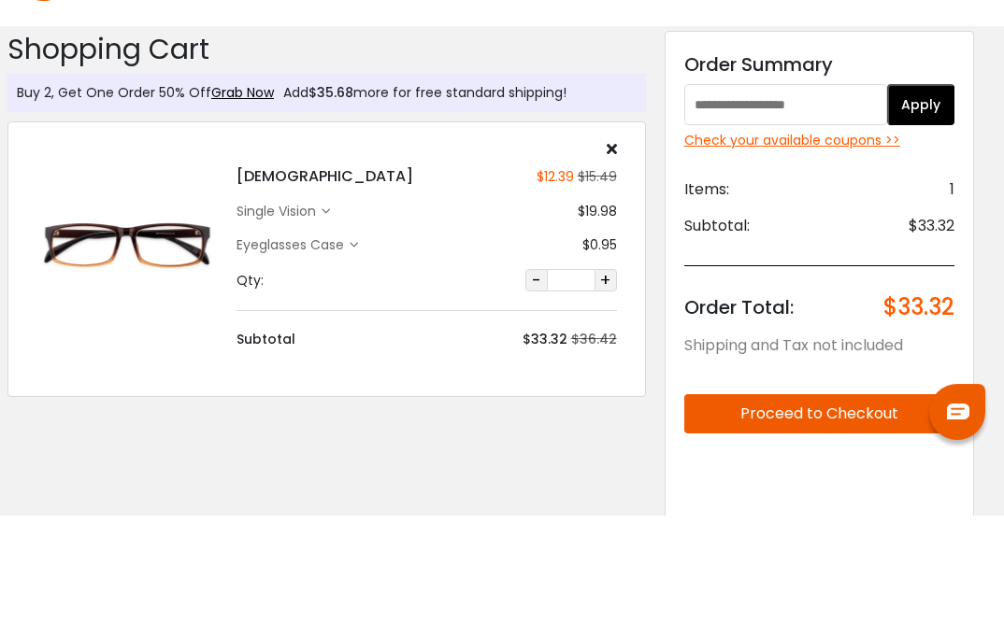
paste input "*******"
type input "*******"
click at [926, 193] on button "Apply" at bounding box center [920, 213] width 67 height 41
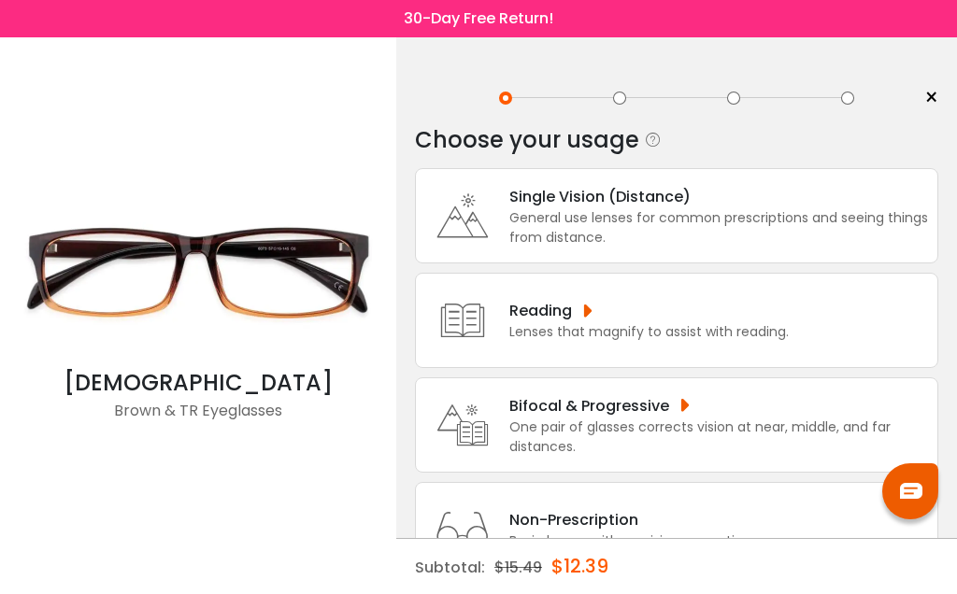
click at [783, 223] on div "General use lenses for common prescriptions and seeing things from distance." at bounding box center [718, 227] width 419 height 39
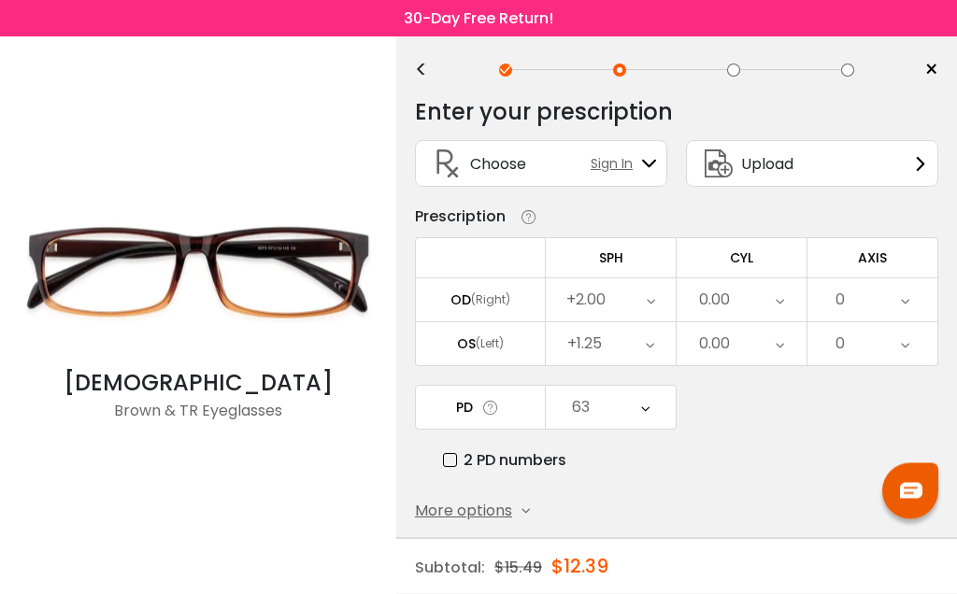
scroll to position [37, 0]
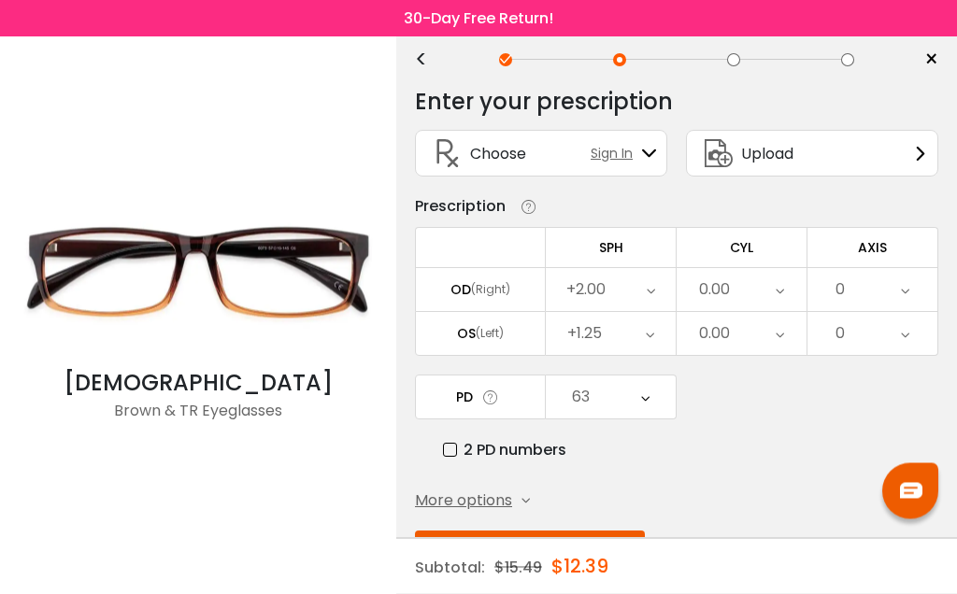
click at [556, 552] on button "Submit & Continue" at bounding box center [530, 551] width 230 height 39
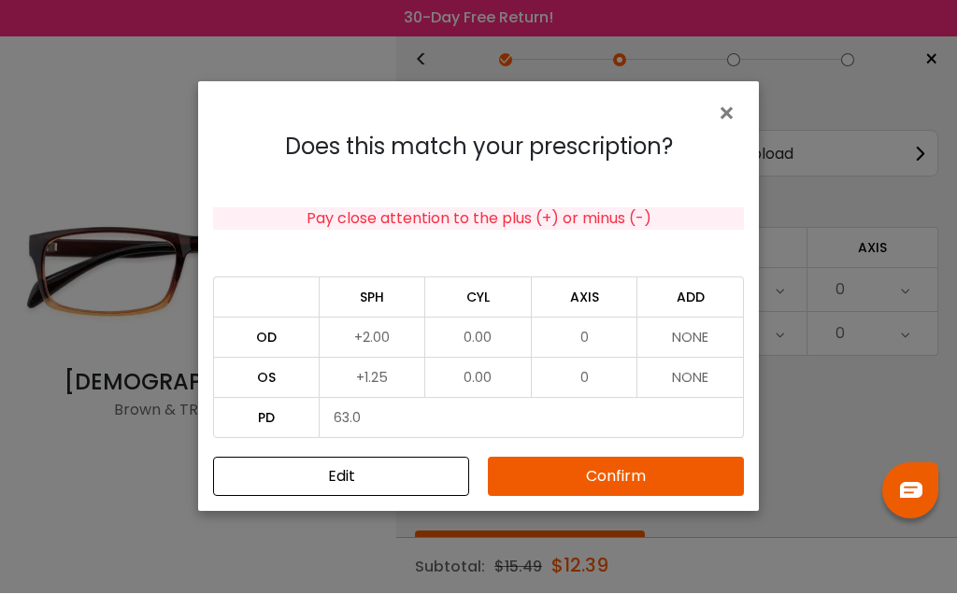
click at [633, 497] on button "Confirm" at bounding box center [616, 477] width 256 height 39
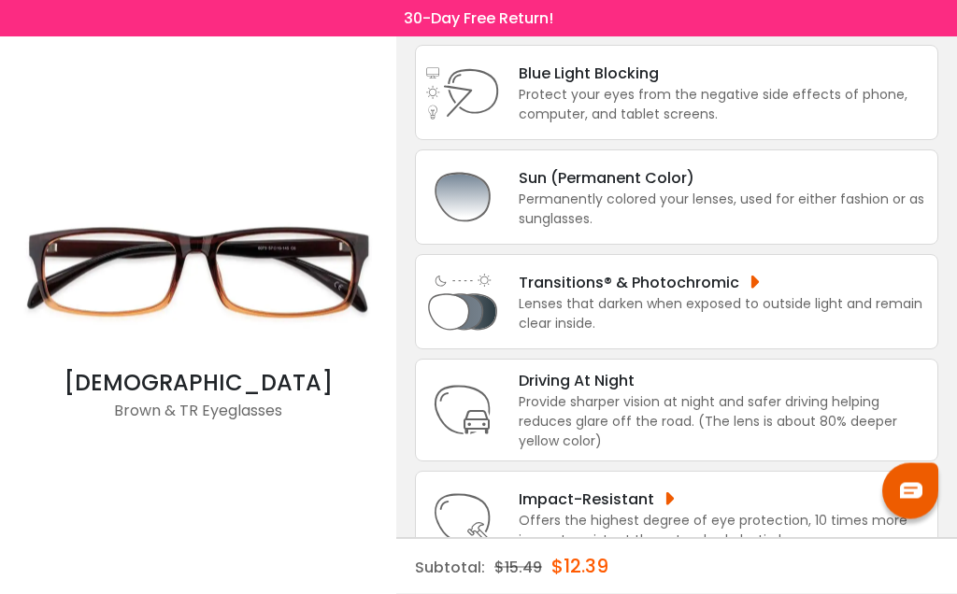
scroll to position [227, 0]
click at [771, 227] on div "Permanently colored your lenses, used for either fashion or as sunglasses." at bounding box center [723, 210] width 409 height 39
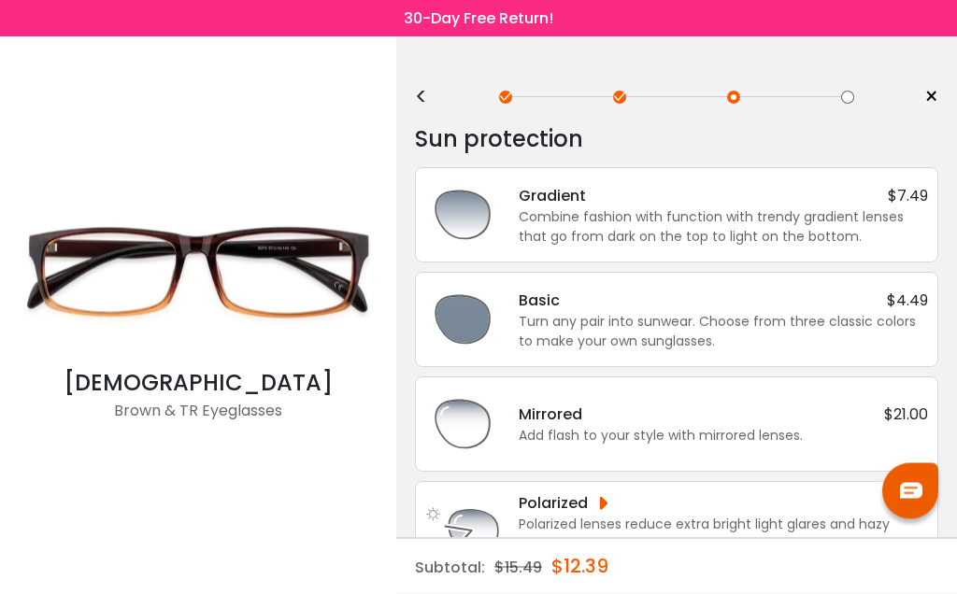
scroll to position [0, 0]
click at [726, 532] on div "Polarized lenses reduce extra bright light glares and hazy vision. An option th…" at bounding box center [723, 545] width 409 height 59
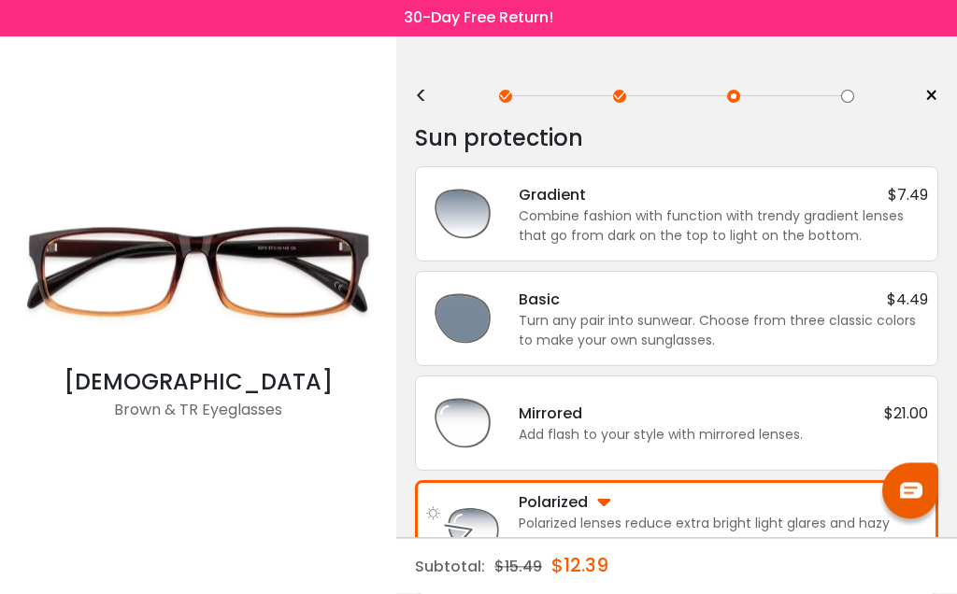
scroll to position [40, 0]
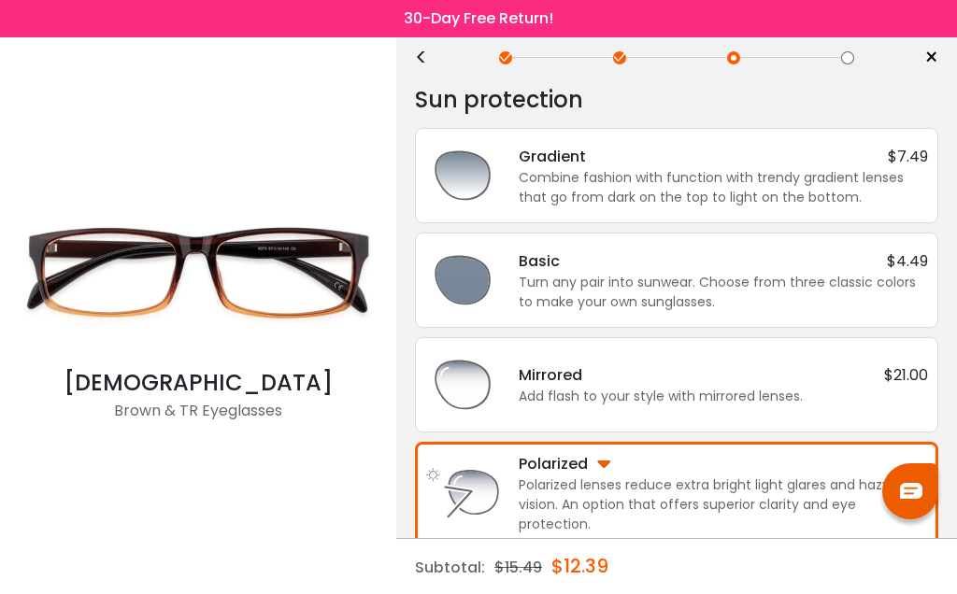
click at [428, 62] on div "<" at bounding box center [429, 57] width 28 height 15
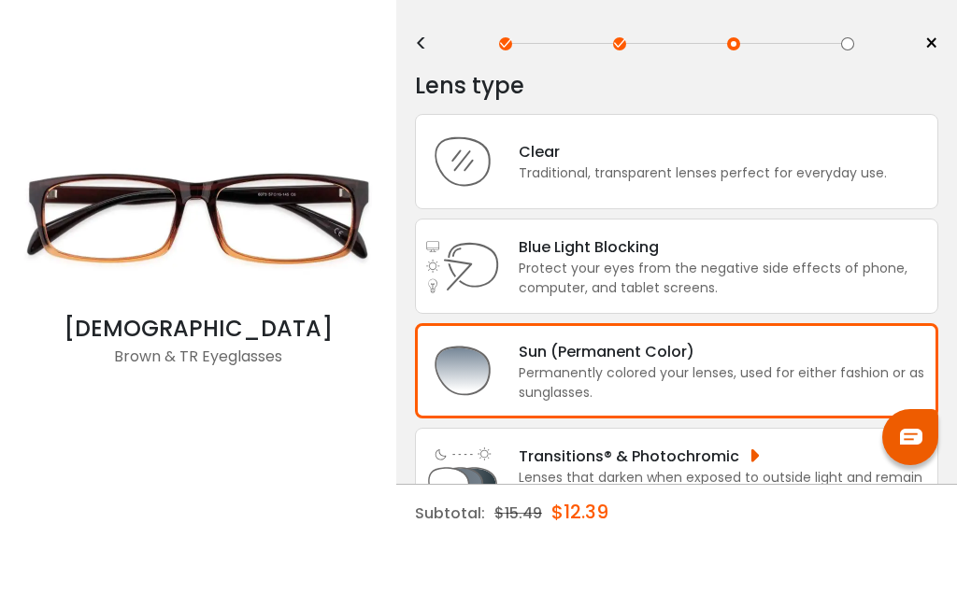
scroll to position [55, 0]
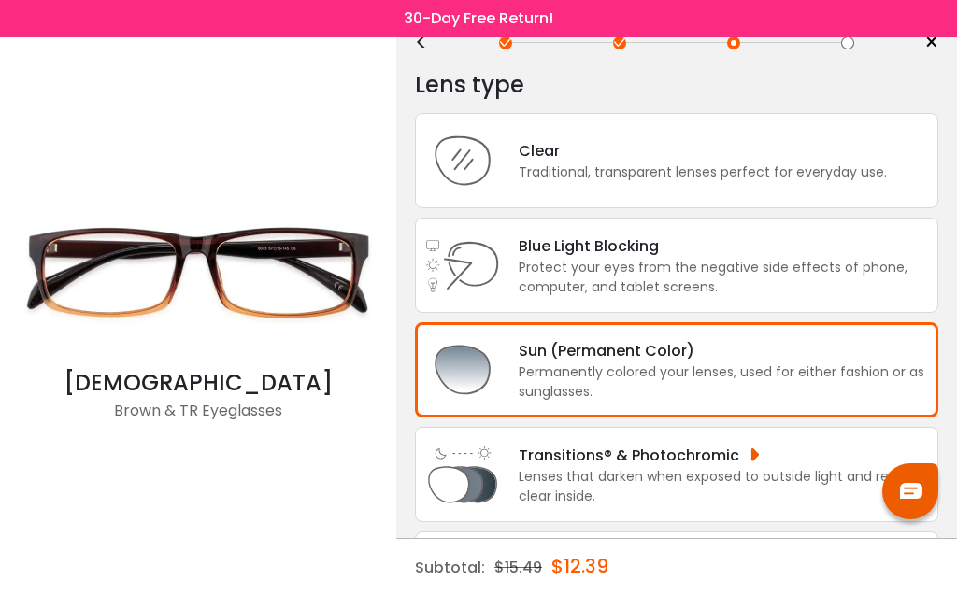
click at [784, 189] on div "Clear Traditional, transparent lenses perfect for everyday use." at bounding box center [676, 160] width 523 height 95
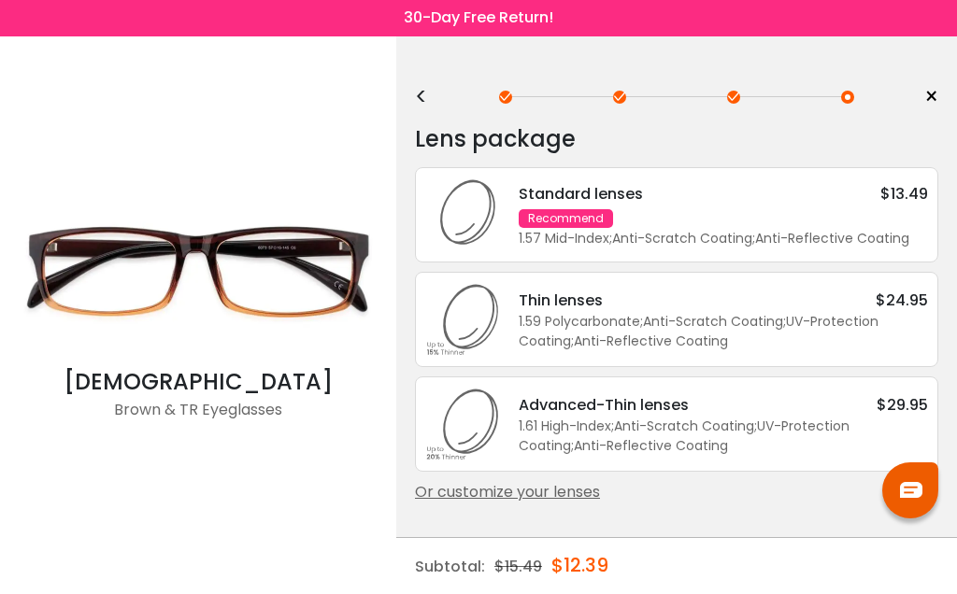
scroll to position [73, 0]
click at [848, 183] on div "Standard lenses $13.49 Recommend 1.57 Mid-Index ; Anti-Scratch Coating ; Anti-R…" at bounding box center [714, 216] width 428 height 66
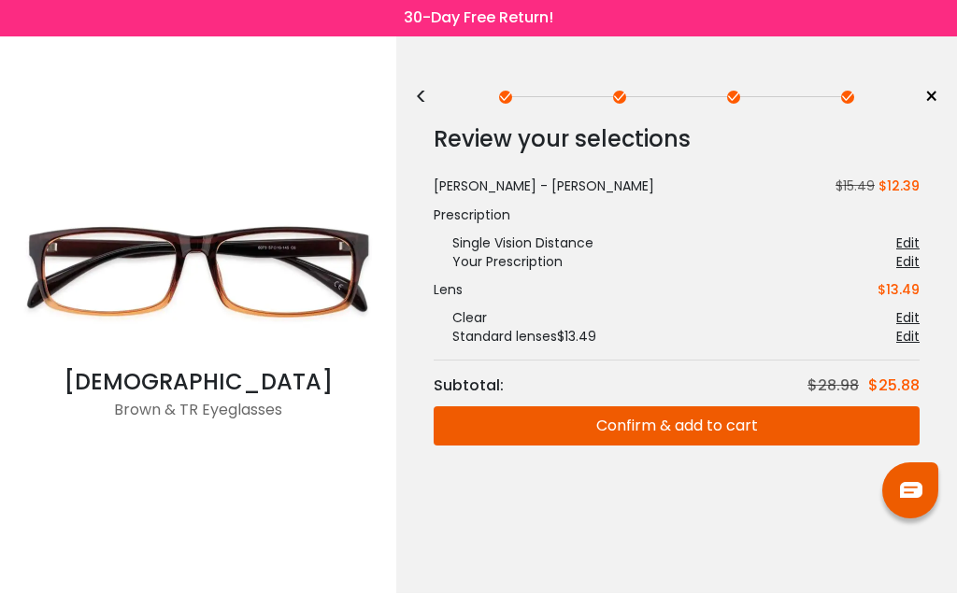
click at [719, 407] on button "Confirm & add to cart" at bounding box center [677, 426] width 486 height 39
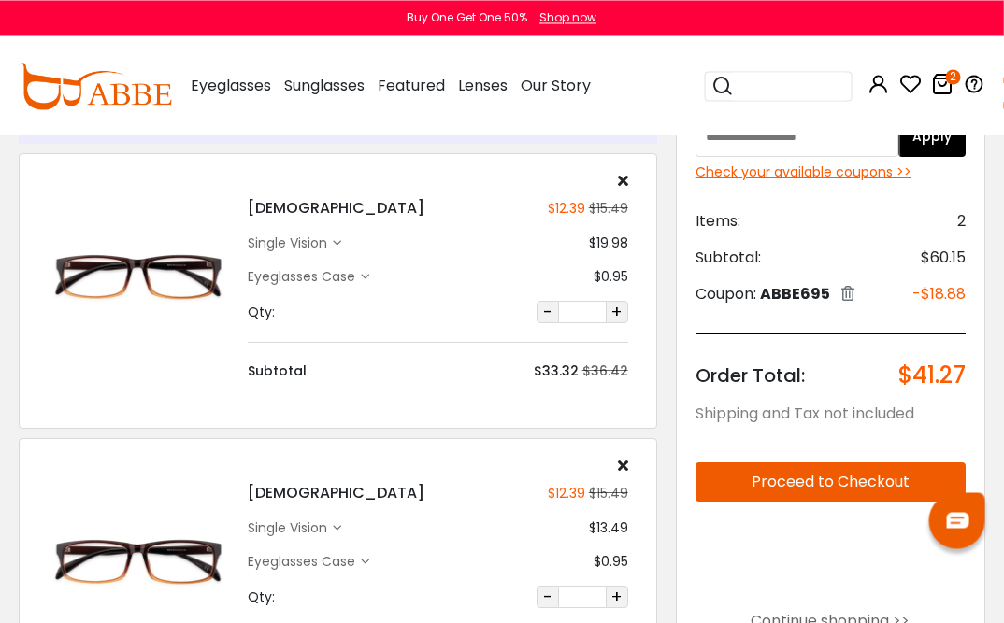
scroll to position [71, 0]
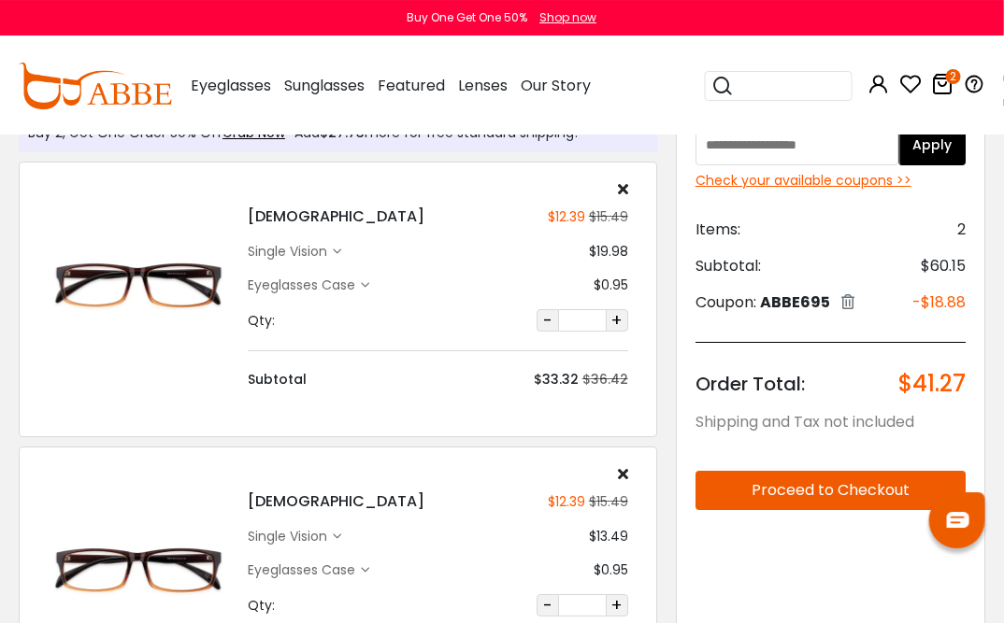
click at [625, 191] on icon at bounding box center [623, 188] width 10 height 15
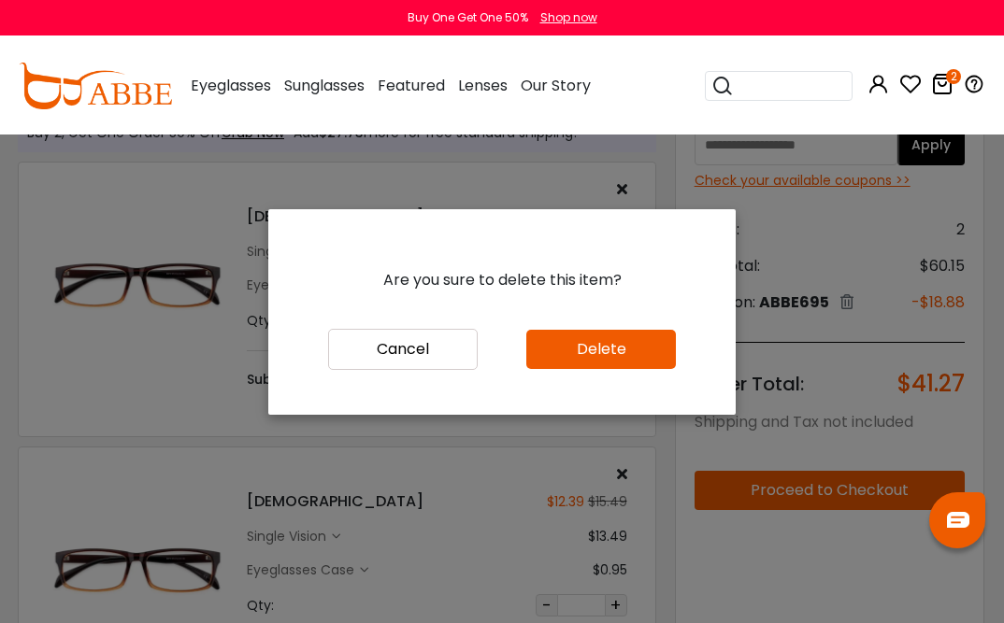
click at [618, 369] on button "Delete" at bounding box center [601, 349] width 150 height 39
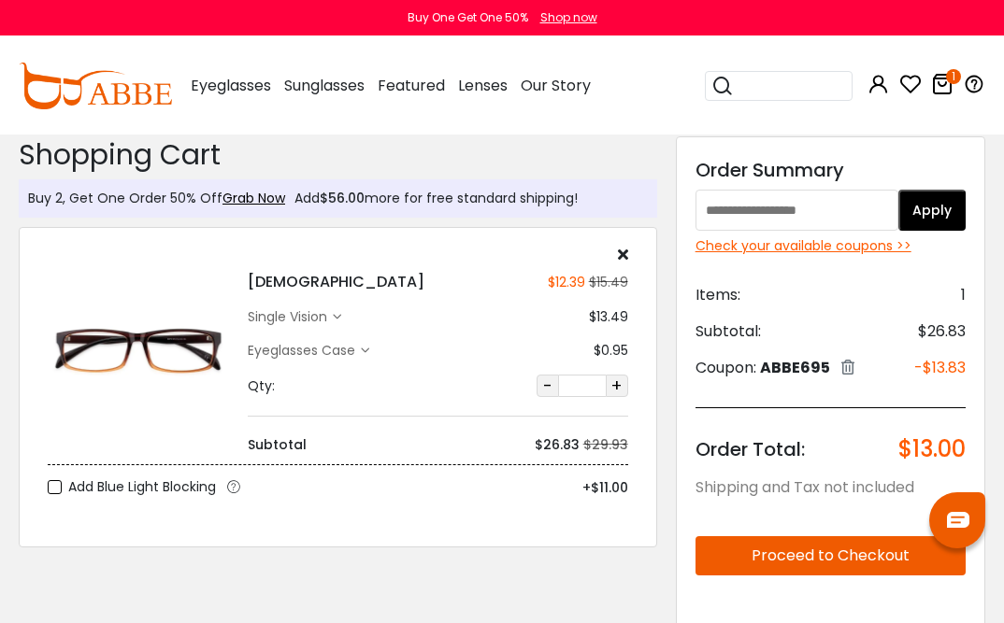
click at [818, 208] on input "text" at bounding box center [796, 210] width 203 height 41
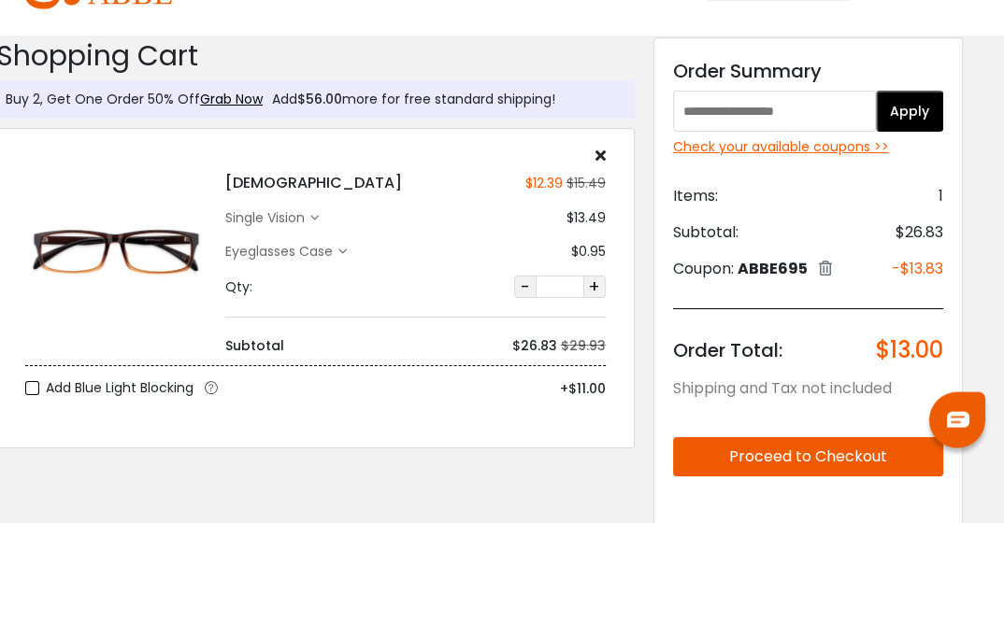
paste input "*******"
type input "*******"
click at [904, 191] on button "Apply" at bounding box center [909, 211] width 67 height 41
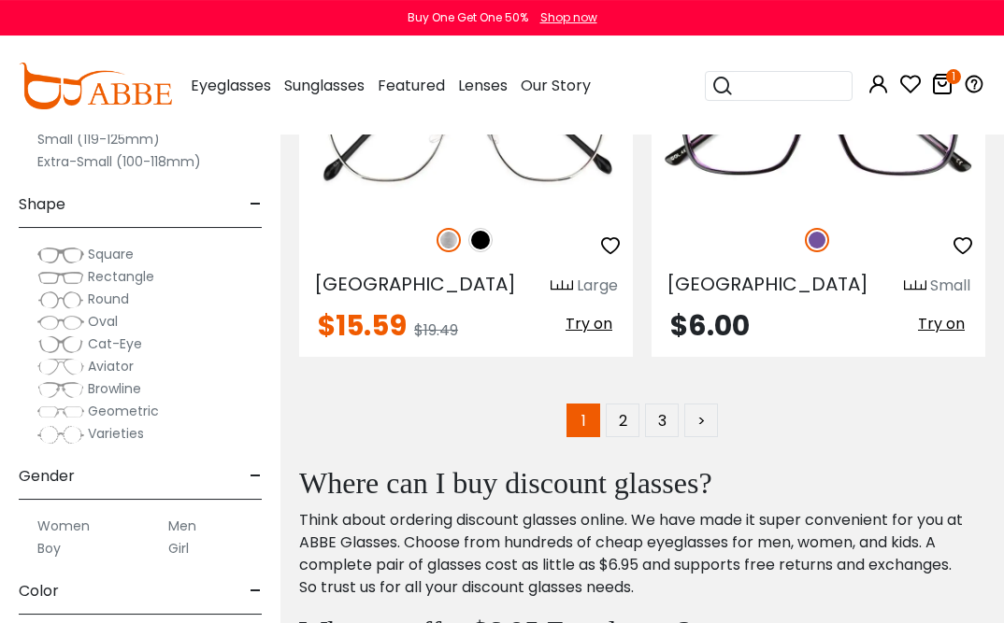
scroll to position [13482, 0]
click at [624, 437] on link "2" at bounding box center [623, 421] width 34 height 34
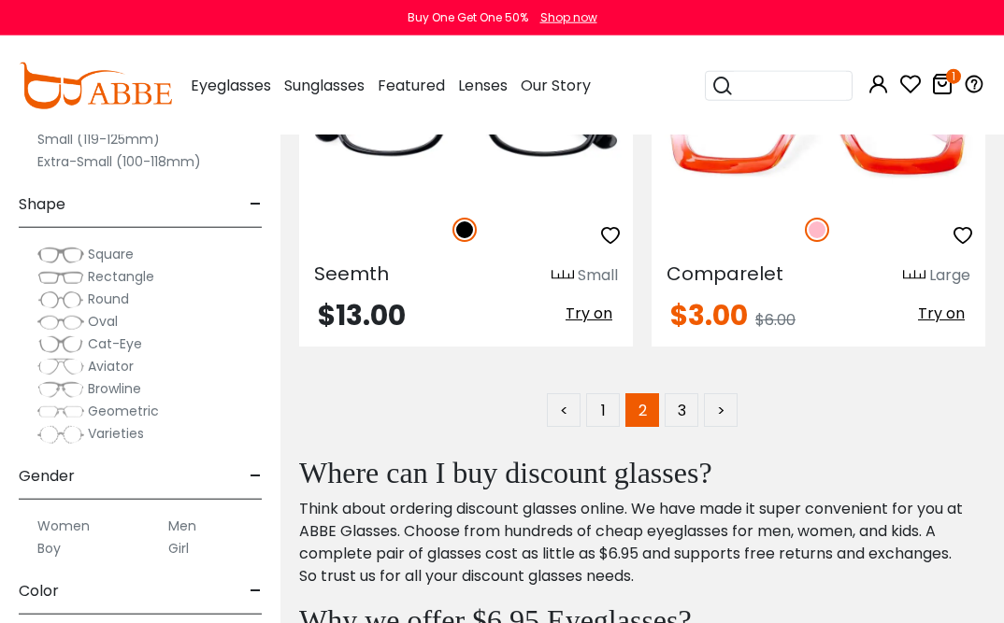
scroll to position [13467, 0]
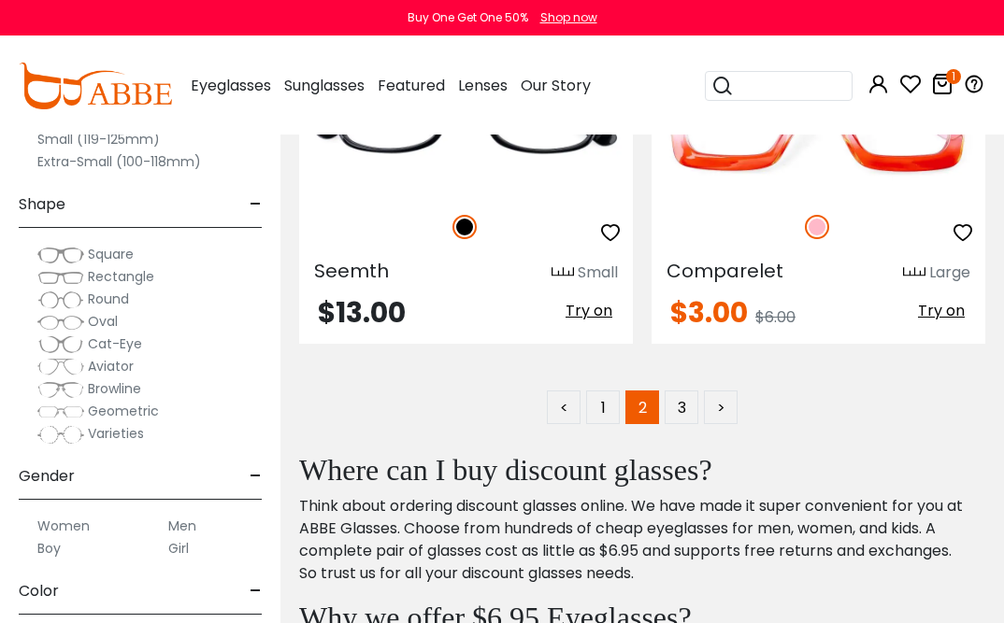
click at [695, 408] on link "3" at bounding box center [682, 408] width 34 height 34
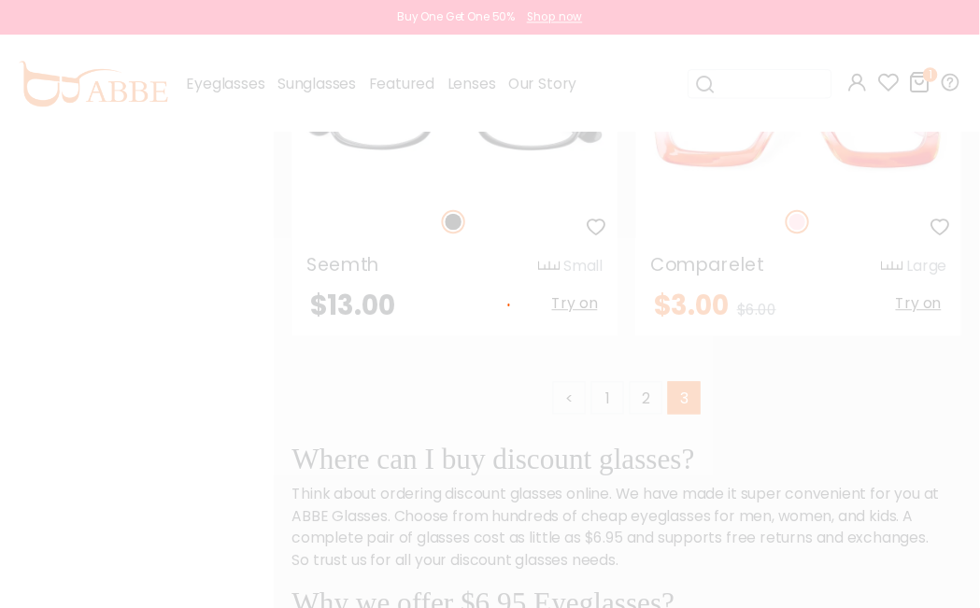
scroll to position [18, 11]
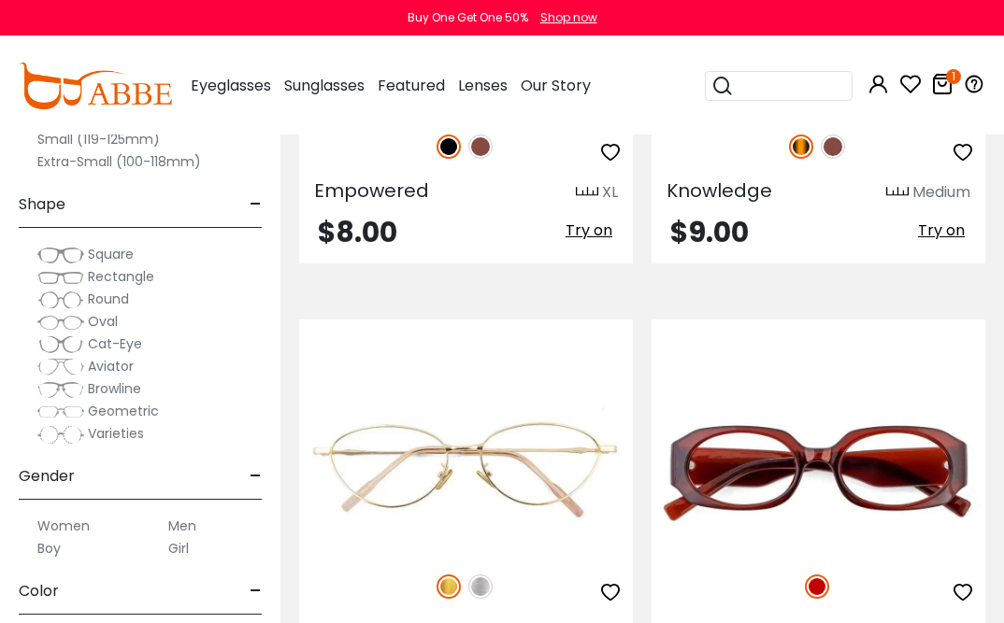
scroll to position [10907, 0]
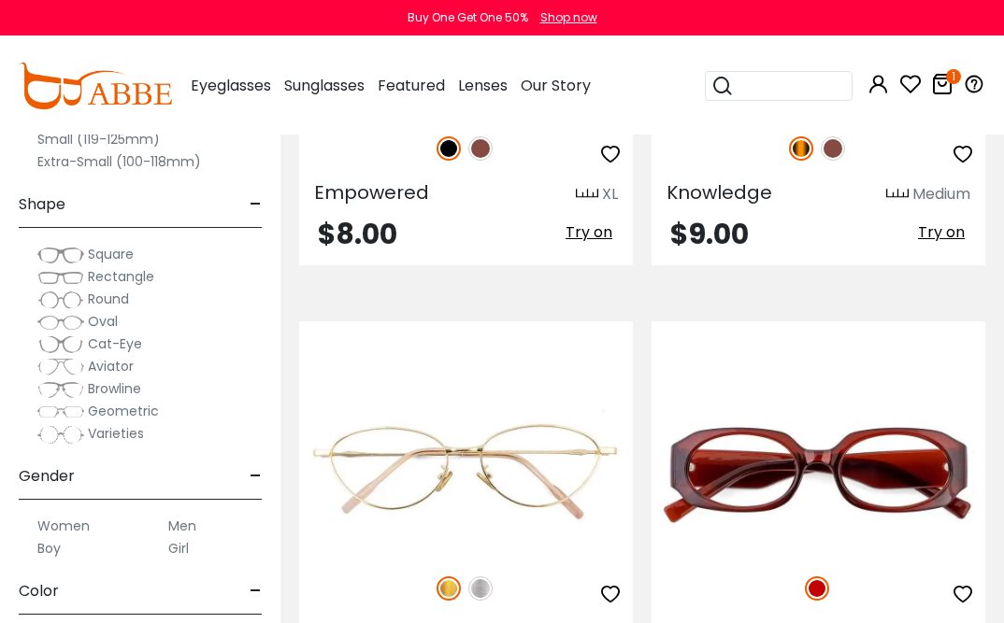
click at [950, 85] on icon at bounding box center [942, 84] width 22 height 22
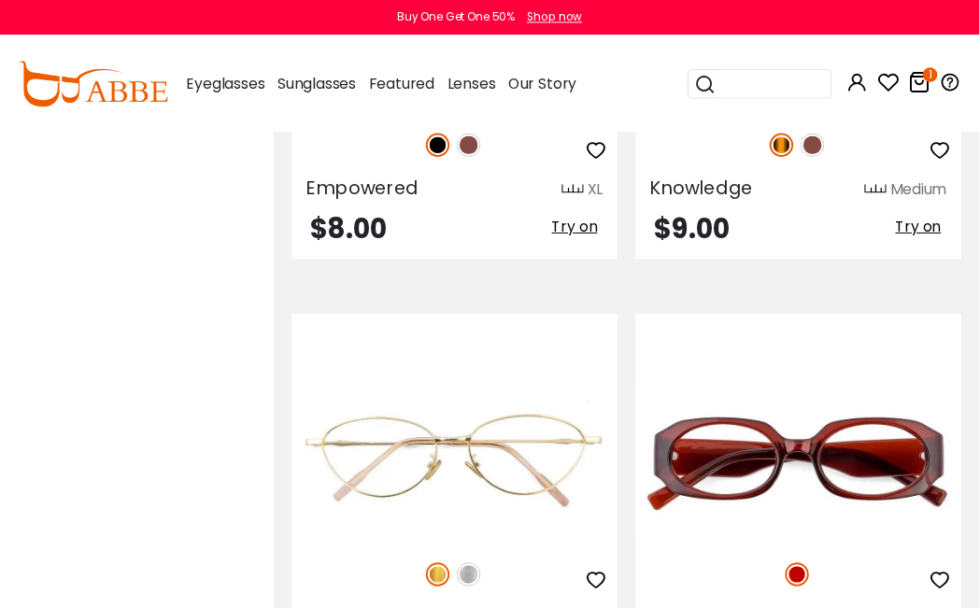
scroll to position [18, 11]
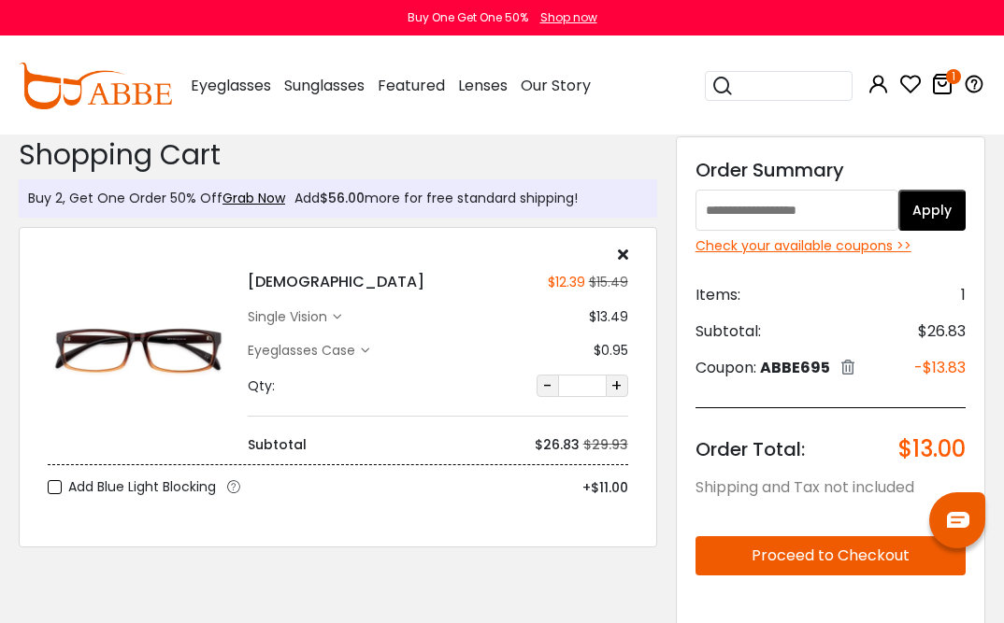
click at [321, 327] on div "Isaiah $12.39 $15.49 single vision $13.49" at bounding box center [437, 351] width 399 height 208
click at [339, 322] on div "single vision" at bounding box center [294, 317] width 93 height 20
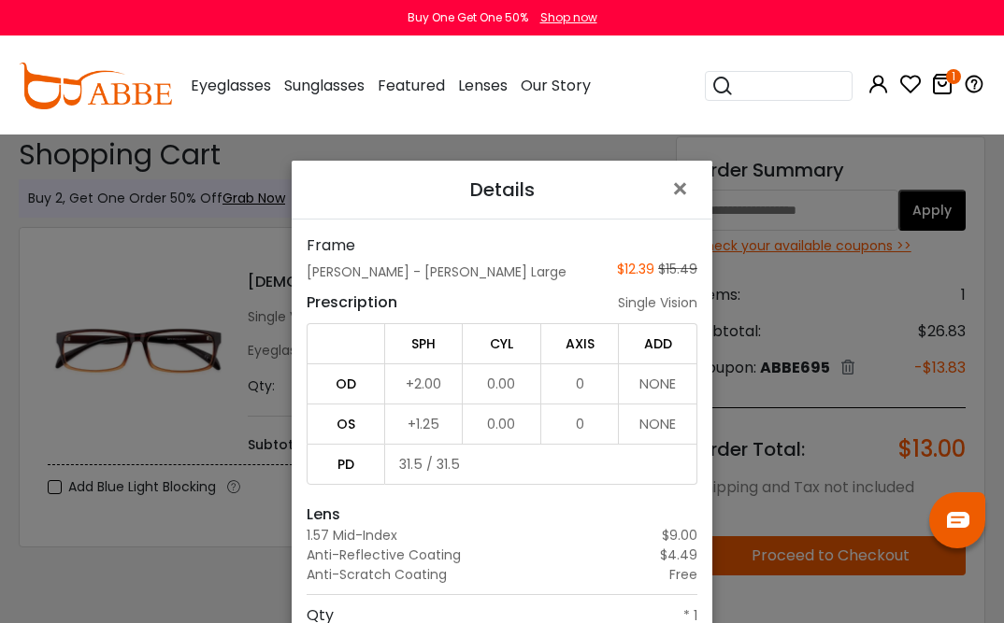
scroll to position [-1, 0]
click at [690, 188] on span "×" at bounding box center [683, 189] width 27 height 40
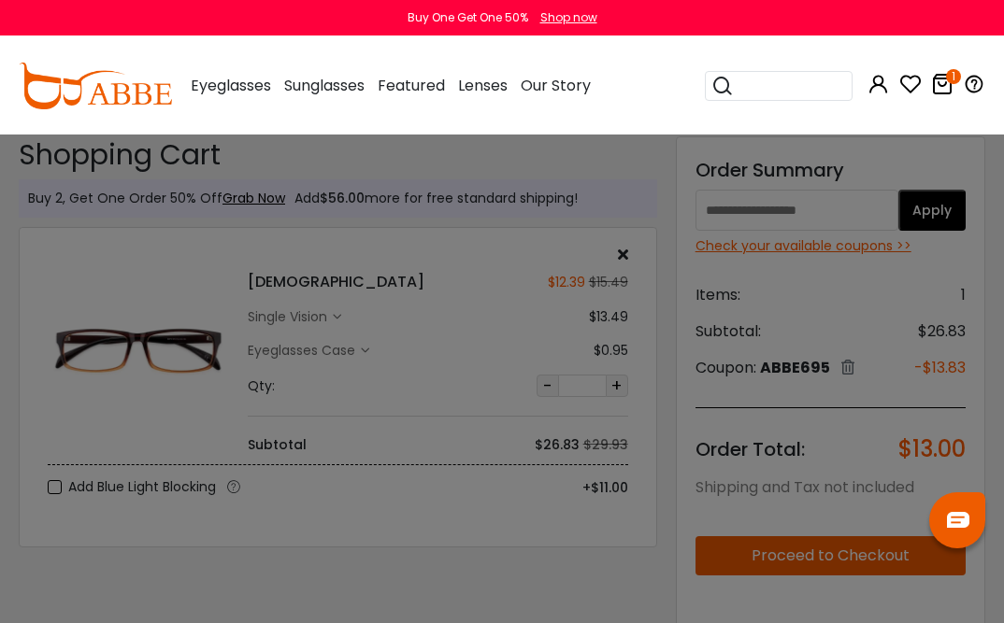
scroll to position [0, 0]
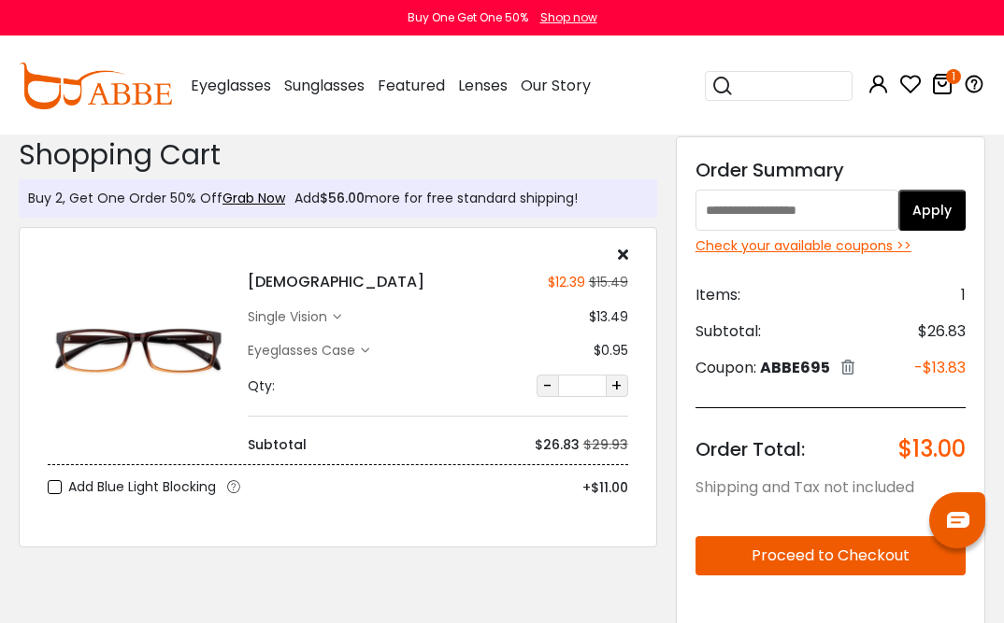
click at [330, 330] on div "Isaiah $12.39 $15.49 single vision $13.49" at bounding box center [437, 351] width 399 height 208
click at [315, 331] on div "Isaiah $12.39 $15.49 single vision $13.49" at bounding box center [437, 351] width 399 height 208
click at [333, 314] on div "single vision" at bounding box center [290, 317] width 85 height 20
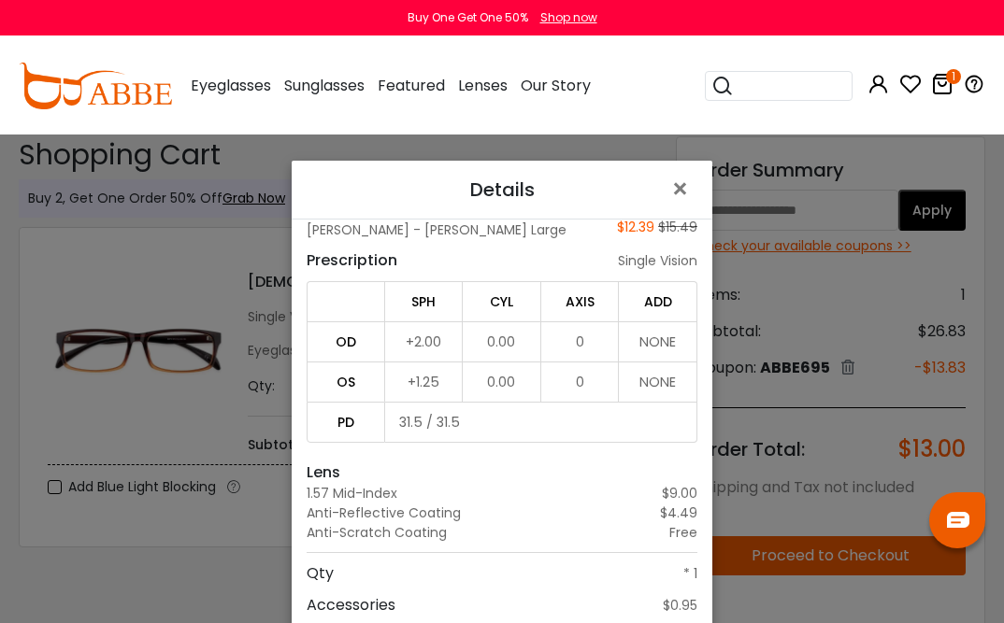
scroll to position [41, 0]
click at [687, 190] on span "×" at bounding box center [683, 189] width 27 height 40
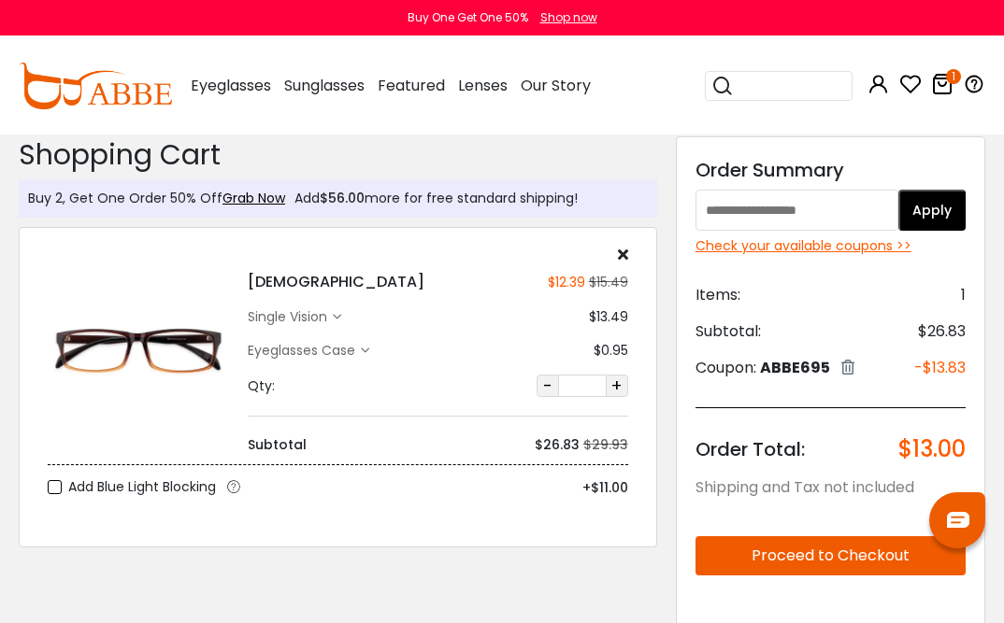
click at [355, 356] on div "Eyeglasses Case" at bounding box center [304, 351] width 113 height 20
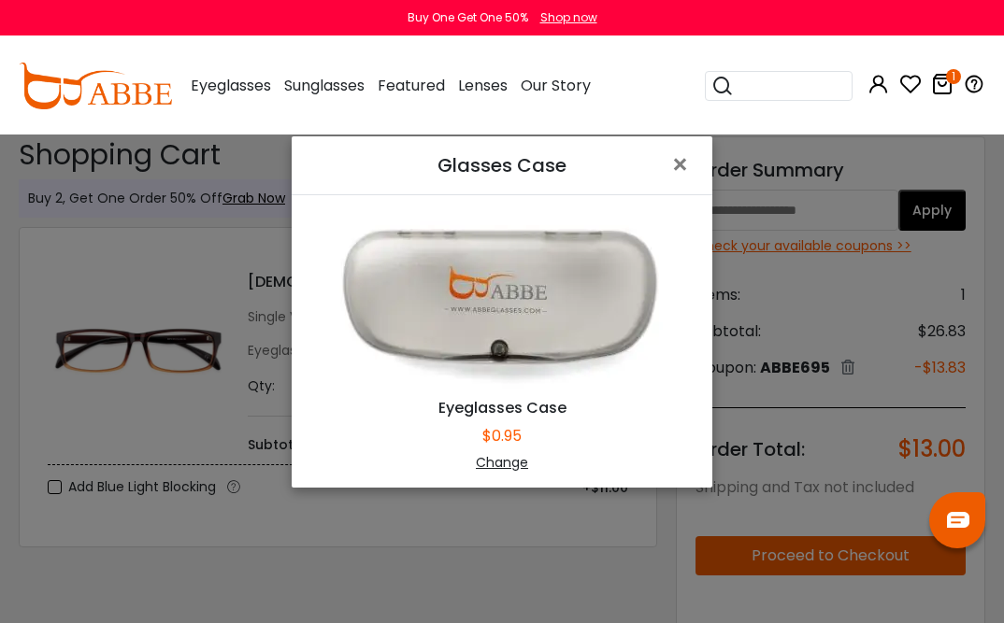
scroll to position [135, 0]
click at [517, 460] on div "Change" at bounding box center [502, 463] width 374 height 20
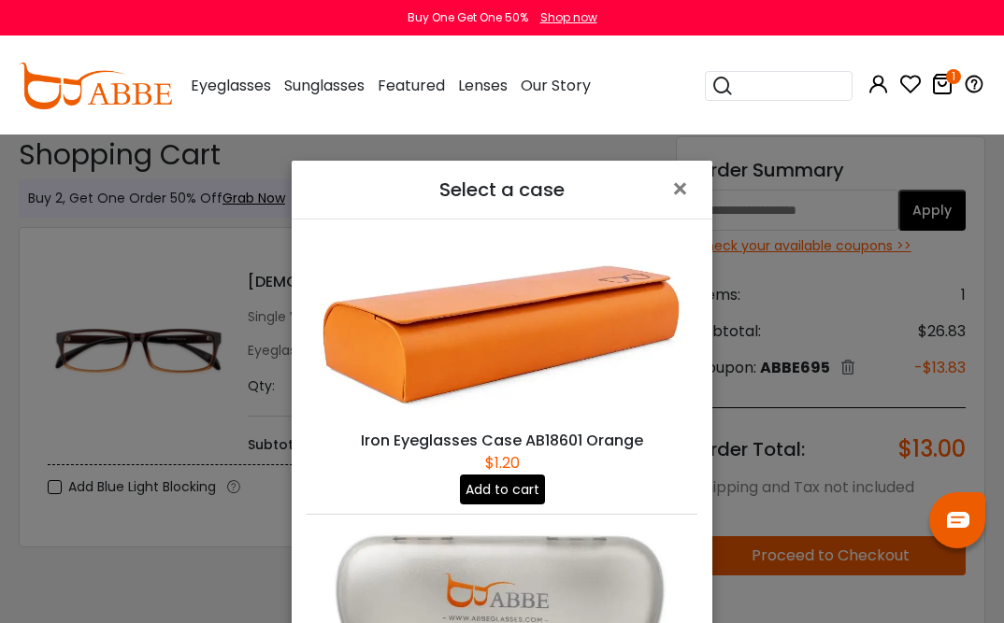
scroll to position [0, 0]
click at [682, 193] on span "×" at bounding box center [683, 189] width 27 height 40
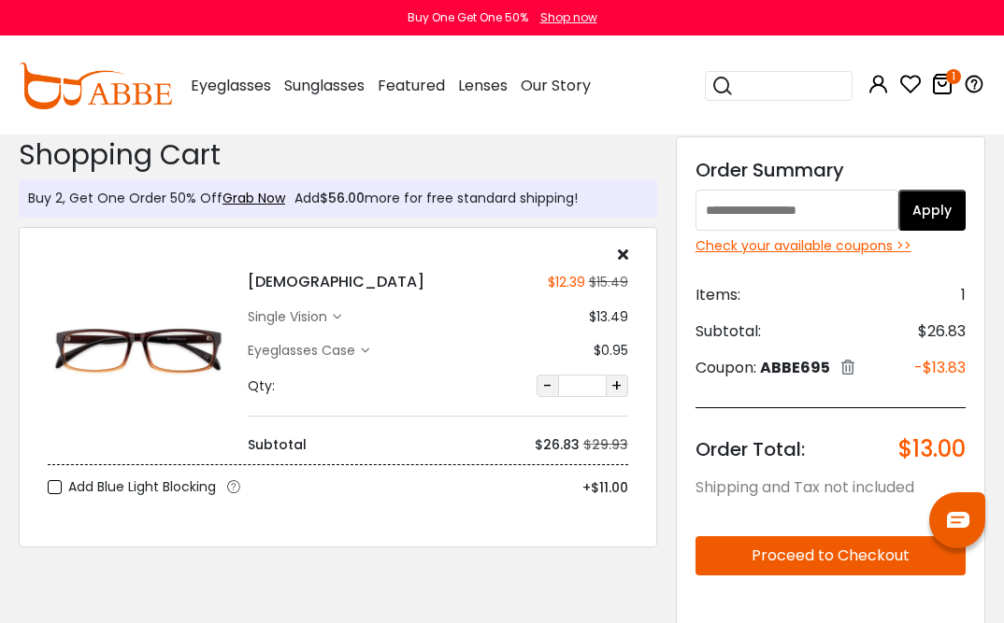
click at [130, 360] on img at bounding box center [138, 351] width 181 height 91
click at [141, 344] on img at bounding box center [138, 351] width 181 height 91
click at [313, 317] on div "single vision" at bounding box center [290, 317] width 85 height 20
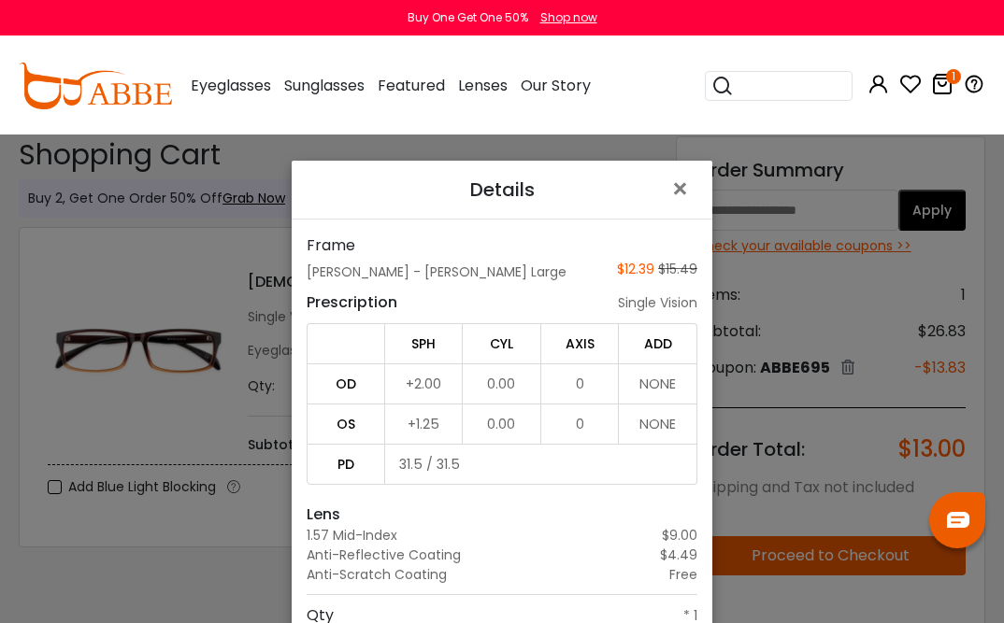
click at [681, 199] on span "×" at bounding box center [683, 189] width 27 height 40
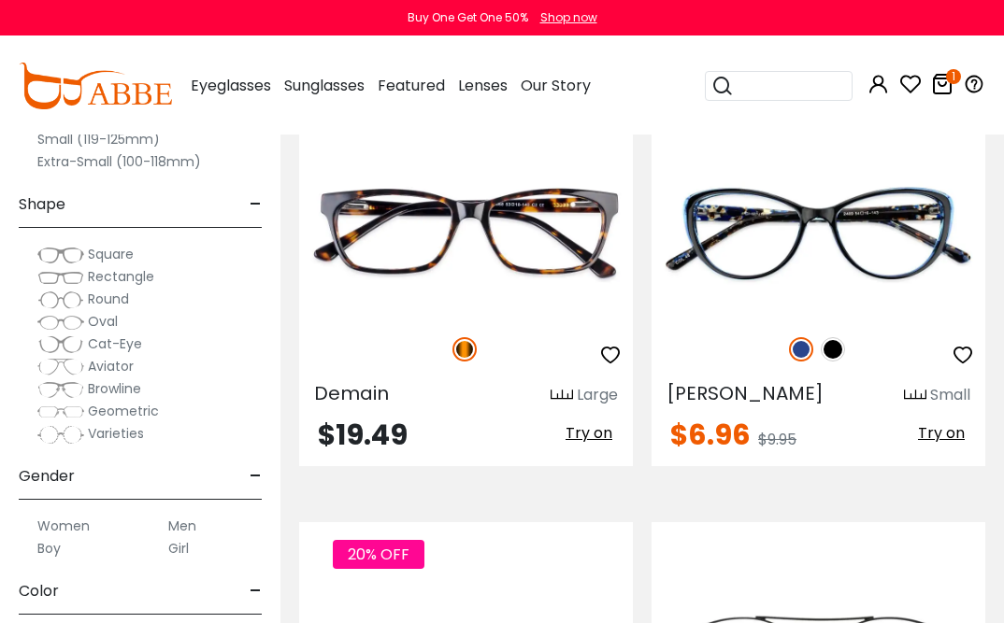
scroll to position [1938, 0]
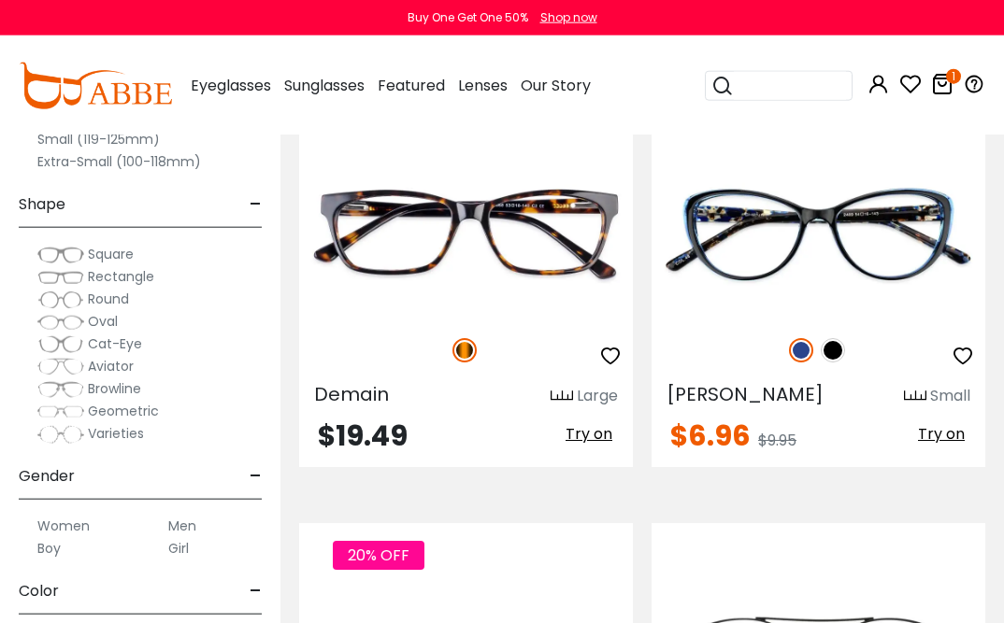
click at [0, 0] on img at bounding box center [0, 0] width 0 height 0
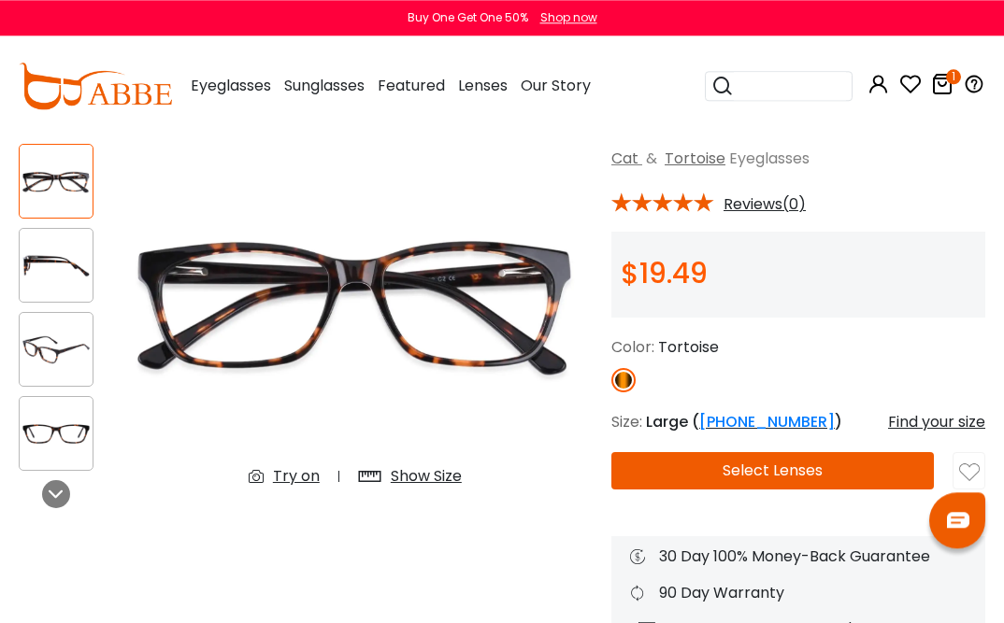
click at [54, 260] on img at bounding box center [56, 266] width 73 height 36
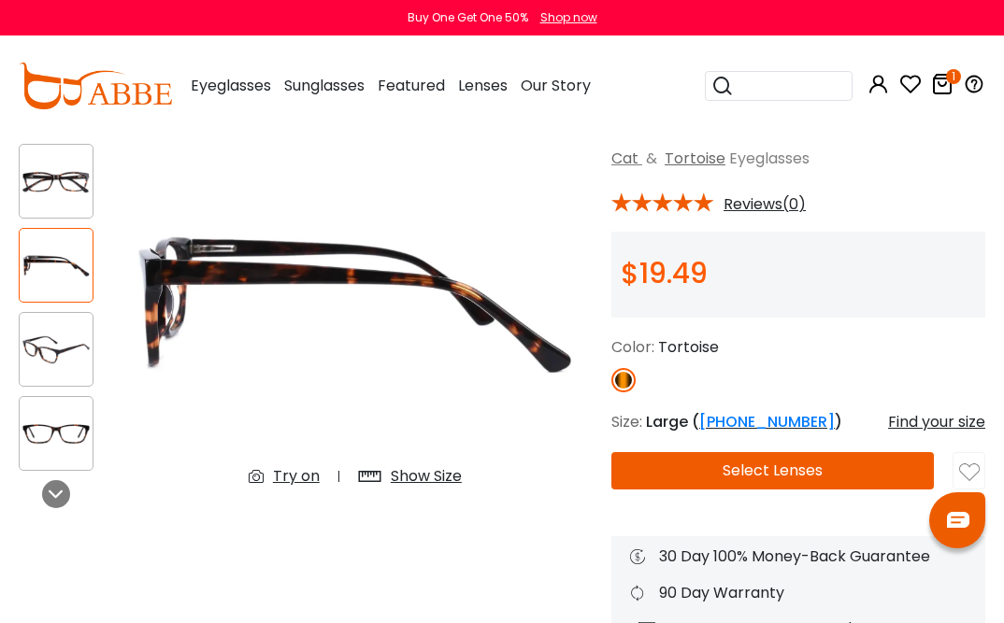
click at [47, 356] on img at bounding box center [56, 350] width 73 height 36
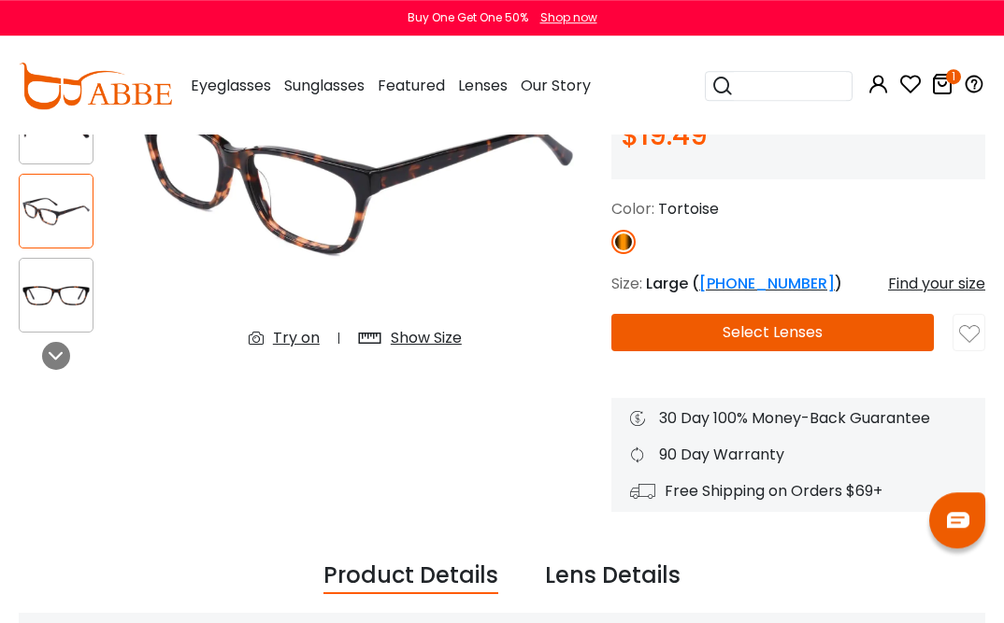
scroll to position [263, 0]
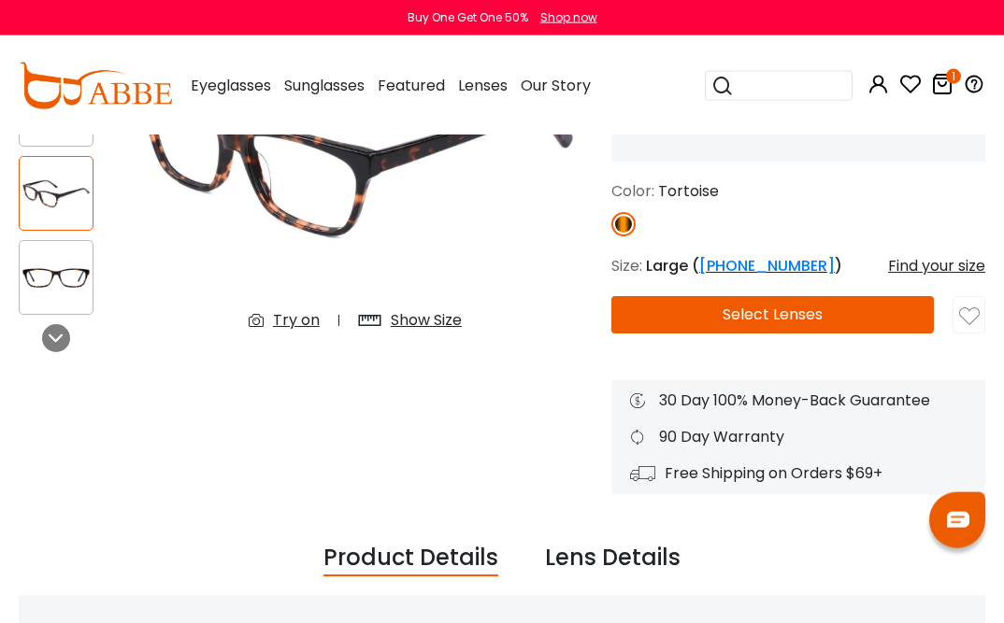
click at [827, 321] on button "Select Lenses" at bounding box center [772, 314] width 322 height 37
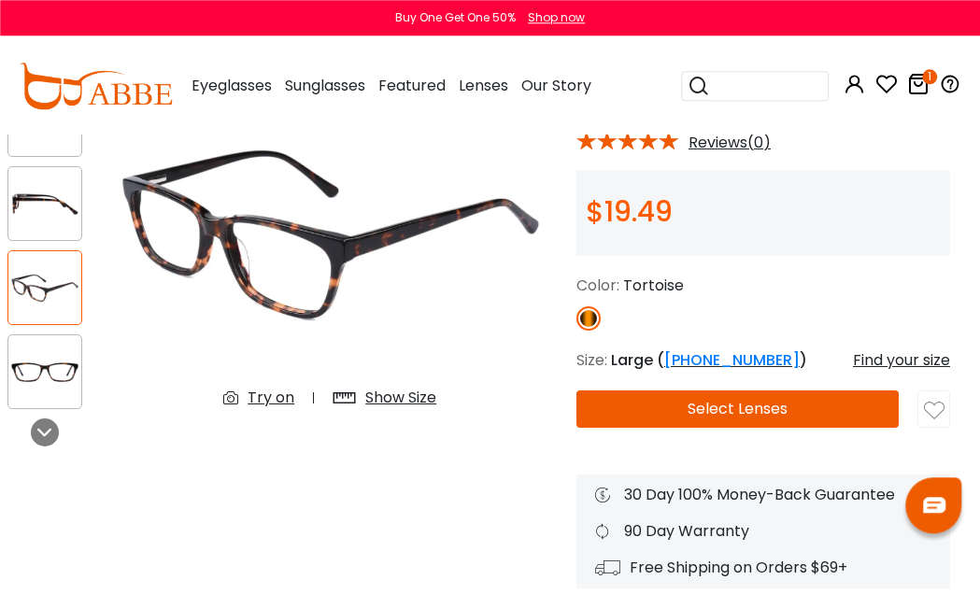
scroll to position [170, 11]
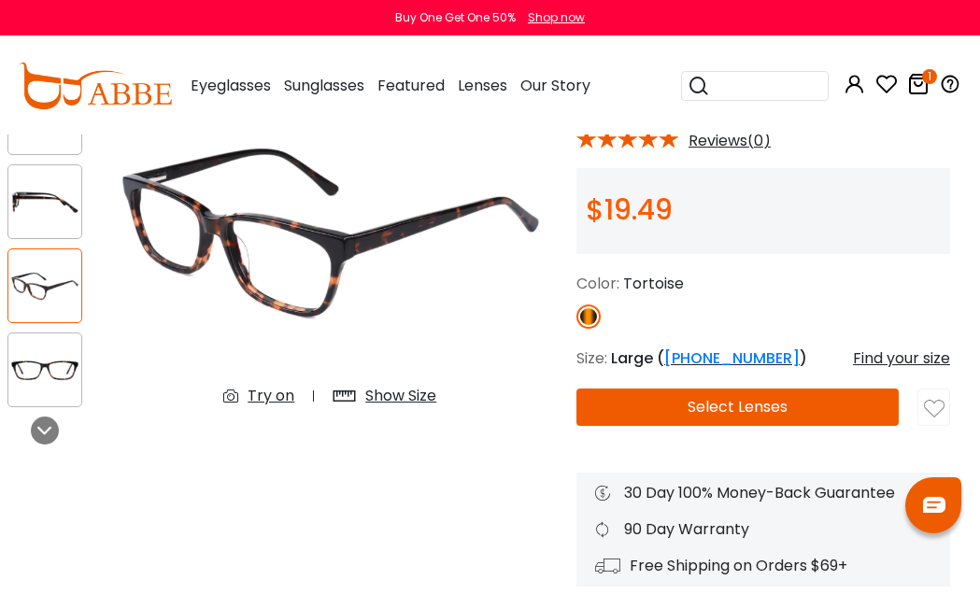
click at [808, 408] on button "Select Lenses" at bounding box center [738, 407] width 322 height 37
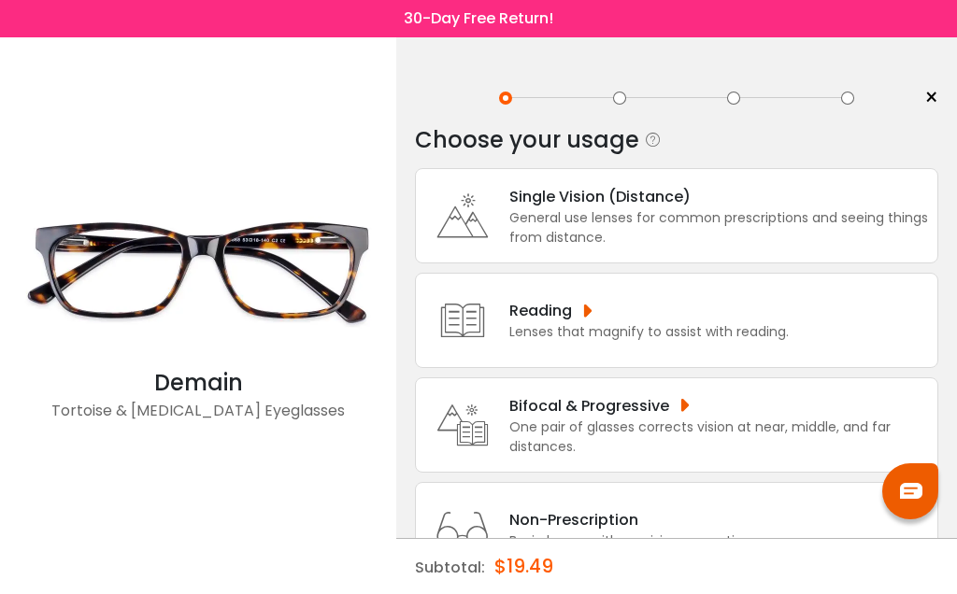
click at [801, 227] on div "General use lenses for common prescriptions and seeing things from distance." at bounding box center [718, 227] width 419 height 39
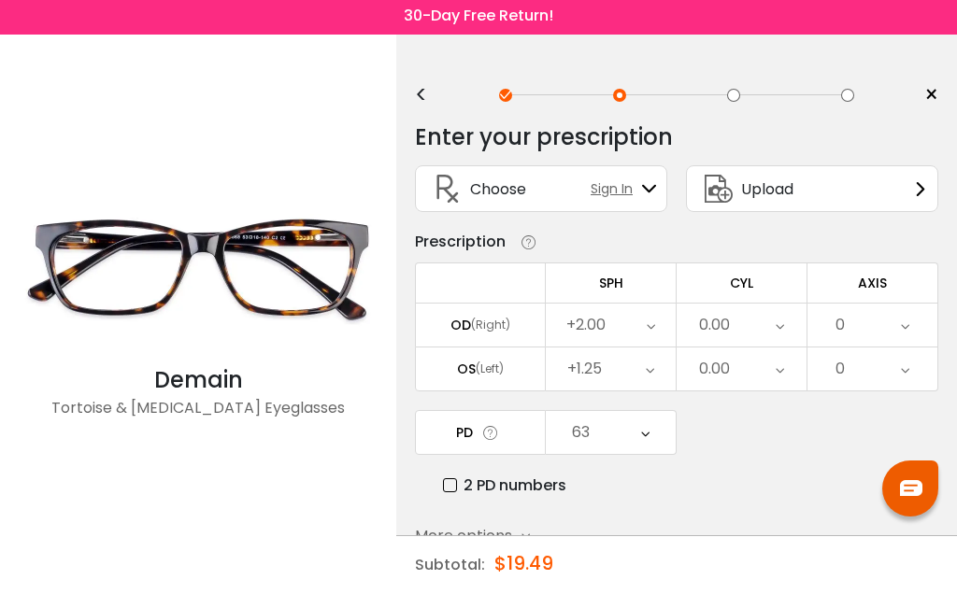
scroll to position [37, 0]
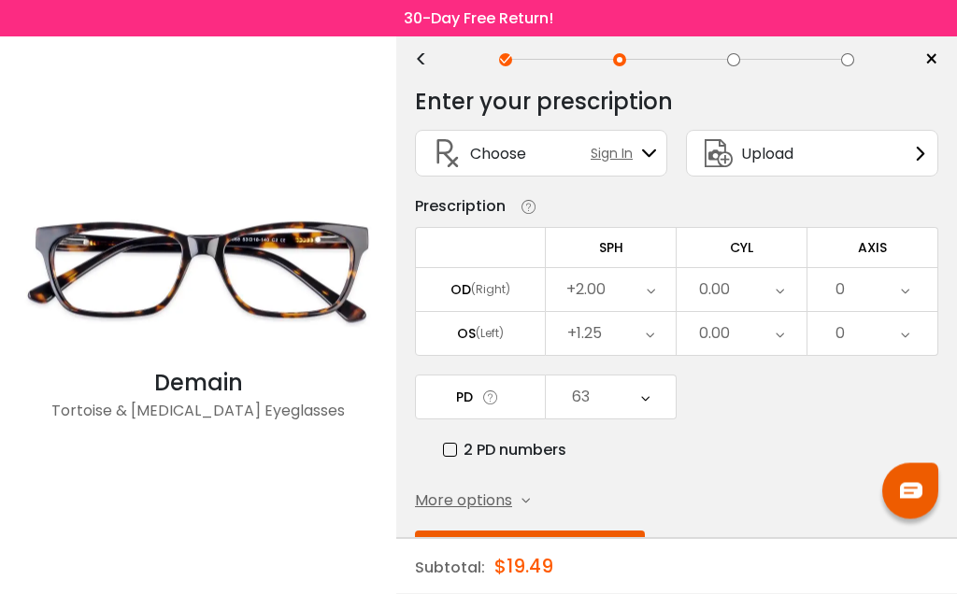
click at [504, 511] on span "More options" at bounding box center [463, 502] width 97 height 22
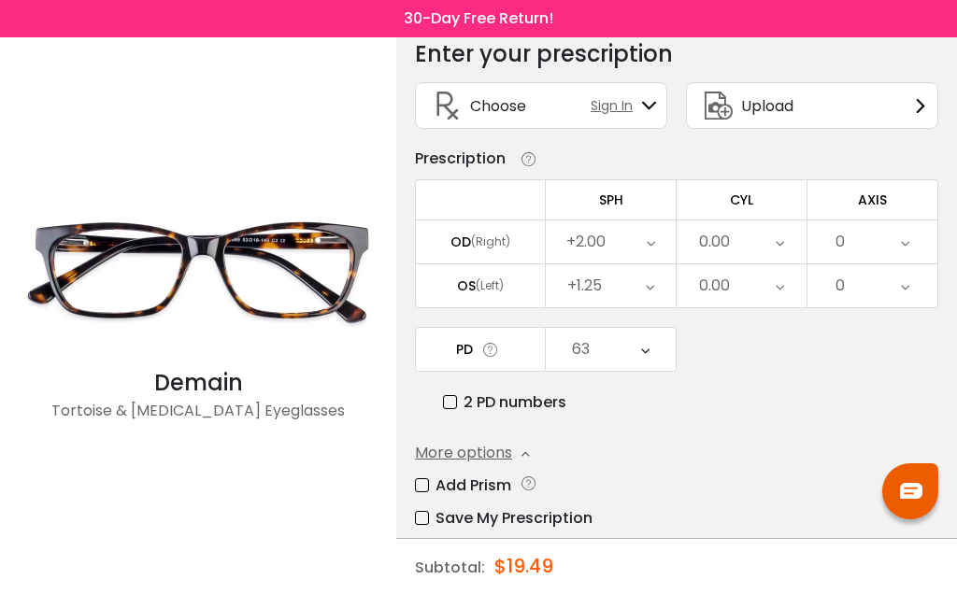
scroll to position [103, 0]
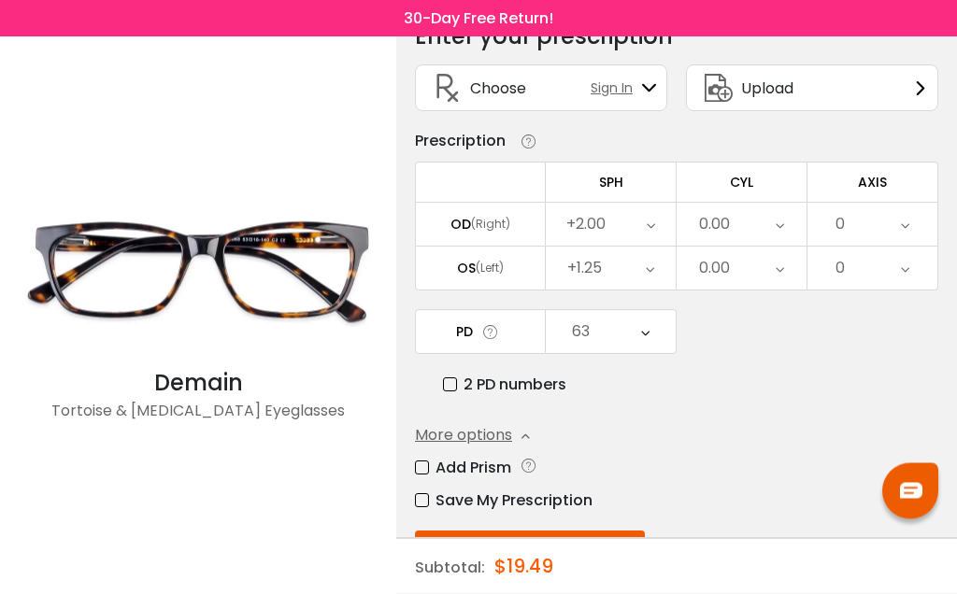
click at [569, 547] on button "Submit & Continue" at bounding box center [530, 551] width 230 height 39
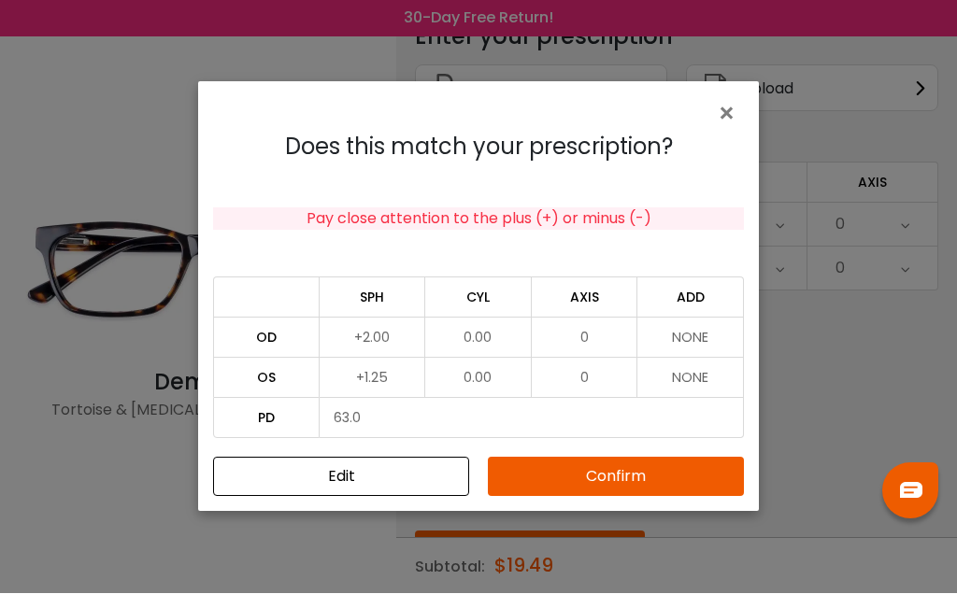
click at [625, 497] on button "Confirm" at bounding box center [616, 477] width 256 height 39
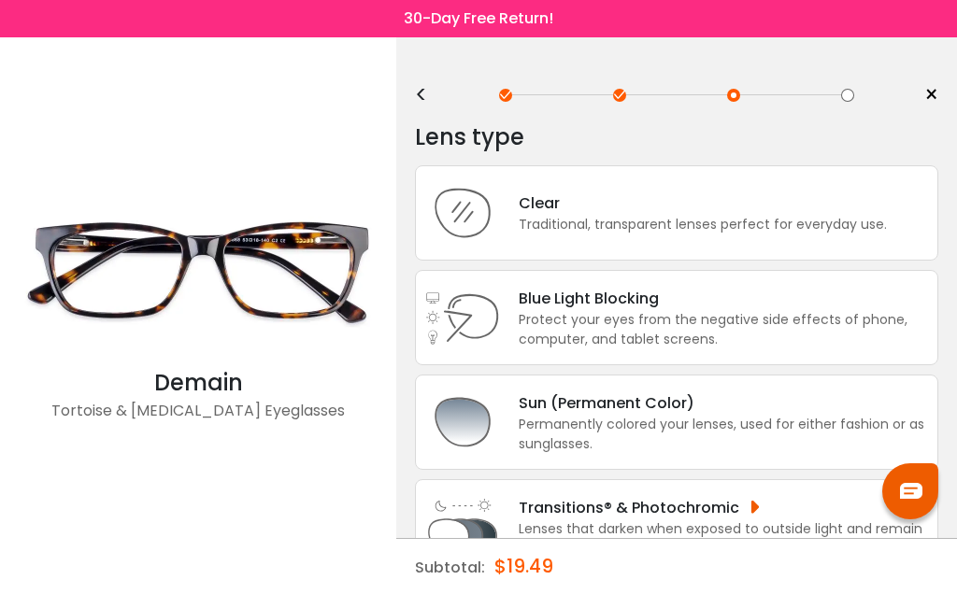
scroll to position [0, 0]
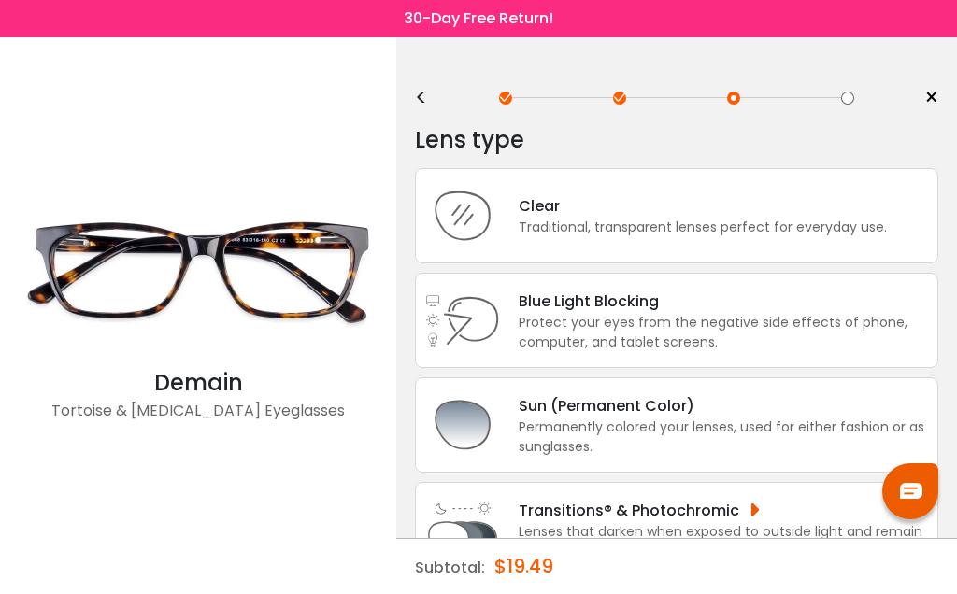
click at [749, 522] on div "Transitions® & Photochromic" at bounding box center [723, 510] width 409 height 23
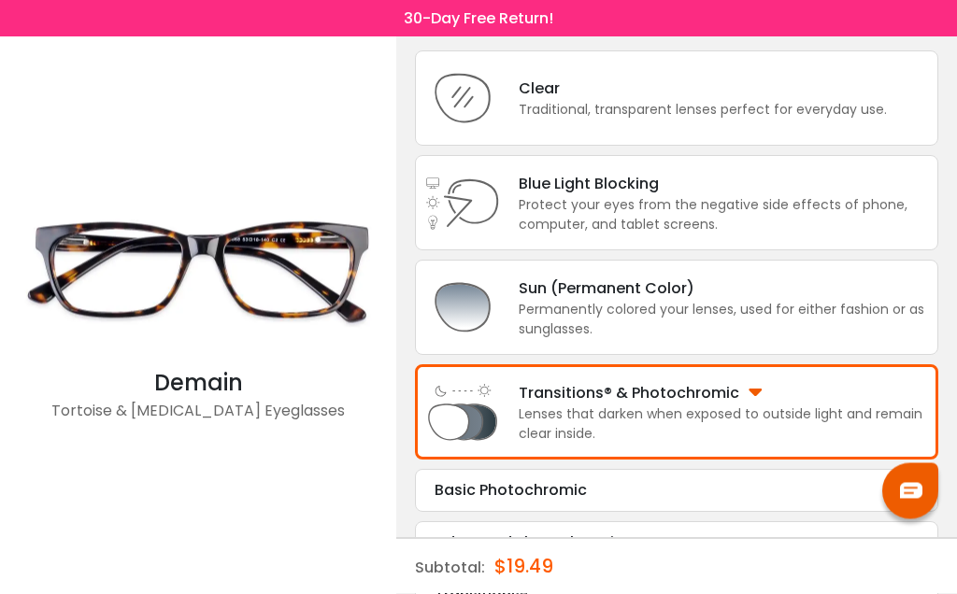
scroll to position [118, 0]
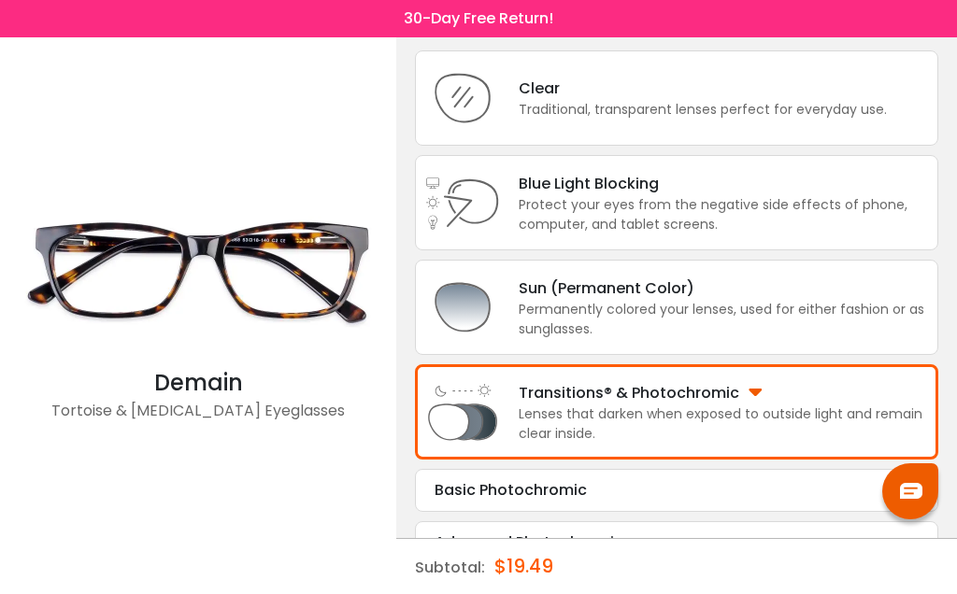
click at [792, 321] on div "Permanently colored your lenses, used for either fashion or as sunglasses." at bounding box center [723, 319] width 409 height 39
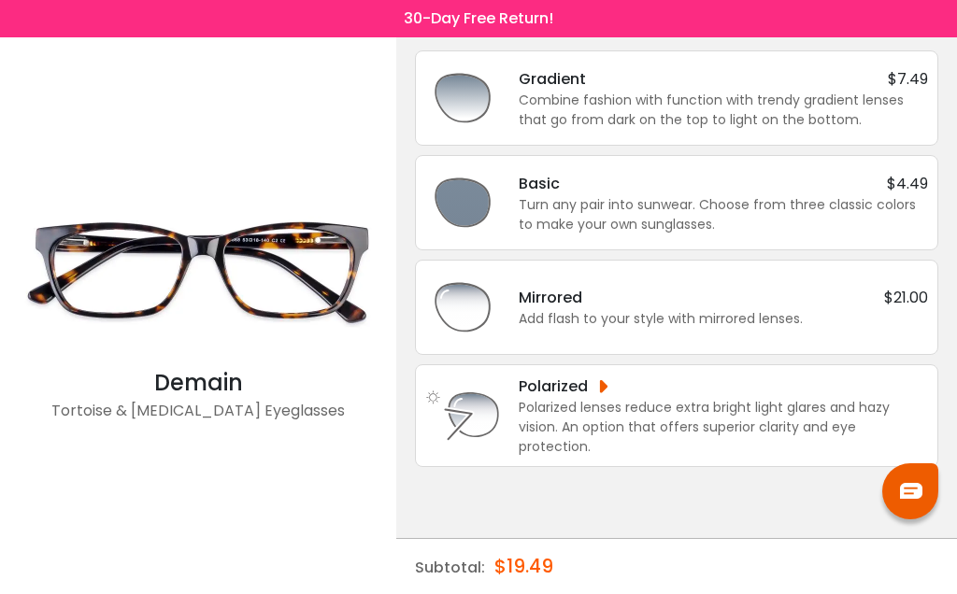
scroll to position [0, 0]
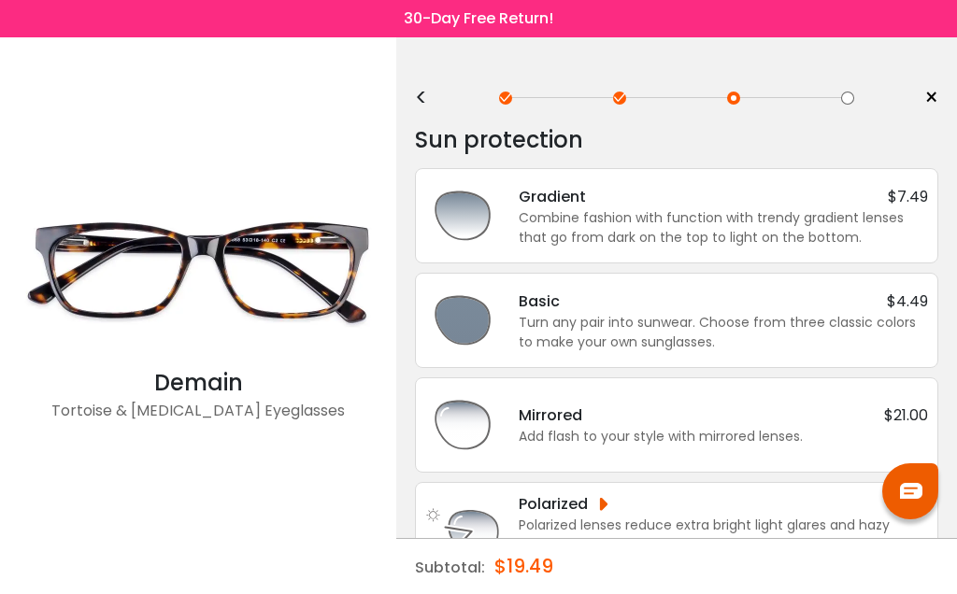
click at [873, 215] on div "Combine fashion with function with trendy gradient lenses that go from dark on …" at bounding box center [723, 227] width 409 height 39
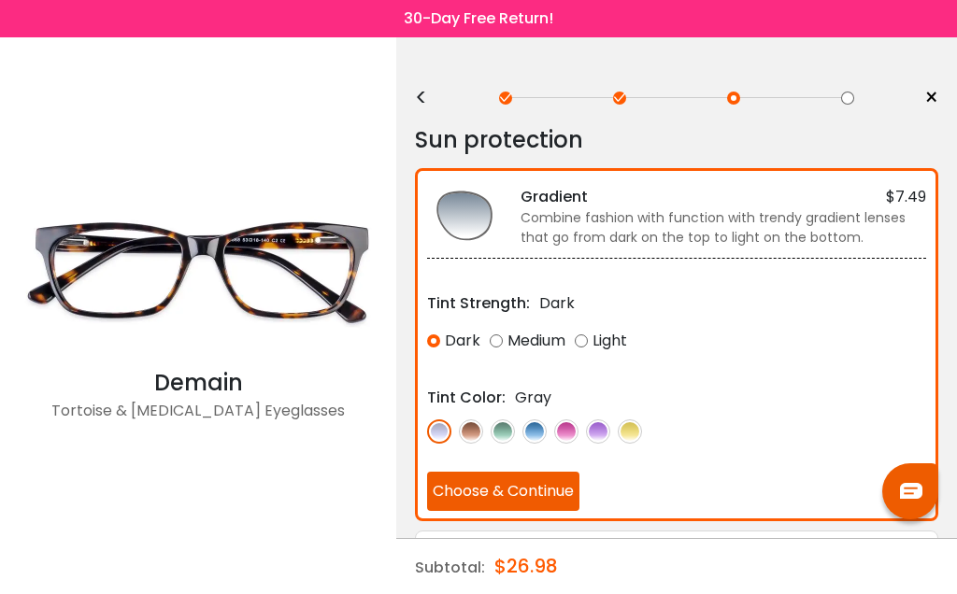
click at [506, 345] on div "Medium" at bounding box center [528, 341] width 76 height 34
click at [557, 491] on button "Choose & Continue" at bounding box center [503, 491] width 152 height 39
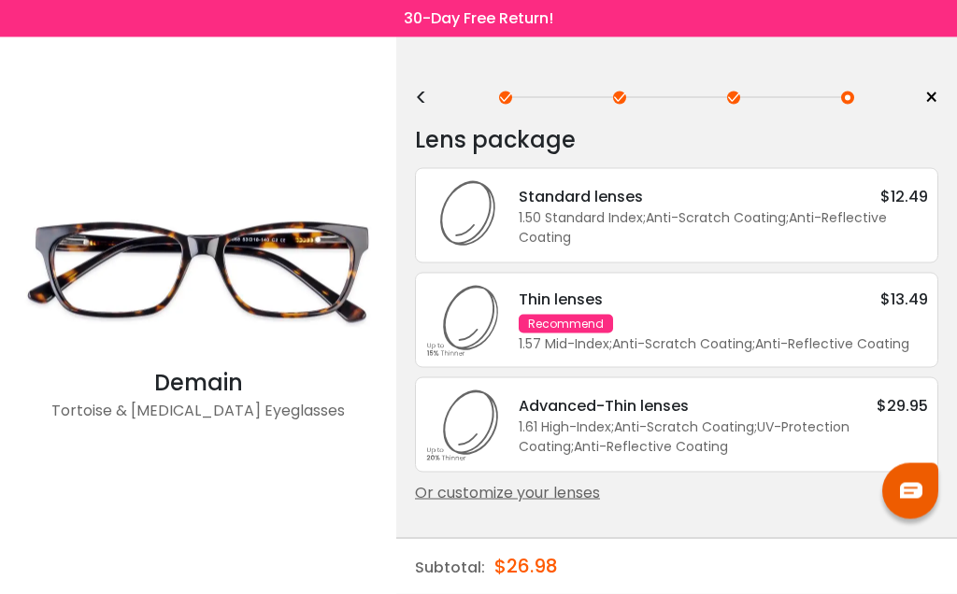
click at [562, 505] on div "Or customize your lenses" at bounding box center [676, 493] width 523 height 22
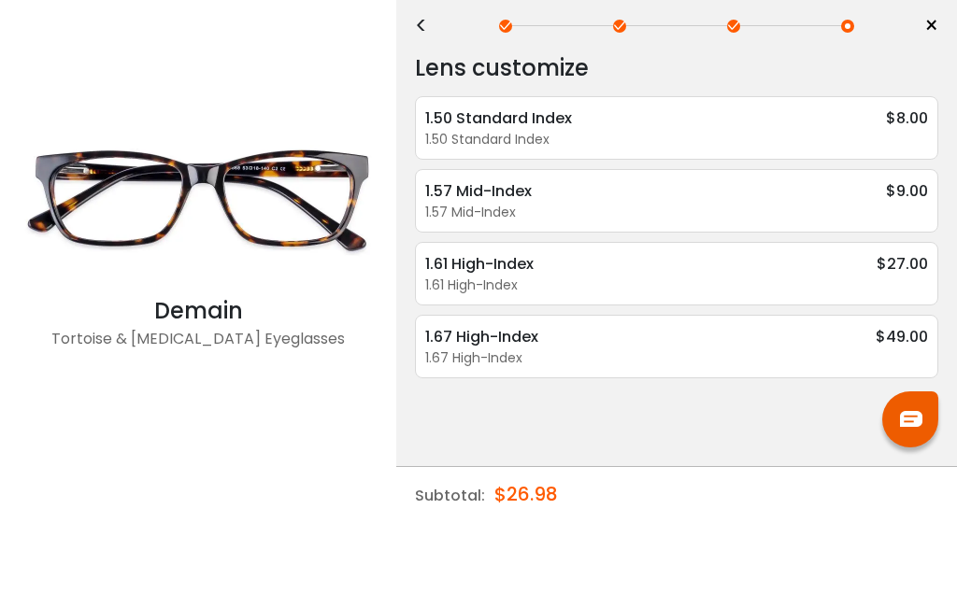
scroll to position [72, 0]
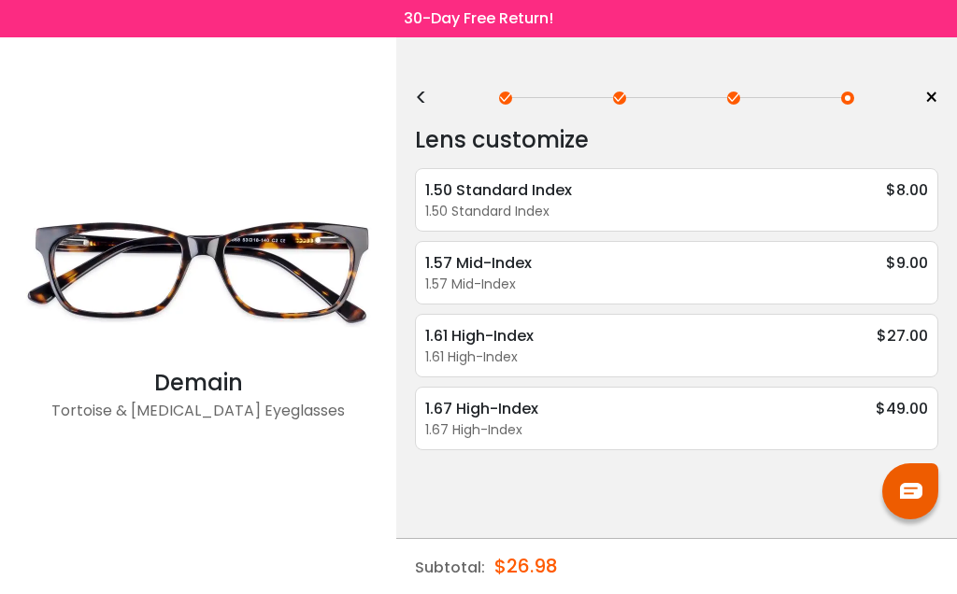
click at [839, 275] on div "1.57 Mid-Index" at bounding box center [676, 285] width 503 height 20
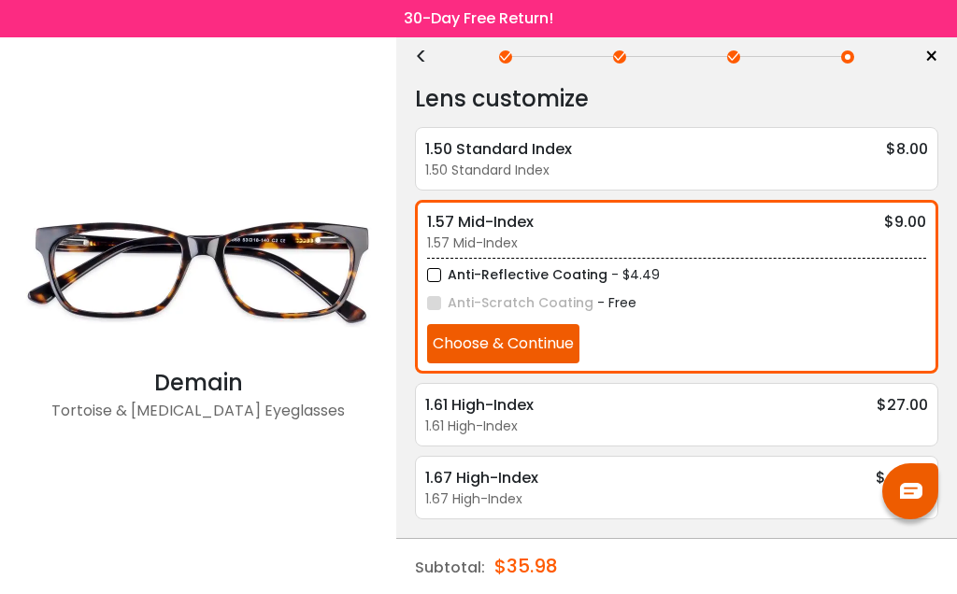
click at [552, 324] on button "Choose & Continue" at bounding box center [503, 343] width 152 height 39
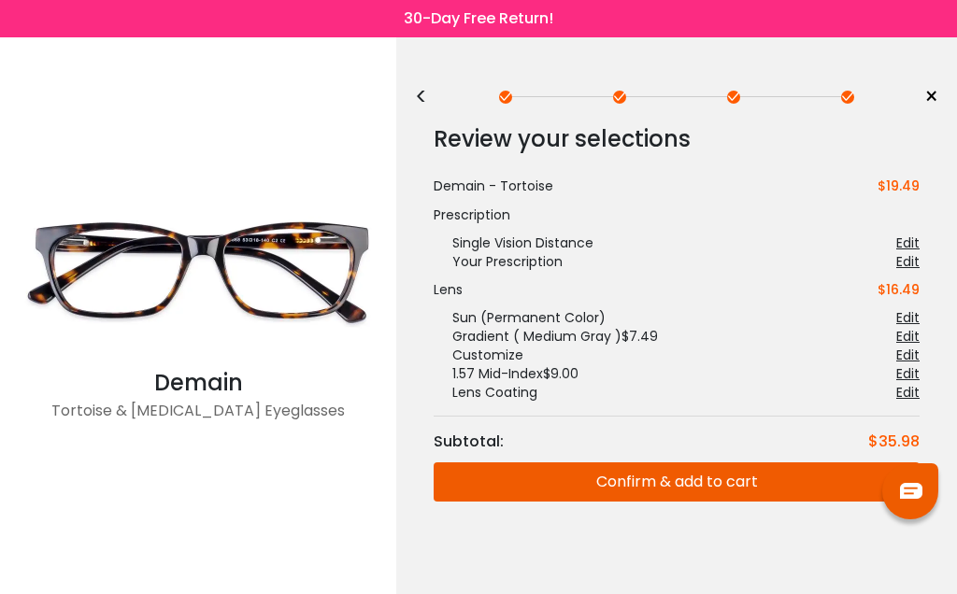
scroll to position [0, 0]
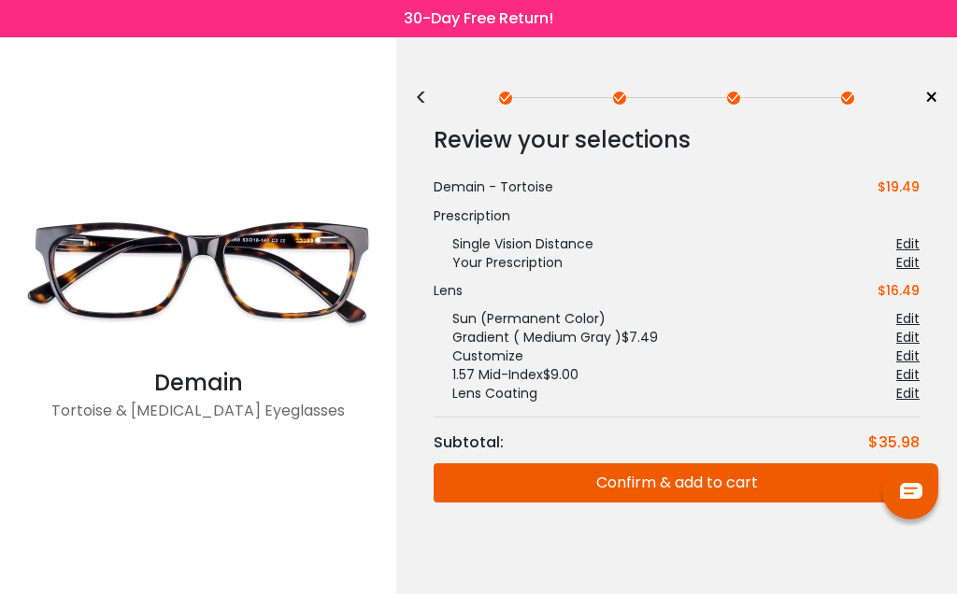
click at [706, 486] on button "Confirm & add to cart" at bounding box center [677, 483] width 486 height 39
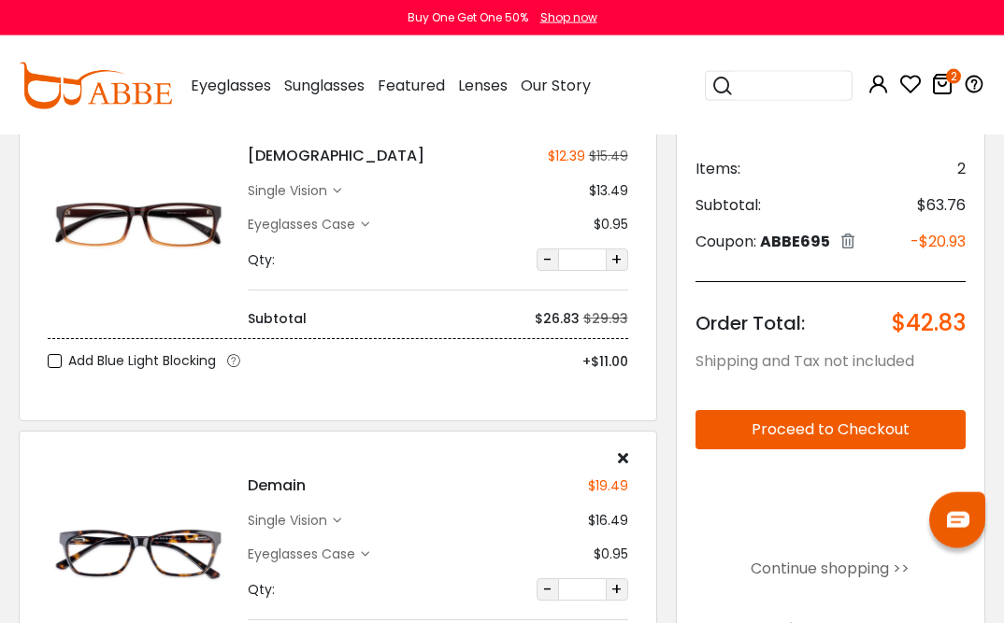
scroll to position [131, 0]
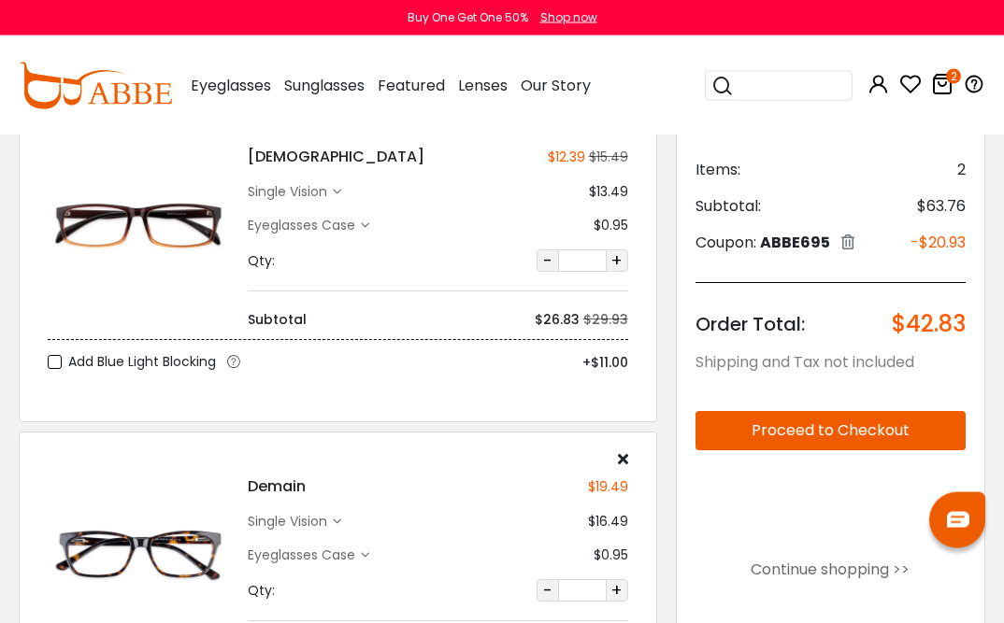
click at [327, 193] on div "single vision" at bounding box center [290, 192] width 85 height 20
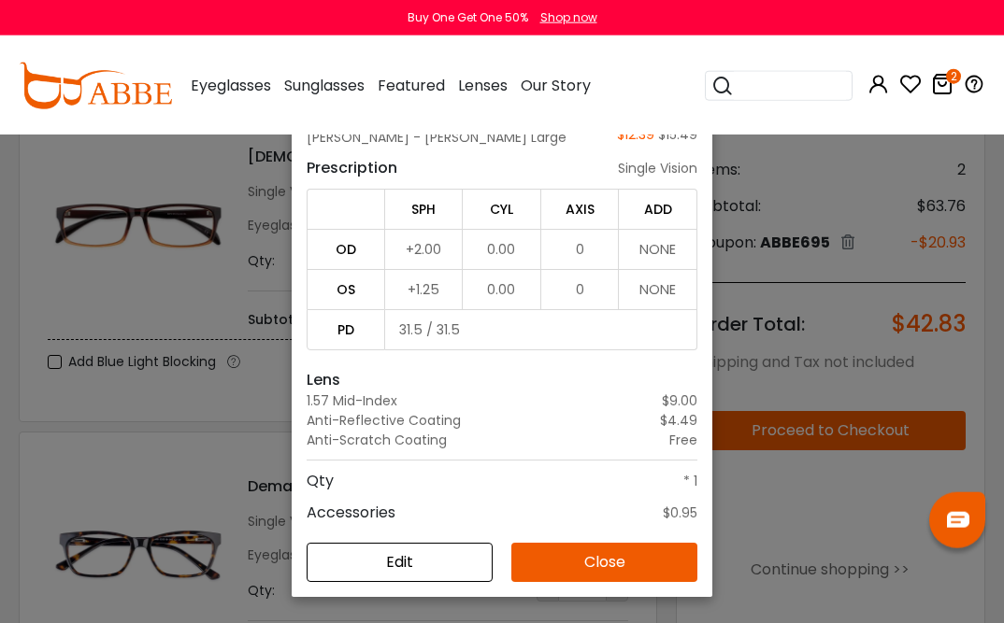
scroll to position [135, 0]
click at [814, 261] on div "Details × Frame [PERSON_NAME] - [PERSON_NAME] Large $12.39 $15.49 Prescription …" at bounding box center [502, 311] width 1004 height 623
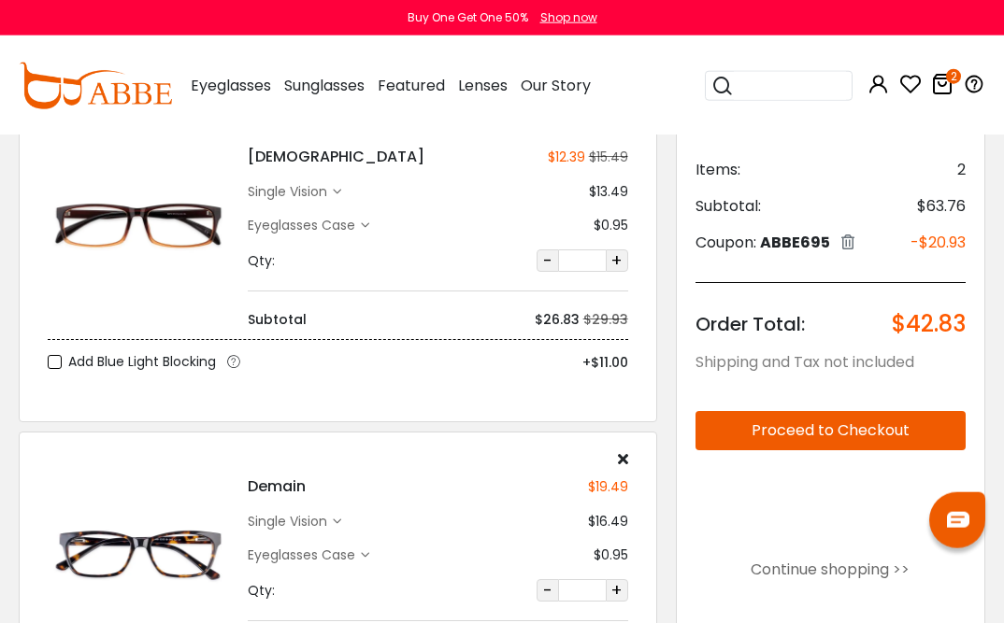
click at [340, 528] on div "single vision" at bounding box center [294, 522] width 93 height 20
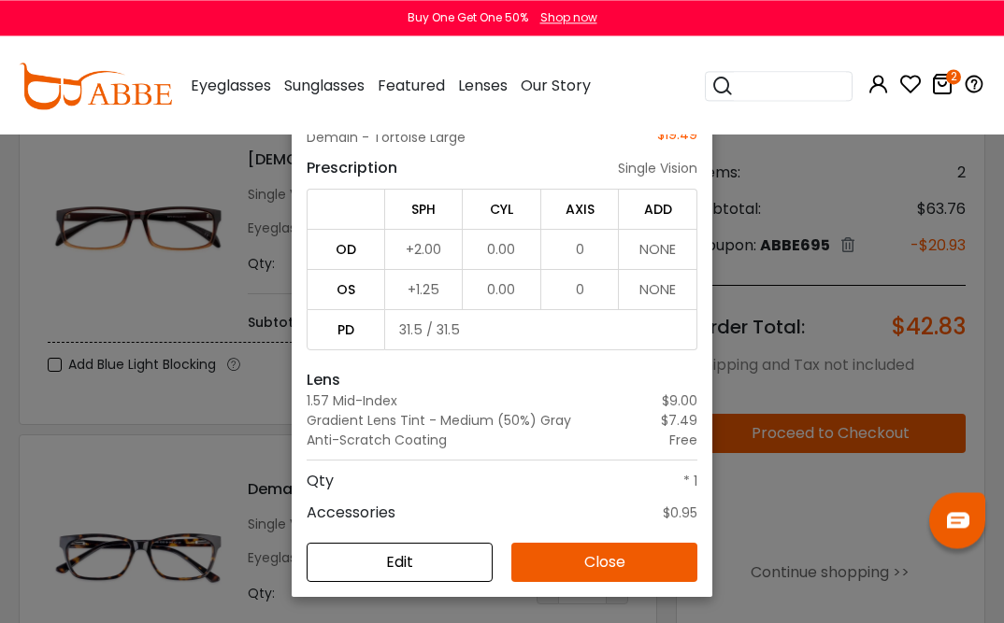
scroll to position [131, 0]
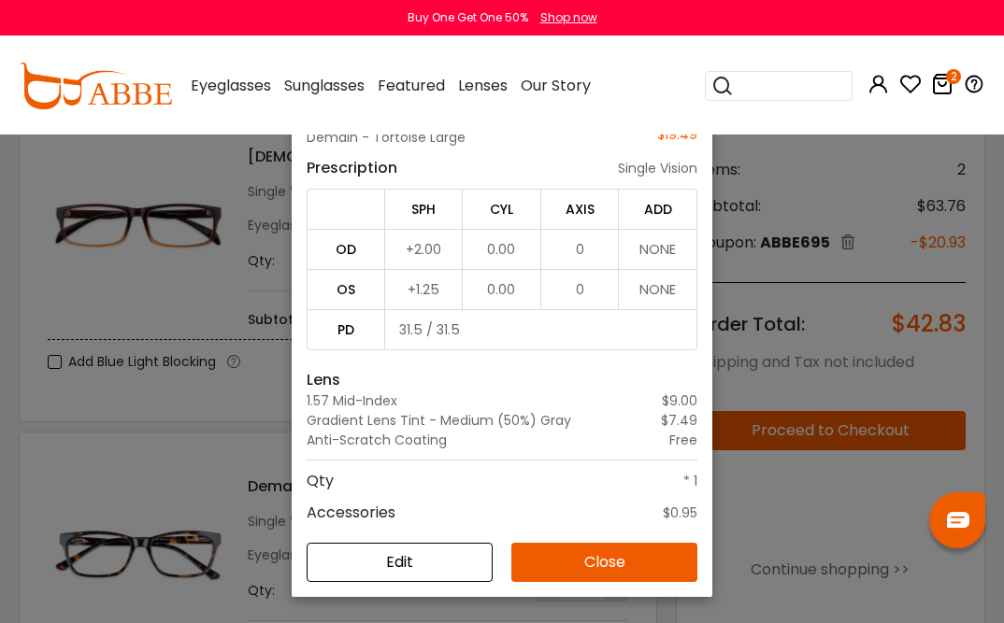
click at [624, 582] on button "Close" at bounding box center [604, 562] width 186 height 39
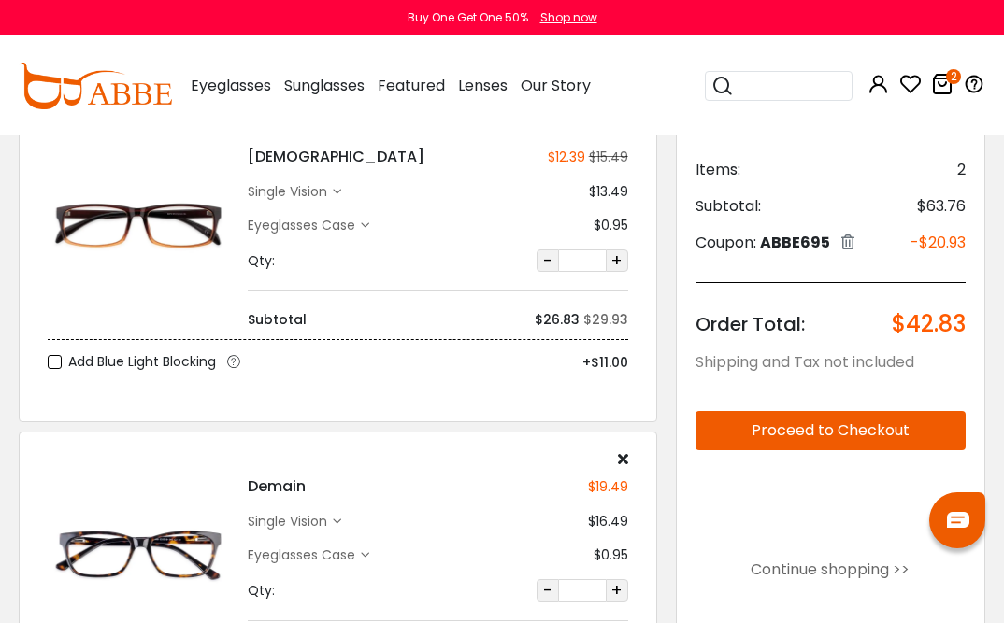
click at [628, 461] on div "Demain $19.49 single vision $16.49 Eyeglasses Case" at bounding box center [437, 555] width 399 height 208
click at [628, 454] on div "Demain $19.49 single vision $16.49 Eyeglasses Case" at bounding box center [437, 555] width 399 height 208
click at [624, 461] on icon at bounding box center [623, 458] width 10 height 15
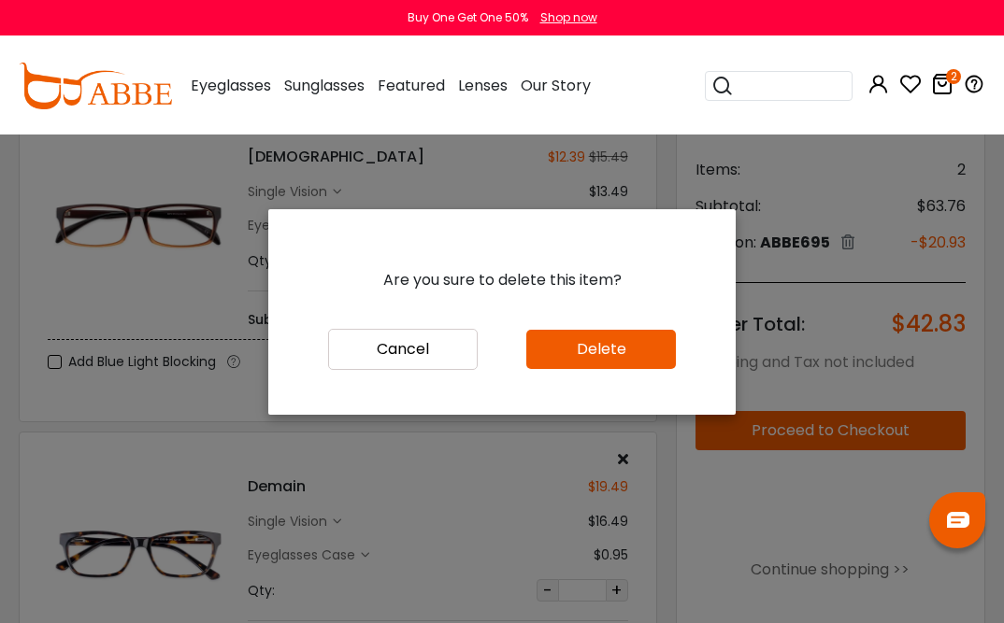
click at [632, 369] on button "Delete" at bounding box center [601, 349] width 150 height 39
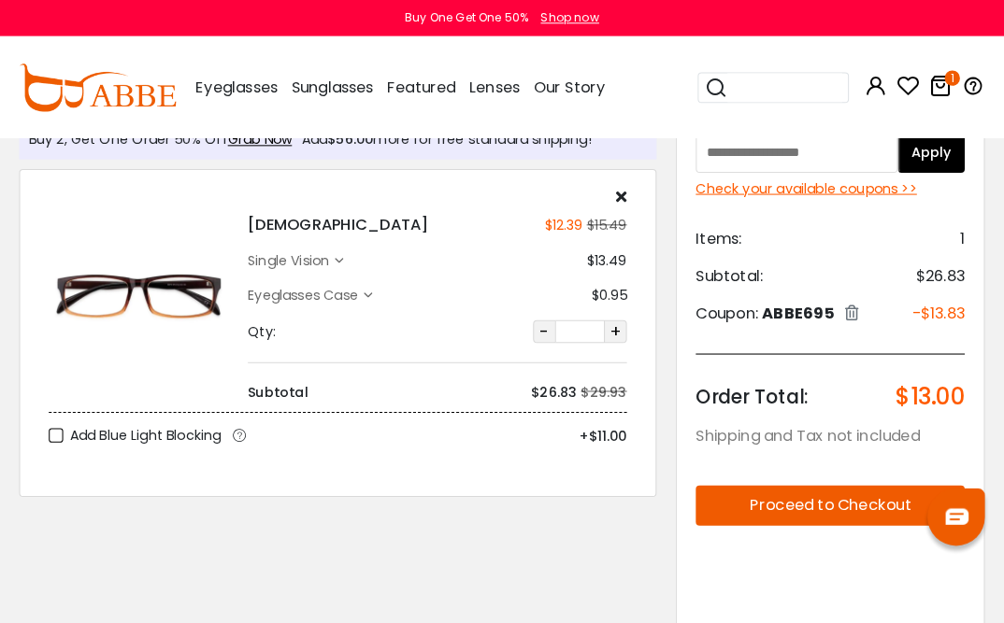
scroll to position [69, 0]
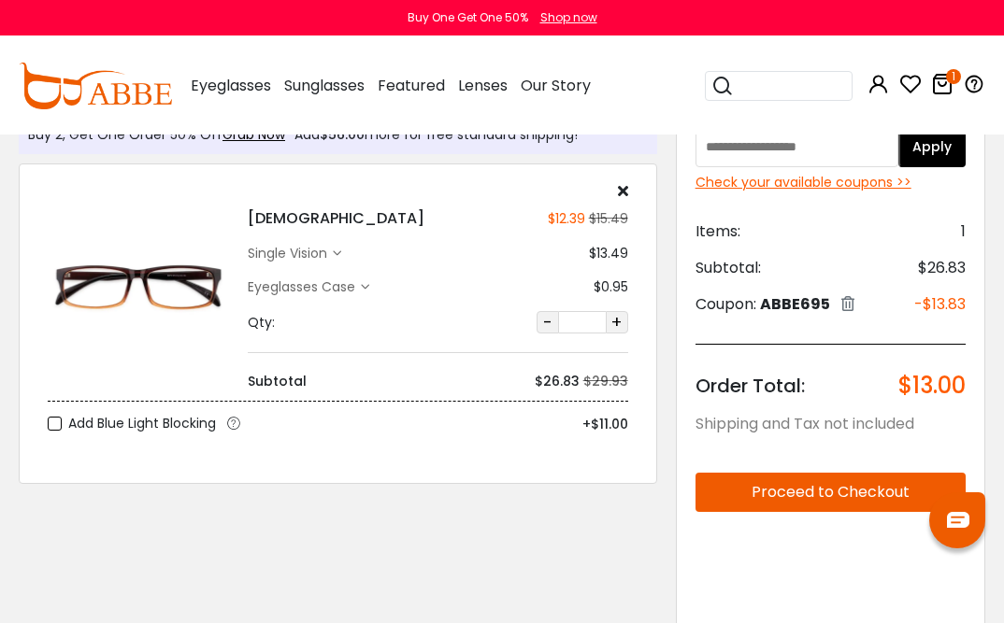
click at [363, 289] on icon at bounding box center [365, 287] width 8 height 8
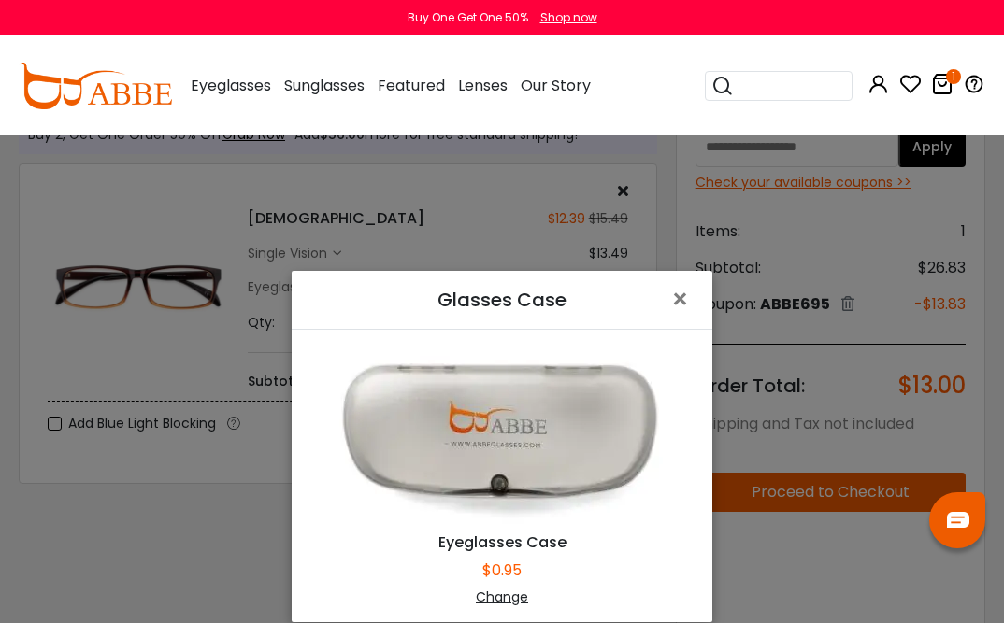
click at [688, 320] on span "×" at bounding box center [683, 299] width 27 height 40
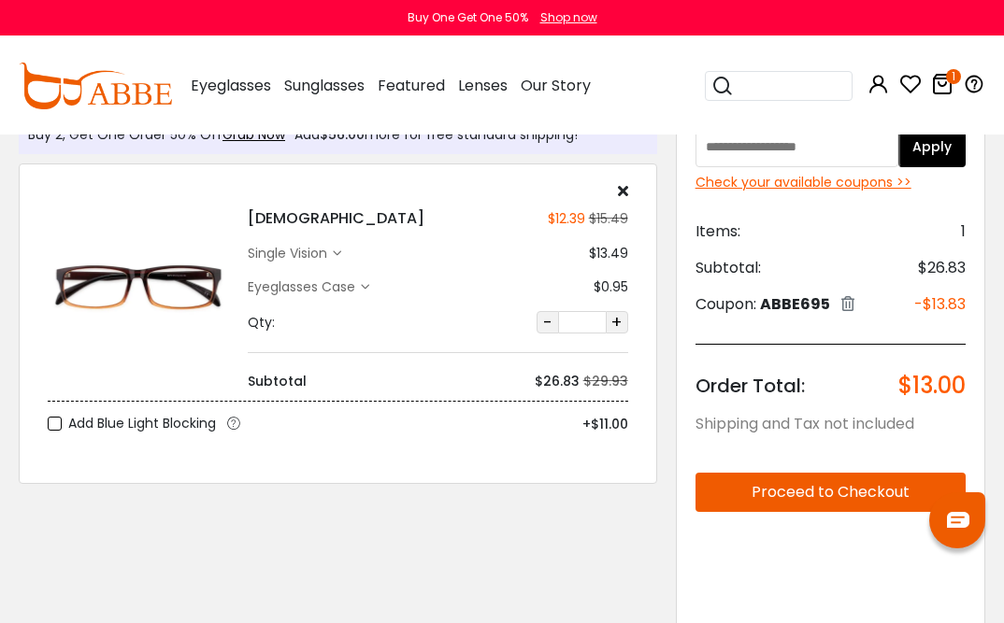
click at [330, 250] on div "single vision" at bounding box center [290, 254] width 85 height 20
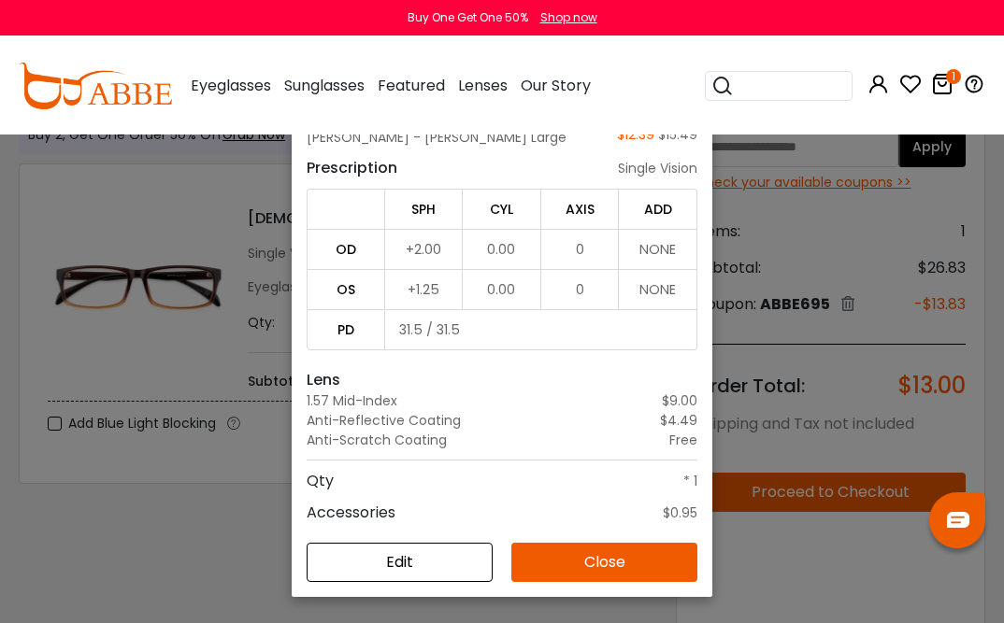
scroll to position [135, 0]
click at [421, 582] on button "Edit" at bounding box center [400, 562] width 186 height 39
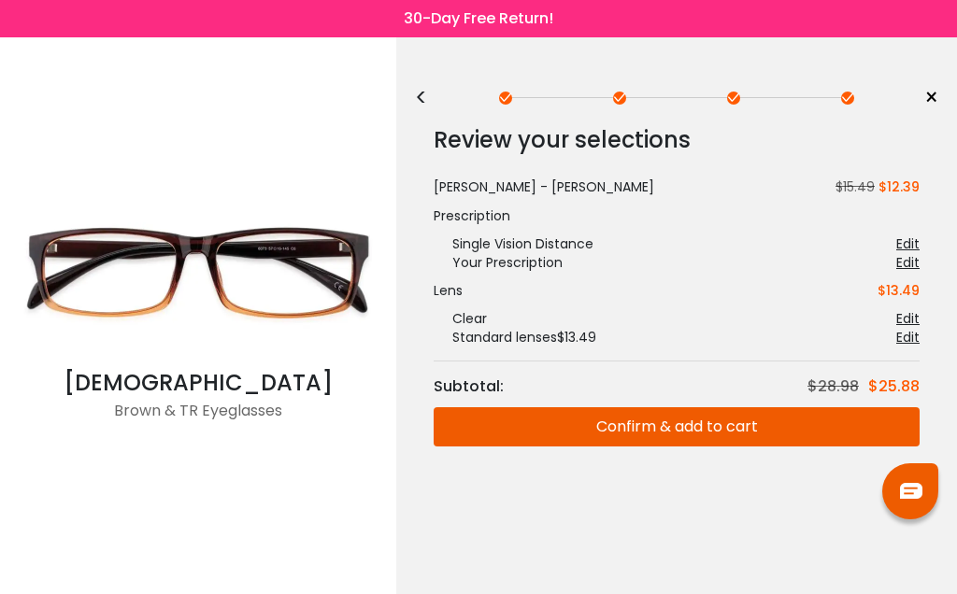
click at [903, 311] on div "Edit" at bounding box center [907, 318] width 23 height 19
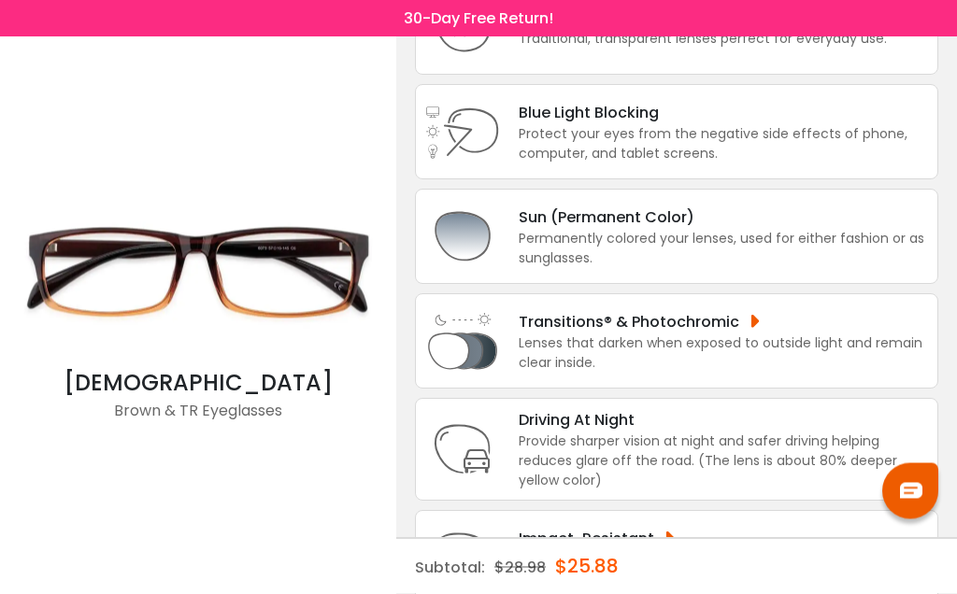
scroll to position [189, 0]
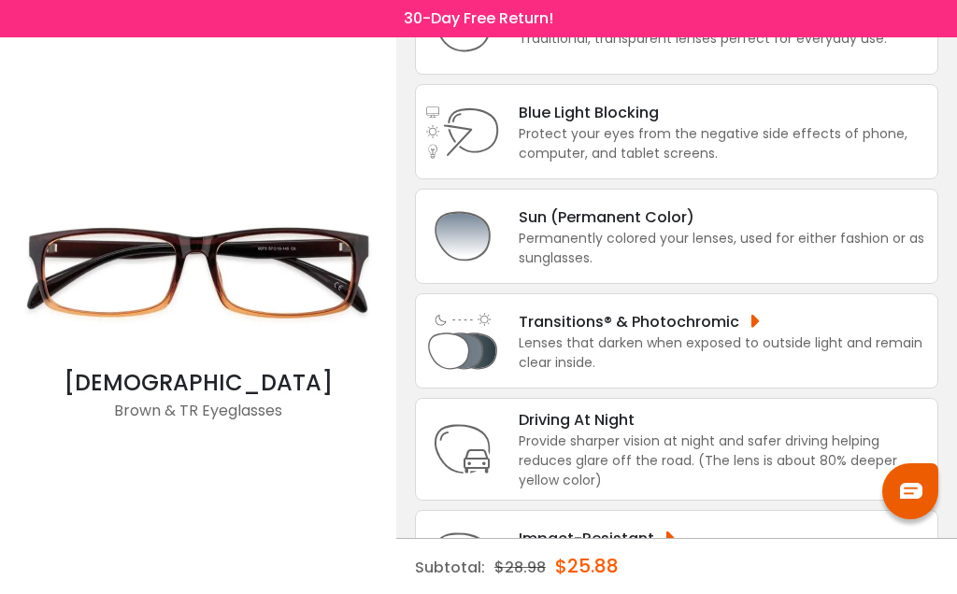
click at [760, 334] on div "Transitions® & Photochromic" at bounding box center [723, 321] width 409 height 23
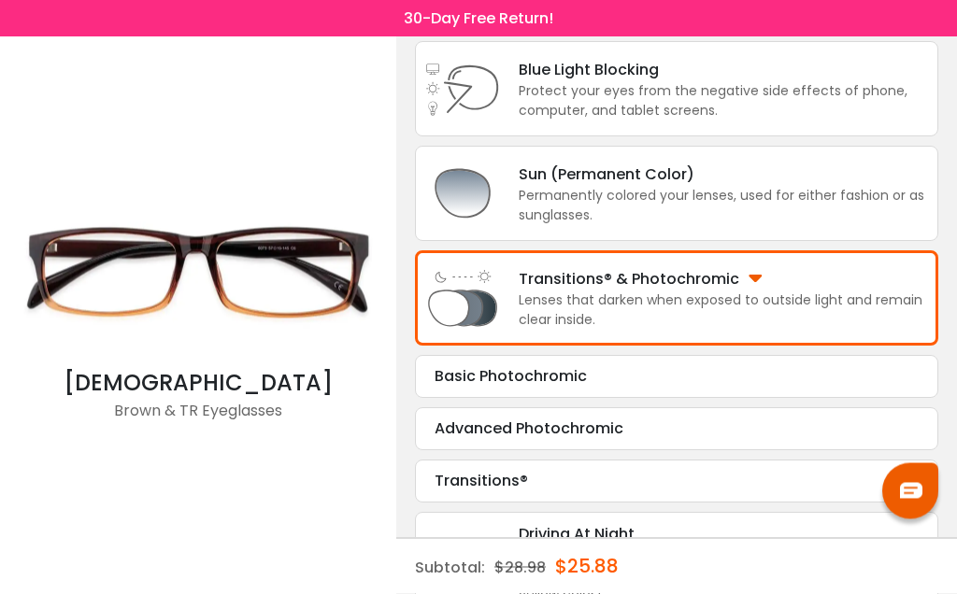
scroll to position [384, 0]
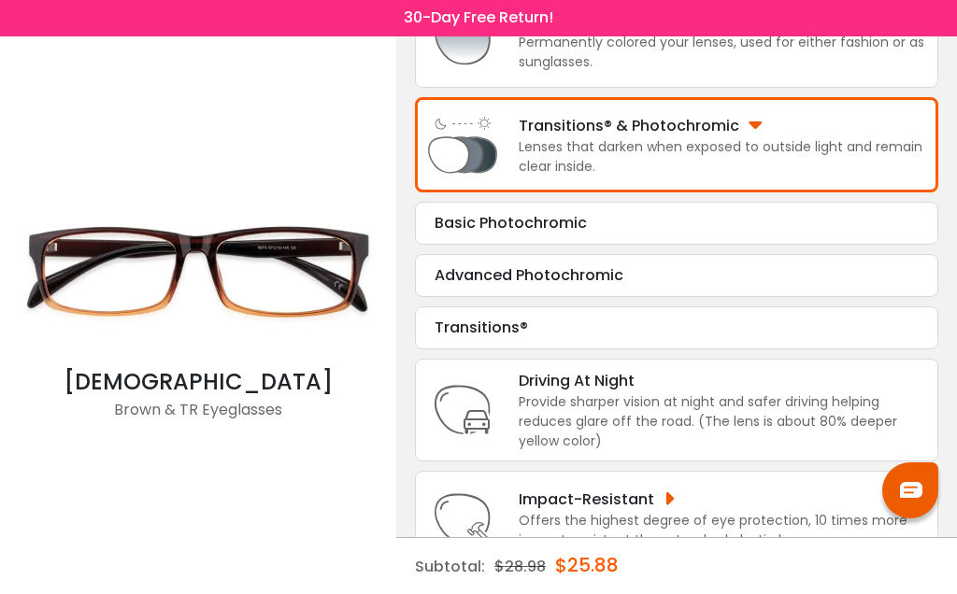
click at [805, 236] on div "Basic Photochromic" at bounding box center [677, 224] width 484 height 22
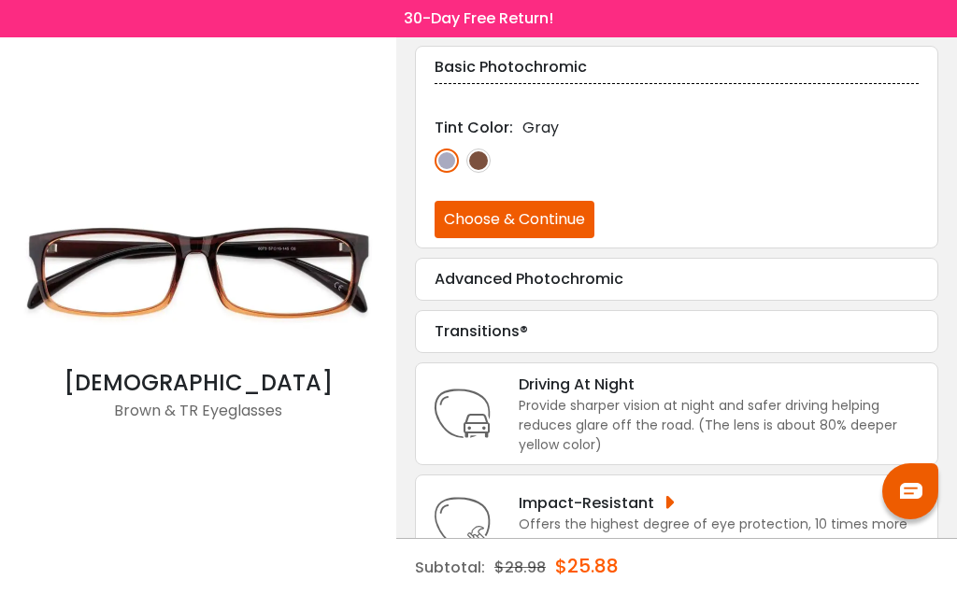
scroll to position [544, 0]
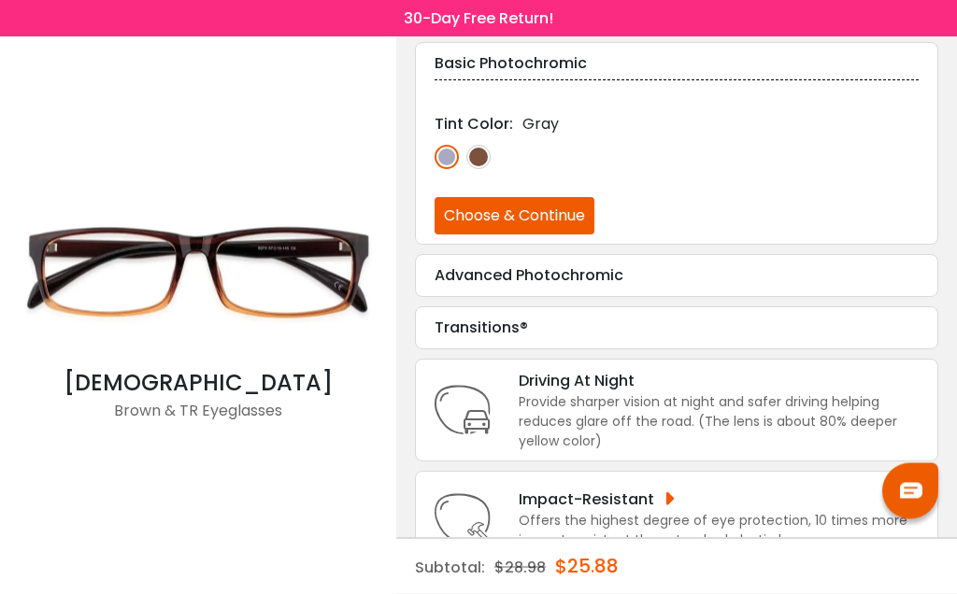
click at [564, 236] on button "Choose & Continue" at bounding box center [515, 216] width 160 height 37
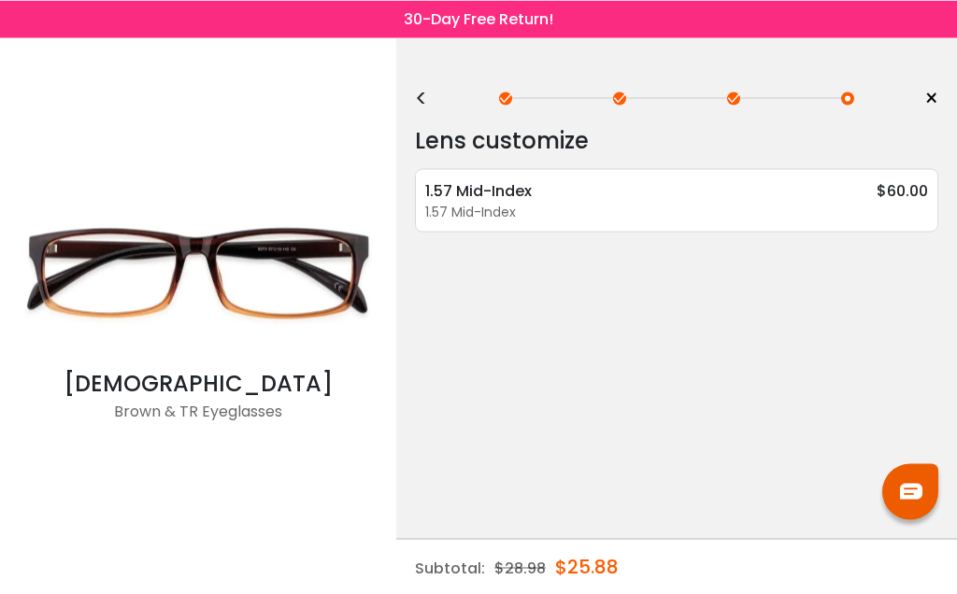
scroll to position [0, 0]
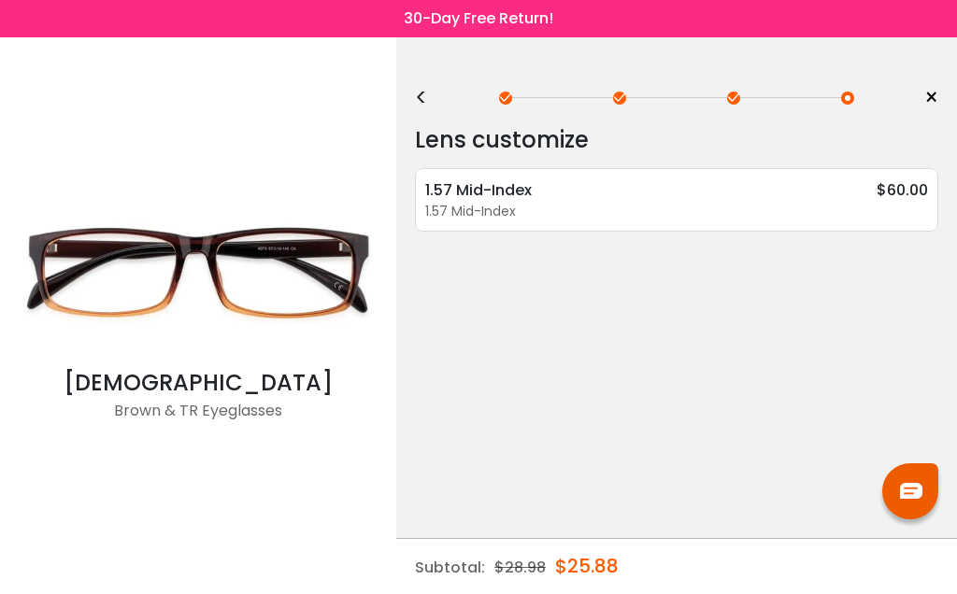
click at [432, 106] on div "< ×" at bounding box center [676, 98] width 523 height 28
click at [425, 101] on div "<" at bounding box center [429, 98] width 28 height 15
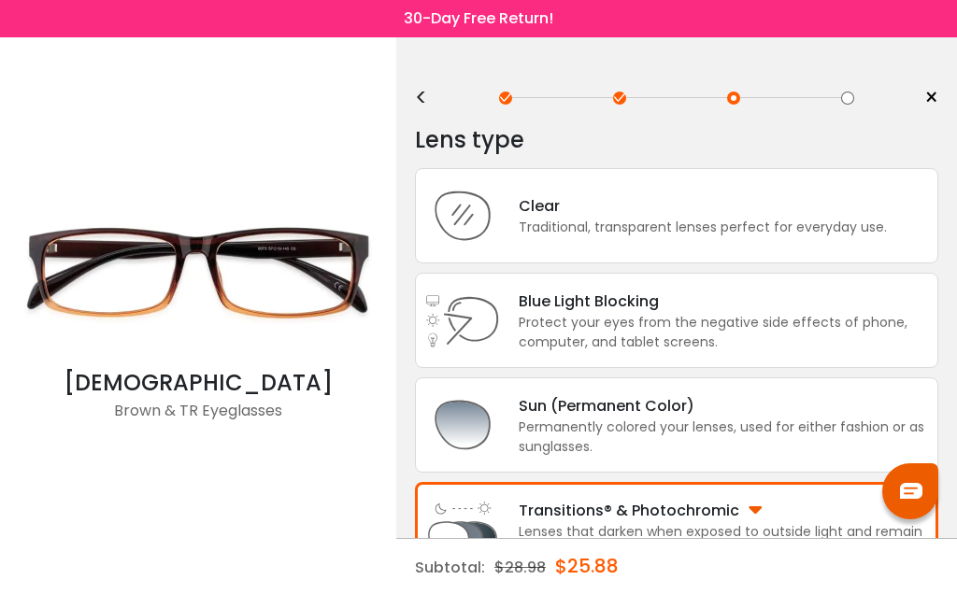
click at [691, 447] on div "Permanently colored your lenses, used for either fashion or as sunglasses." at bounding box center [723, 437] width 409 height 39
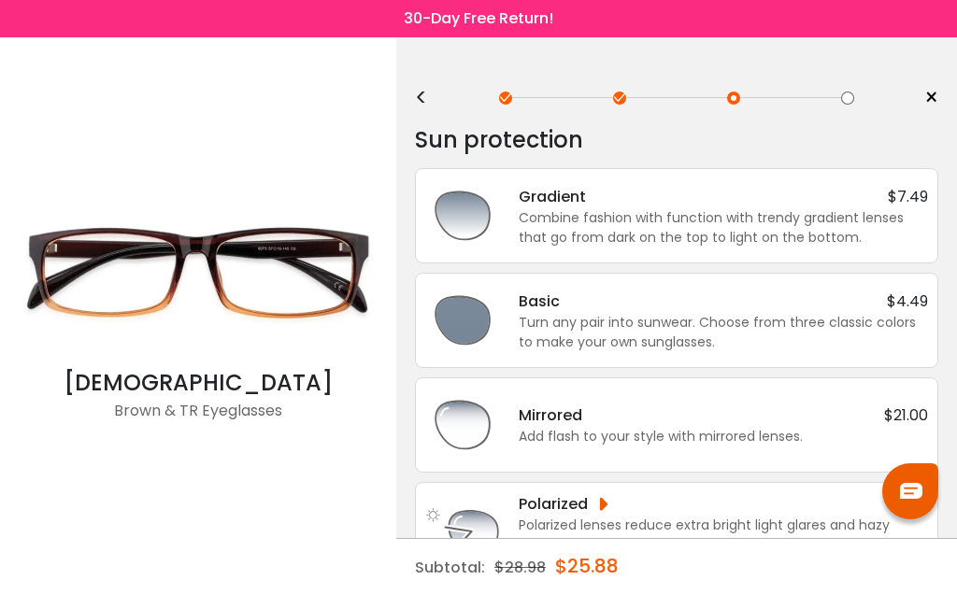
click at [720, 222] on div "Combine fashion with function with trendy gradient lenses that go from dark on …" at bounding box center [723, 227] width 409 height 39
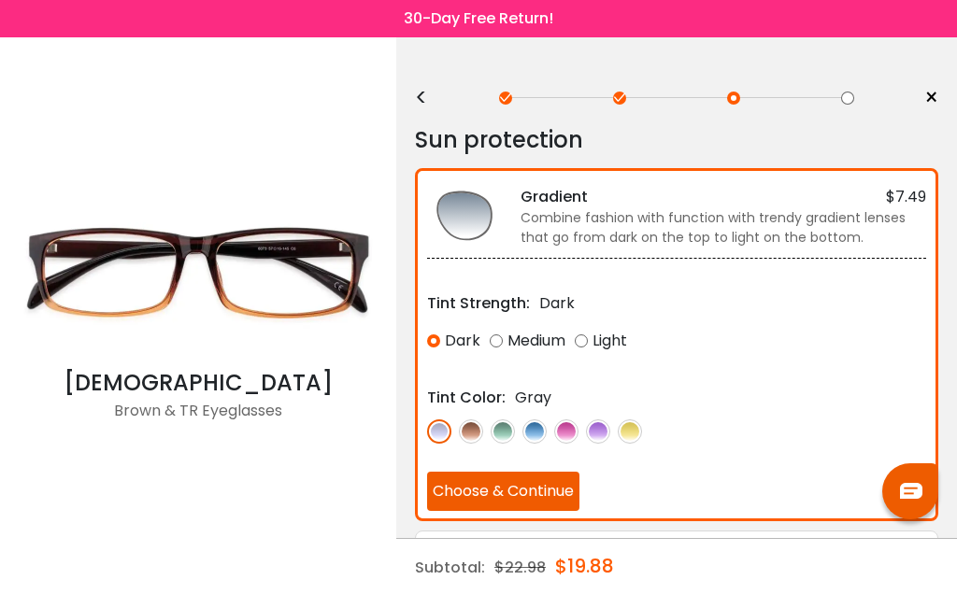
click at [508, 350] on div "Medium" at bounding box center [528, 341] width 76 height 34
click at [555, 485] on button "Choose & Continue" at bounding box center [503, 491] width 152 height 39
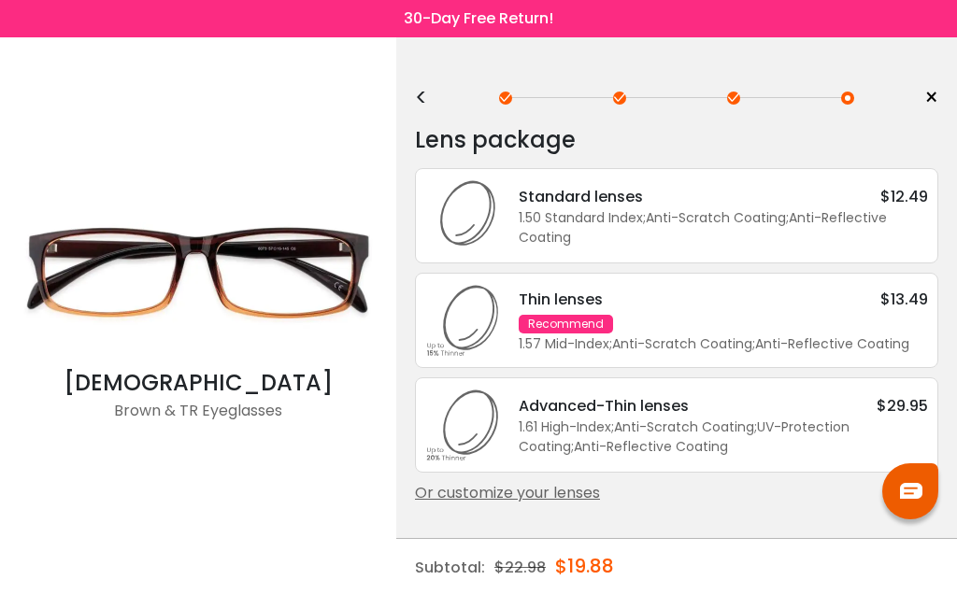
click at [809, 219] on div "1.50 Standard Index ; Anti-Scratch Coating ; Anti-Reflective Coating ;" at bounding box center [723, 227] width 409 height 39
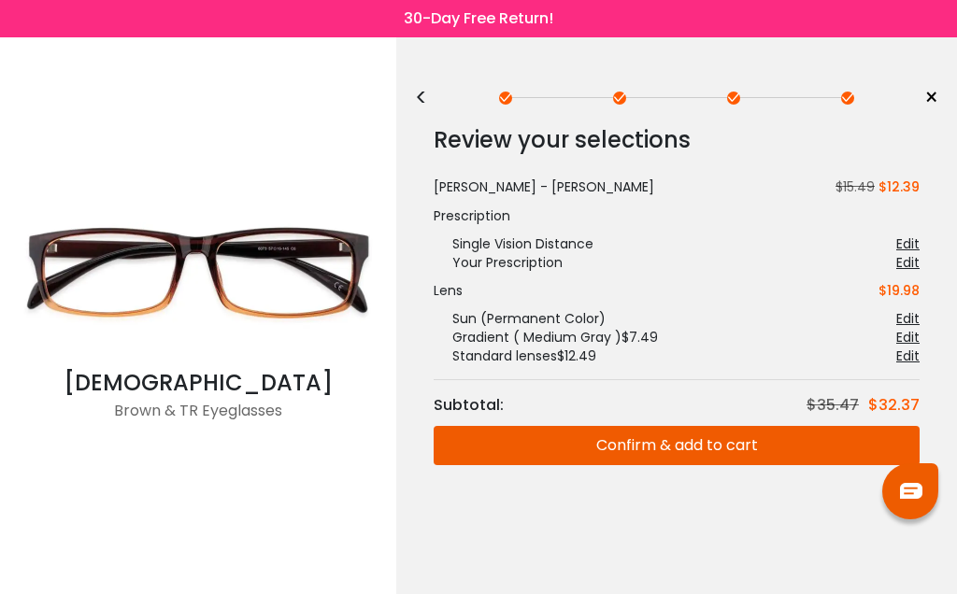
click at [906, 360] on div "Edit" at bounding box center [907, 356] width 23 height 19
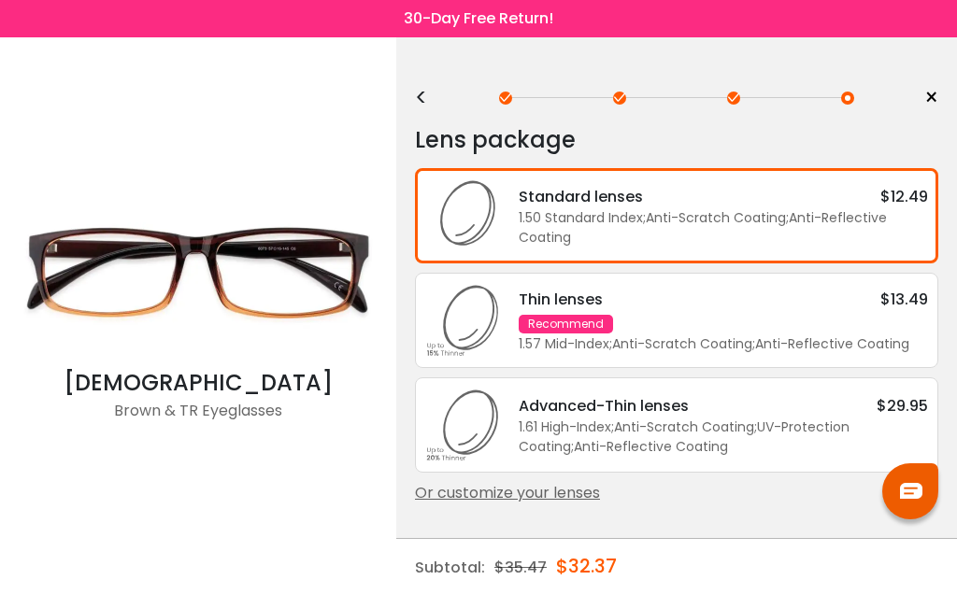
click at [936, 101] on span "×" at bounding box center [931, 98] width 14 height 28
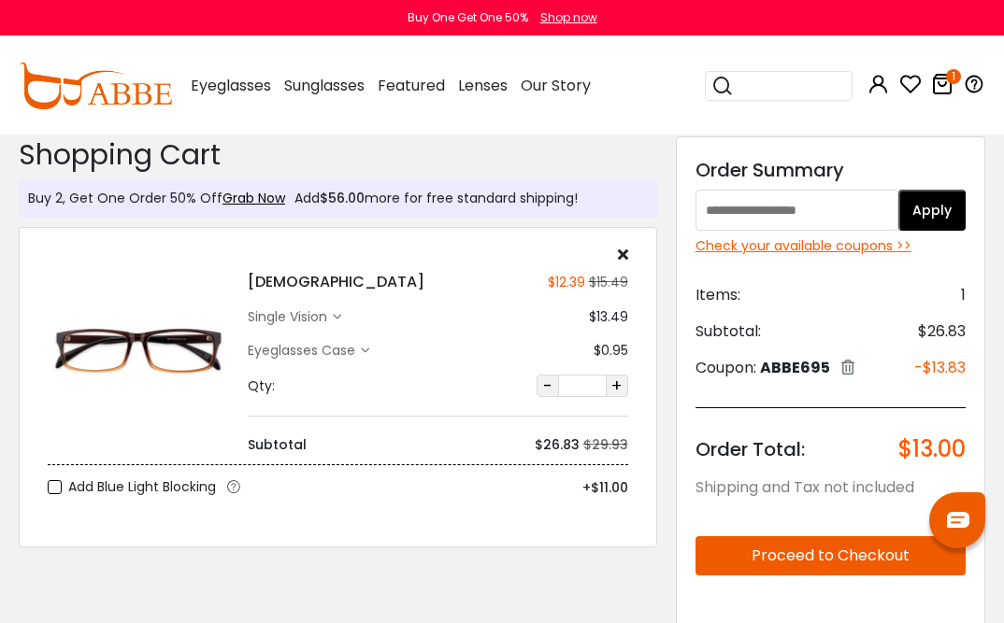
click at [333, 320] on div "single vision" at bounding box center [290, 317] width 85 height 20
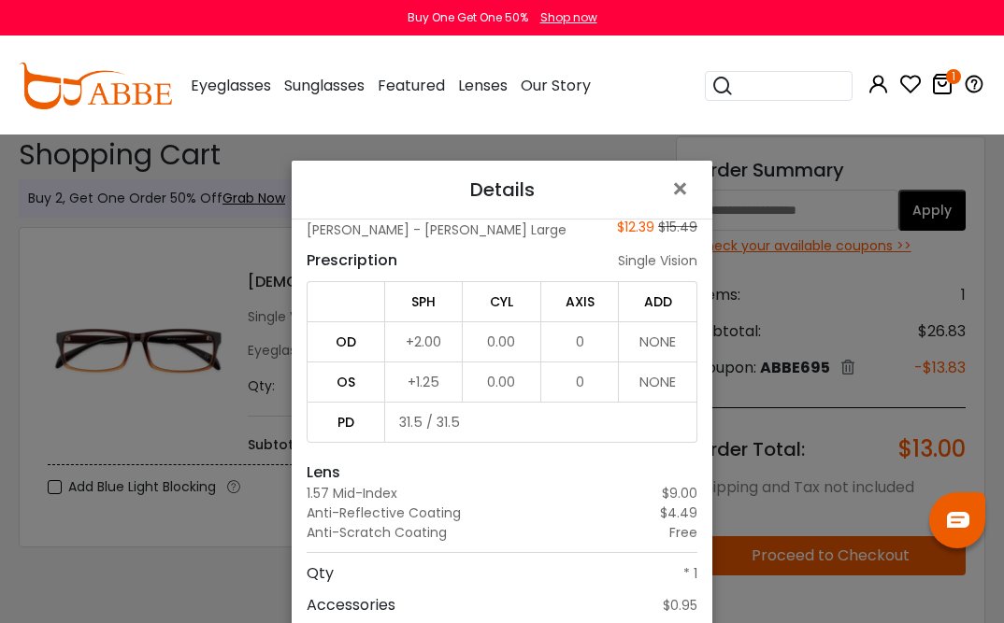
scroll to position [41, 0]
click at [685, 187] on span "×" at bounding box center [683, 189] width 27 height 40
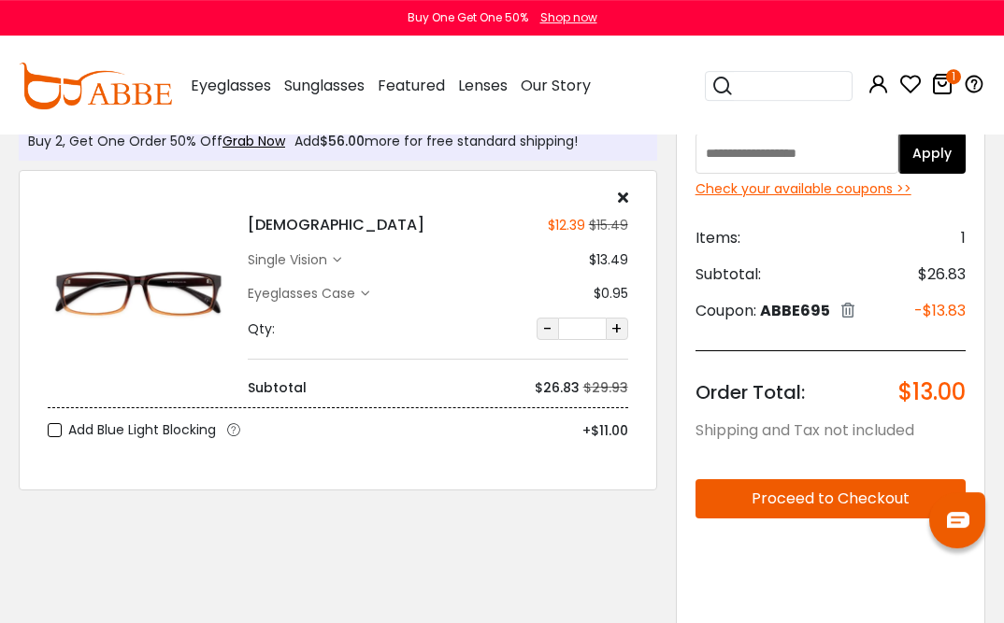
scroll to position [64, 0]
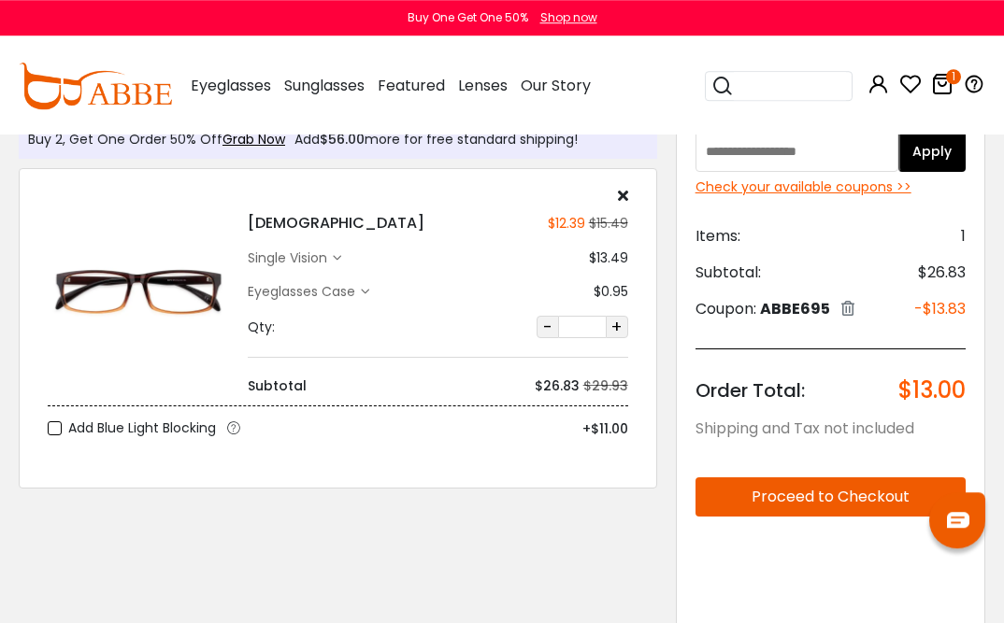
click at [361, 296] on div "Eyeglasses Case" at bounding box center [304, 292] width 113 height 20
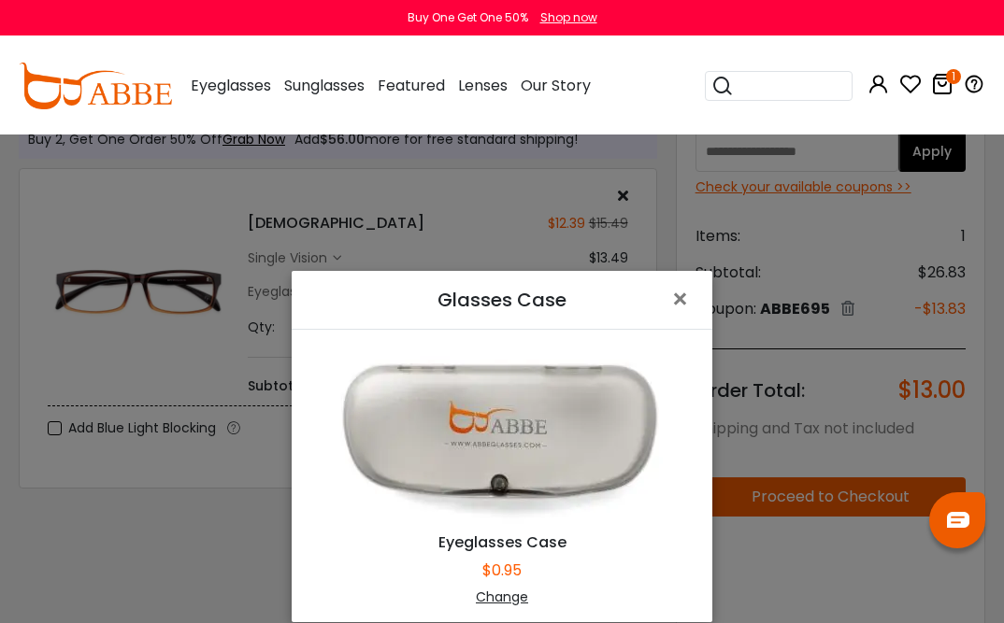
click at [684, 320] on span "×" at bounding box center [683, 299] width 27 height 40
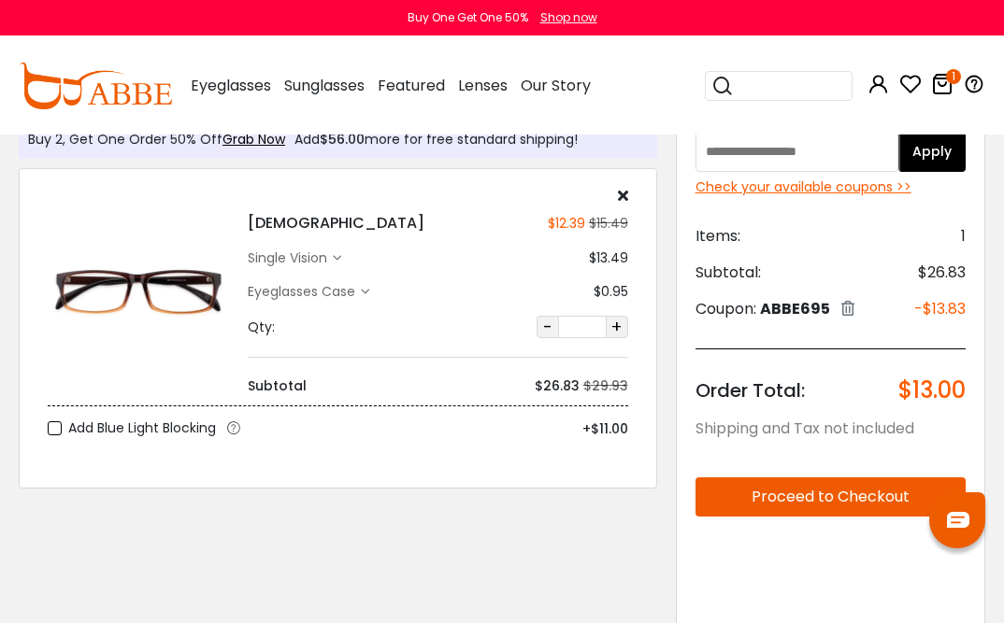
click at [327, 261] on div "single vision" at bounding box center [290, 259] width 85 height 20
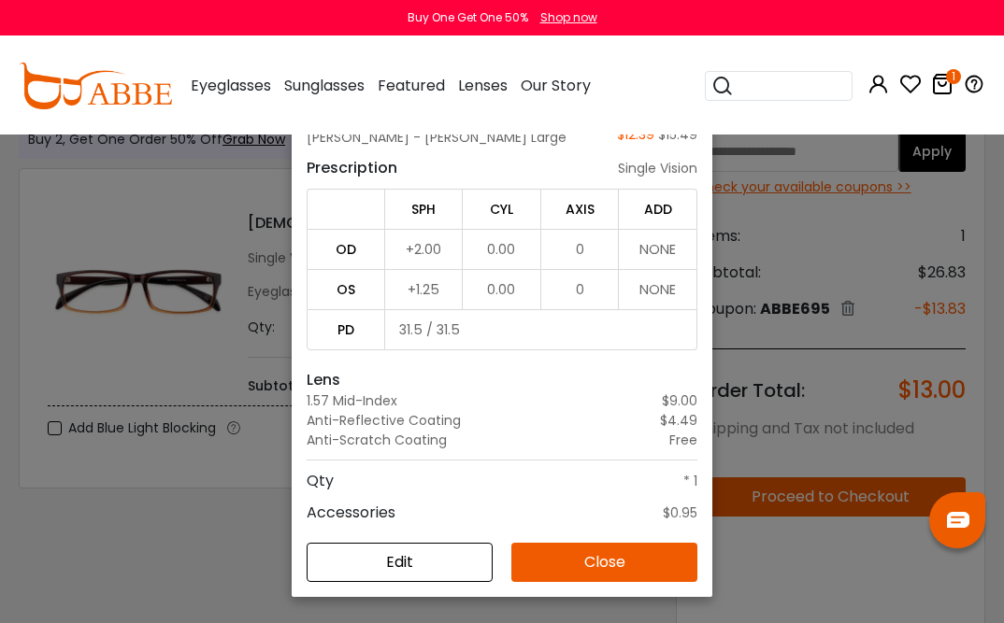
scroll to position [135, 0]
click at [453, 582] on button "Edit" at bounding box center [400, 562] width 186 height 39
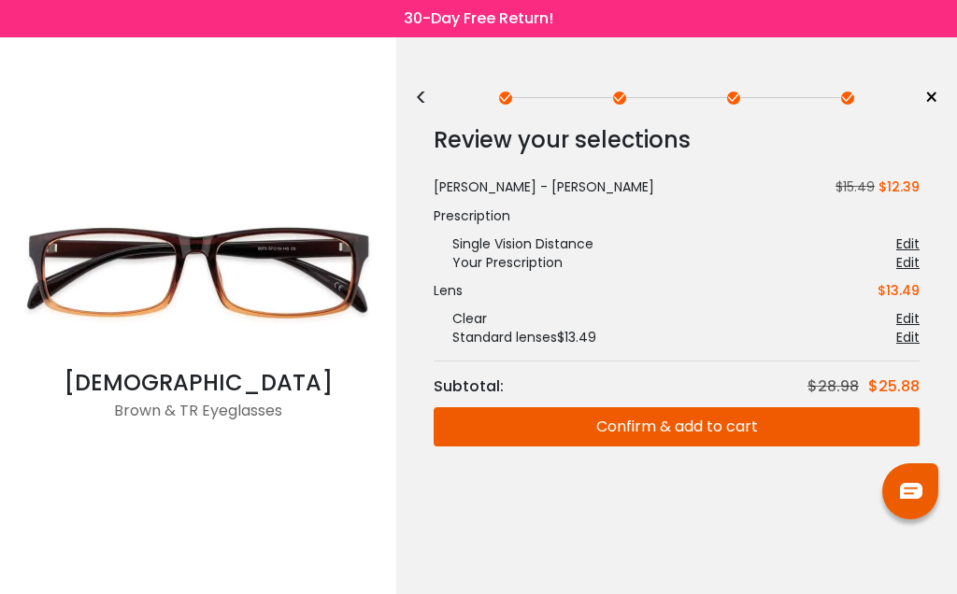
click at [906, 307] on div "Lens $13.49 Clear Edit tint Edit Customize Edit Standard lenses $13.49 Edit Edit" at bounding box center [677, 313] width 486 height 65
click at [912, 317] on div "Edit" at bounding box center [907, 318] width 23 height 19
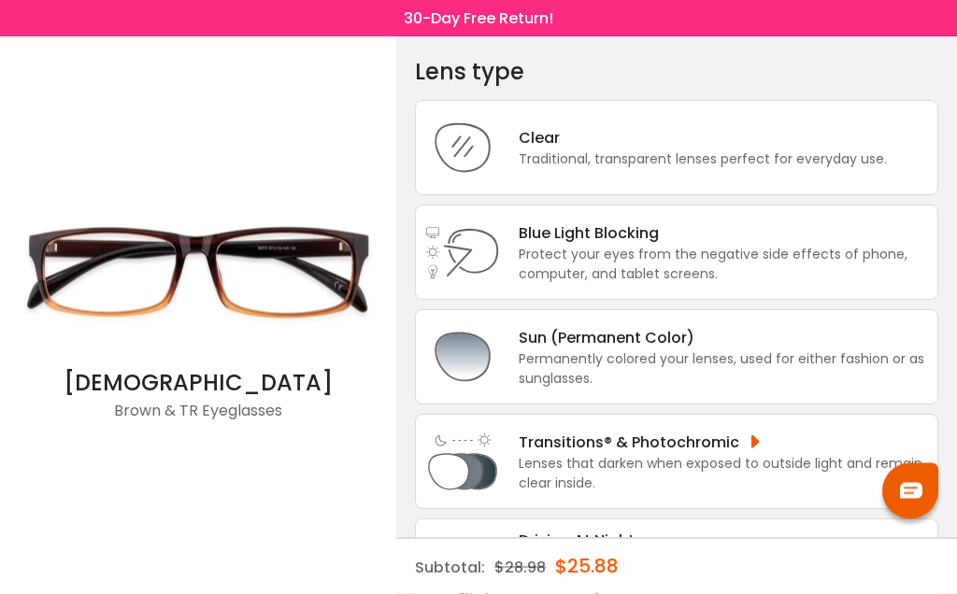
scroll to position [70, 0]
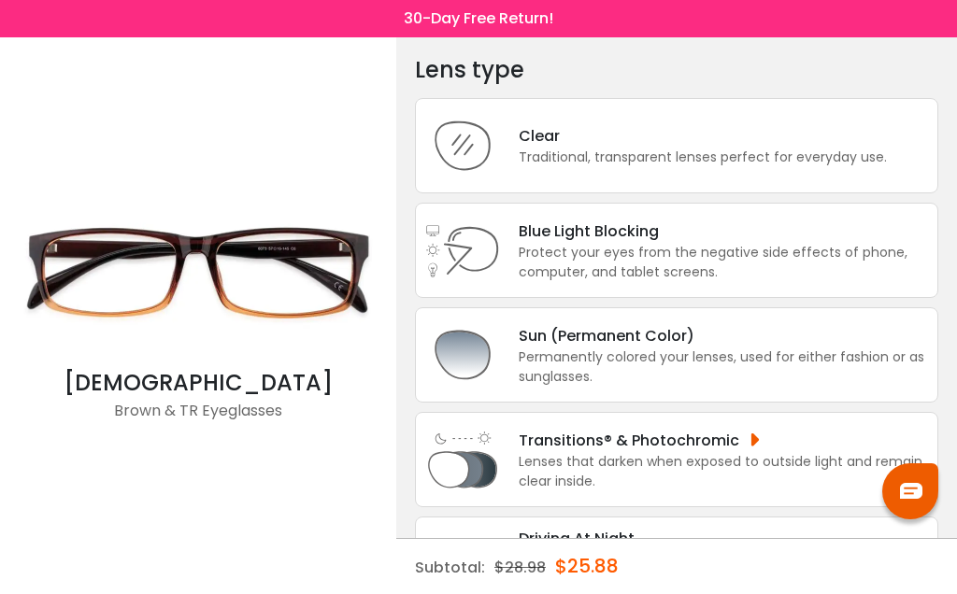
click at [809, 366] on div "Permanently colored your lenses, used for either fashion or as sunglasses." at bounding box center [723, 367] width 409 height 39
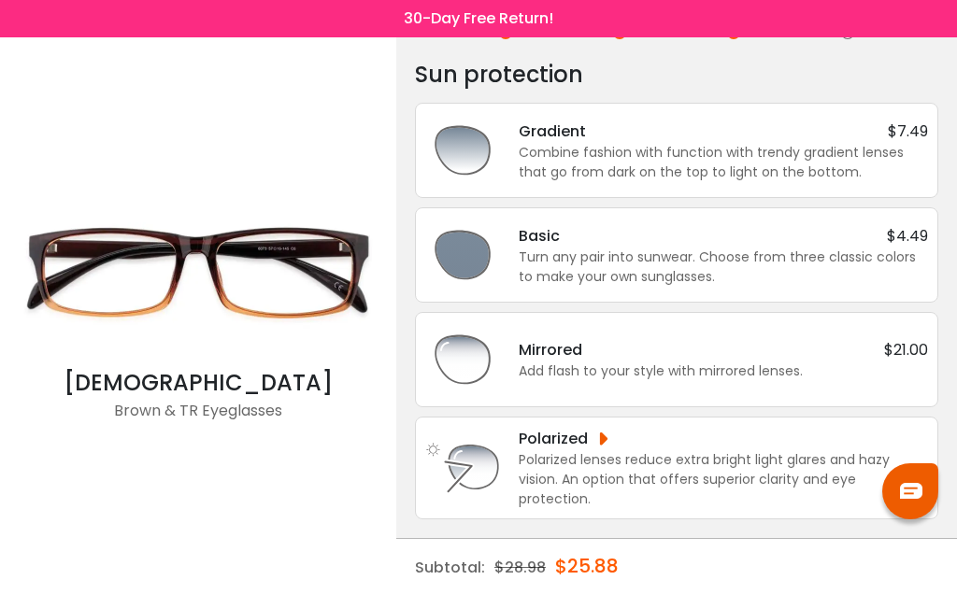
scroll to position [0, 0]
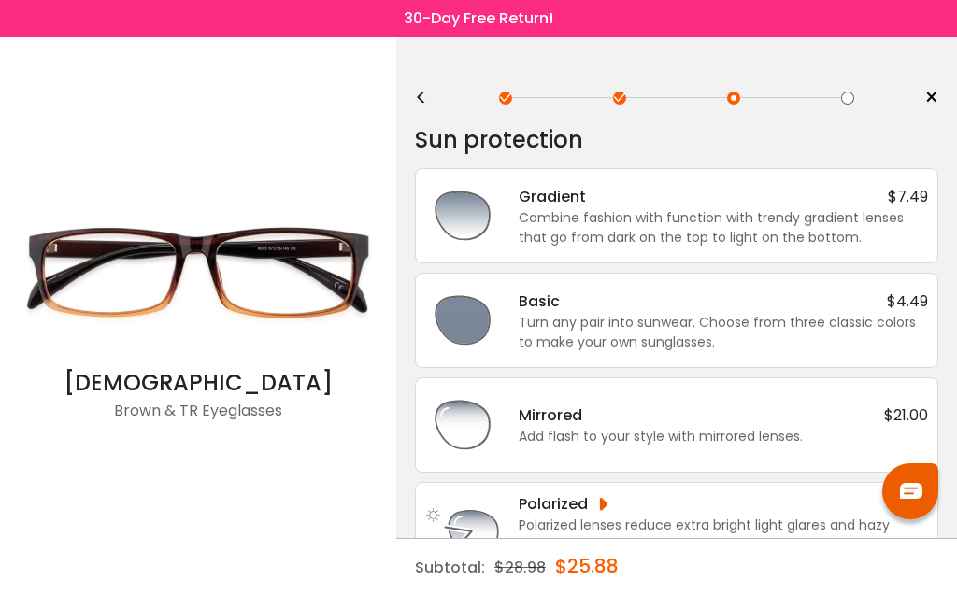
click at [780, 229] on div "Combine fashion with function with trendy gradient lenses that go from dark on …" at bounding box center [723, 227] width 409 height 39
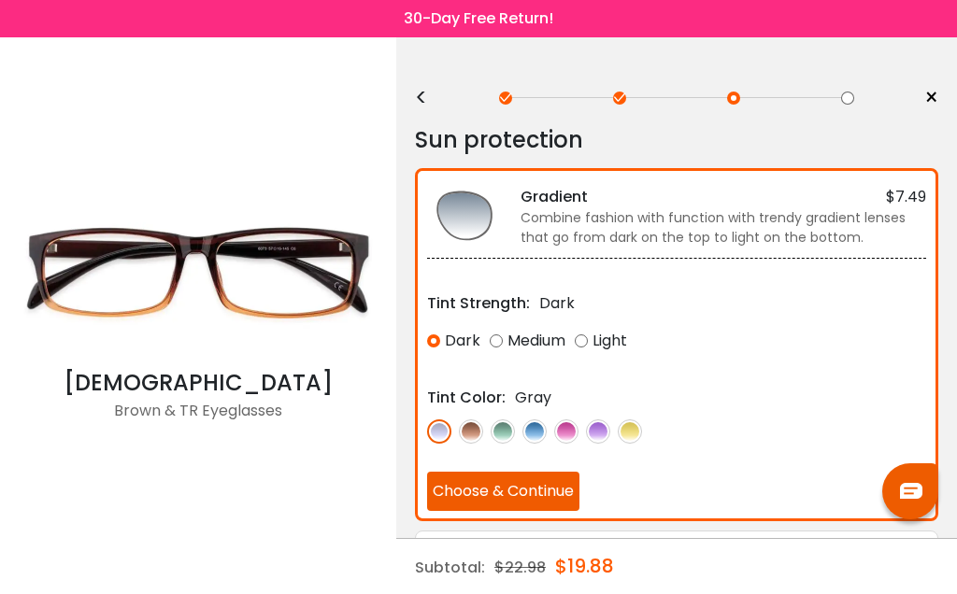
click at [512, 354] on div "Medium" at bounding box center [528, 341] width 76 height 34
click at [546, 490] on button "Choose & Continue" at bounding box center [503, 491] width 152 height 39
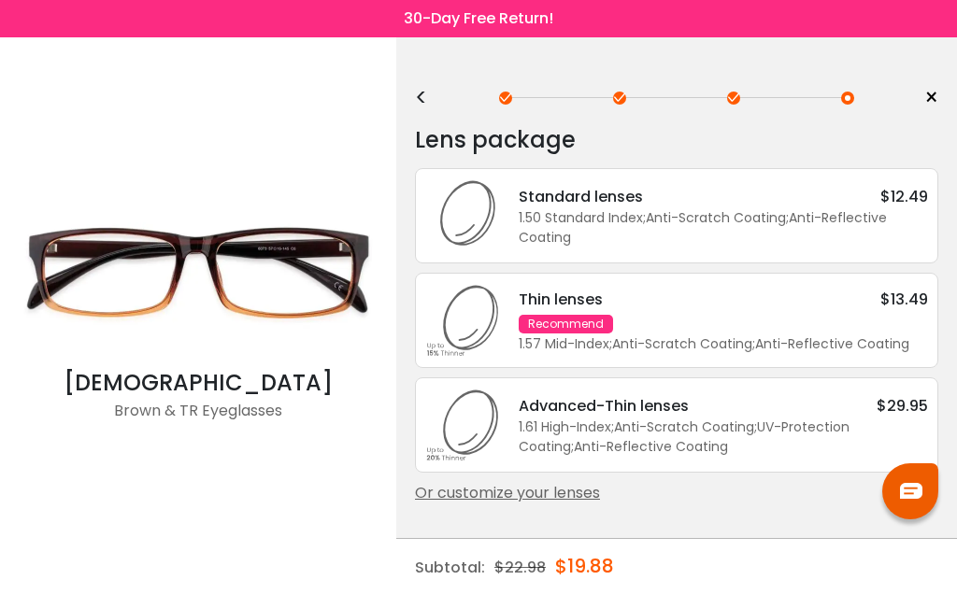
click at [723, 220] on div "1.50 Standard Index ; Anti-Scratch Coating ; Anti-Reflective Coating ;" at bounding box center [723, 227] width 409 height 39
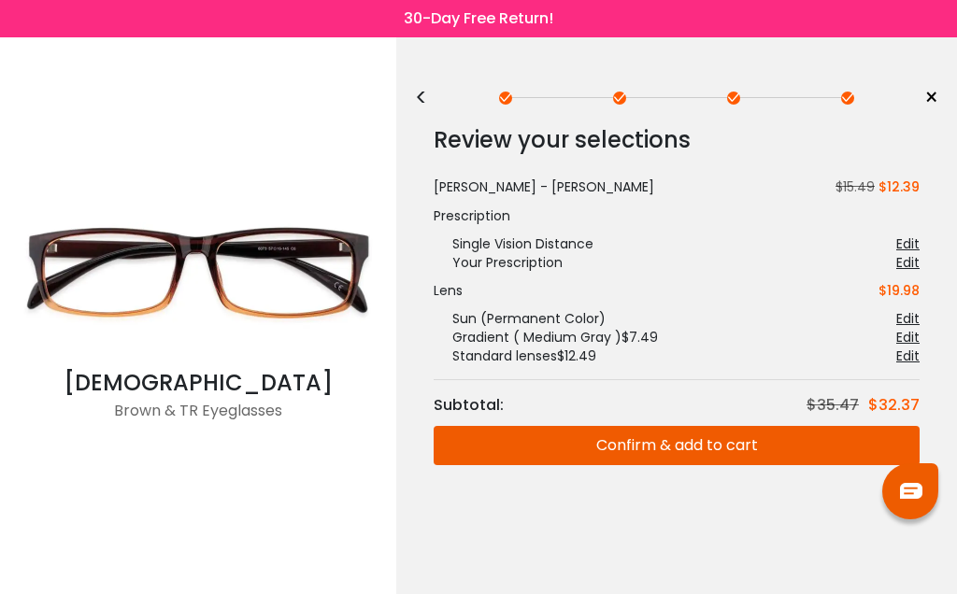
click at [705, 447] on button "Confirm & add to cart" at bounding box center [677, 445] width 486 height 39
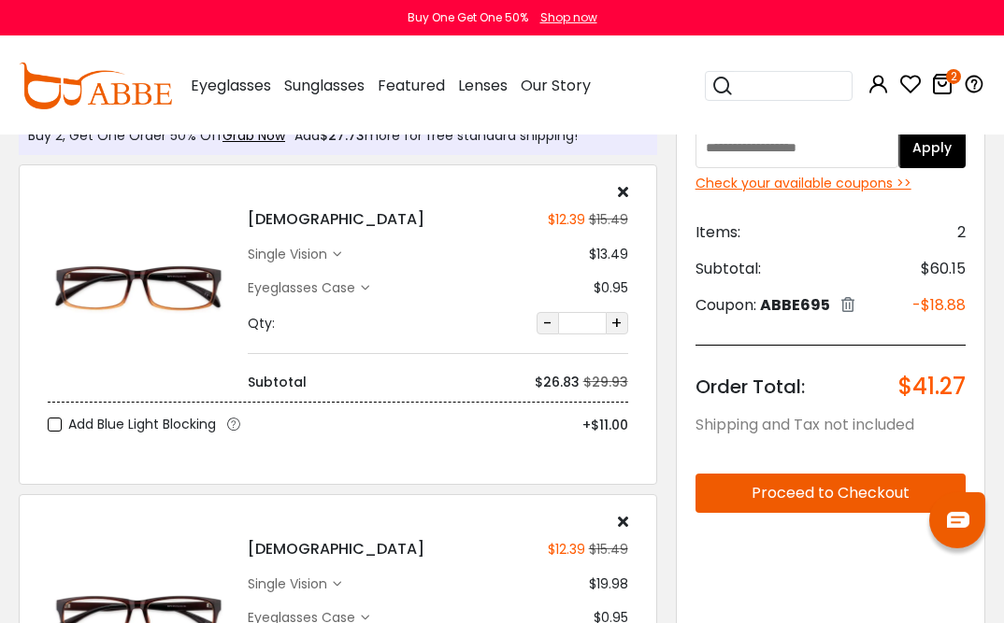
scroll to position [35, 0]
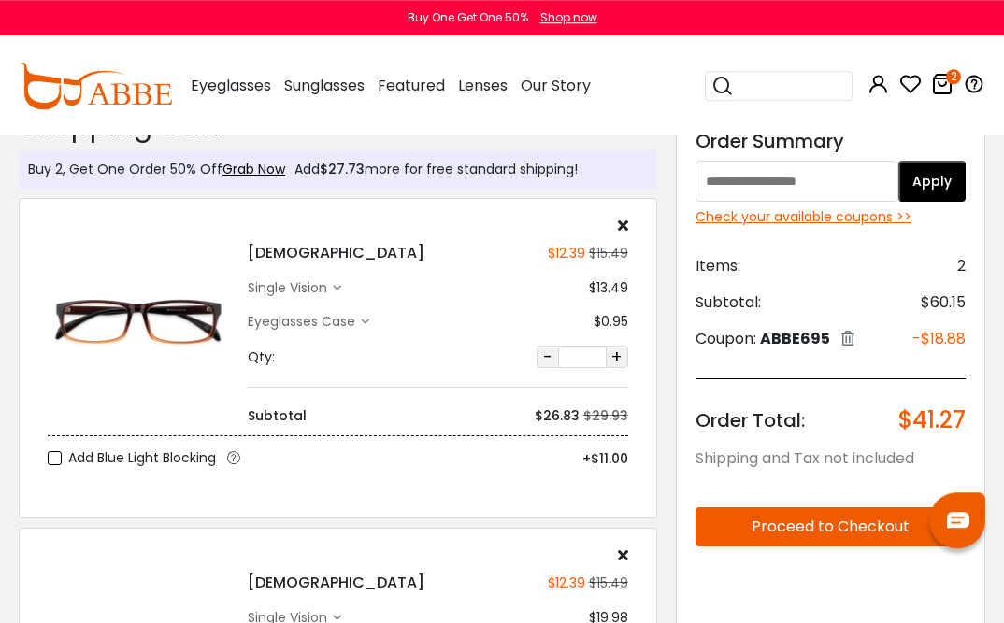
click at [626, 218] on icon at bounding box center [623, 225] width 10 height 15
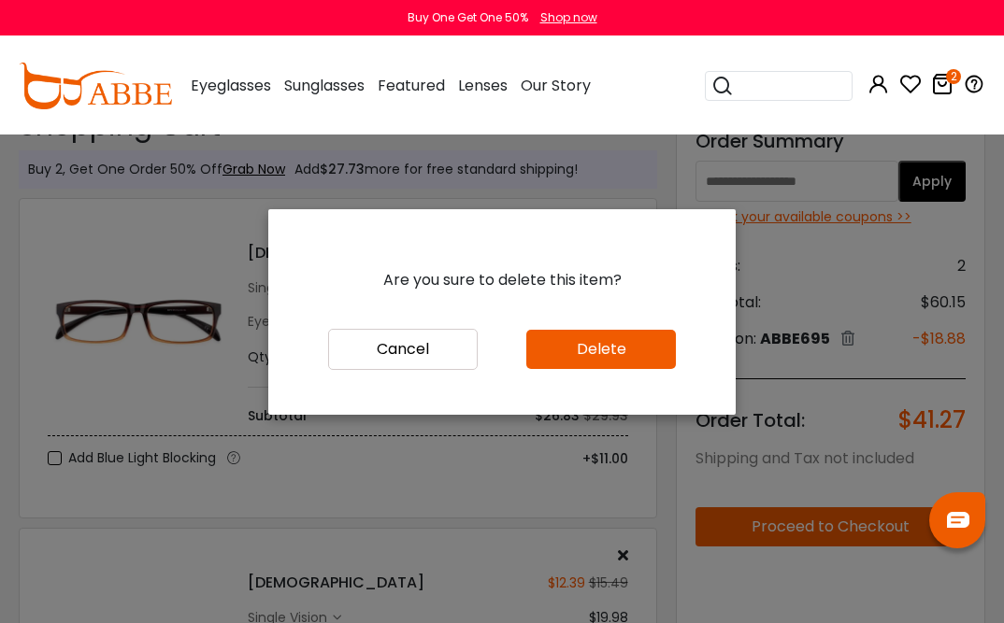
click at [639, 369] on button "Delete" at bounding box center [601, 349] width 150 height 39
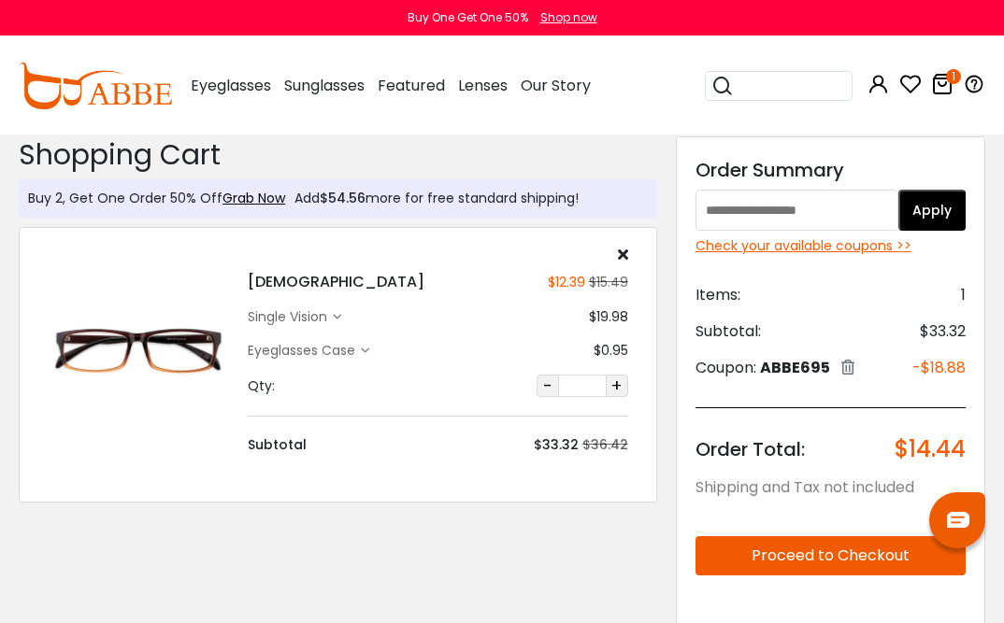
click at [330, 321] on div "single vision" at bounding box center [290, 317] width 85 height 20
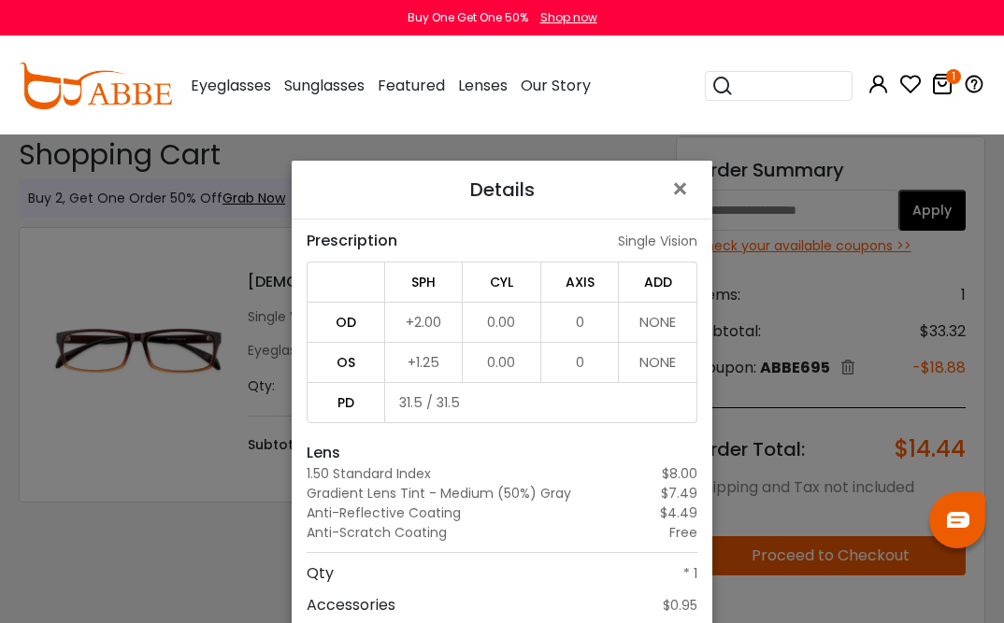
scroll to position [61, 0]
click at [693, 185] on span "×" at bounding box center [683, 189] width 27 height 40
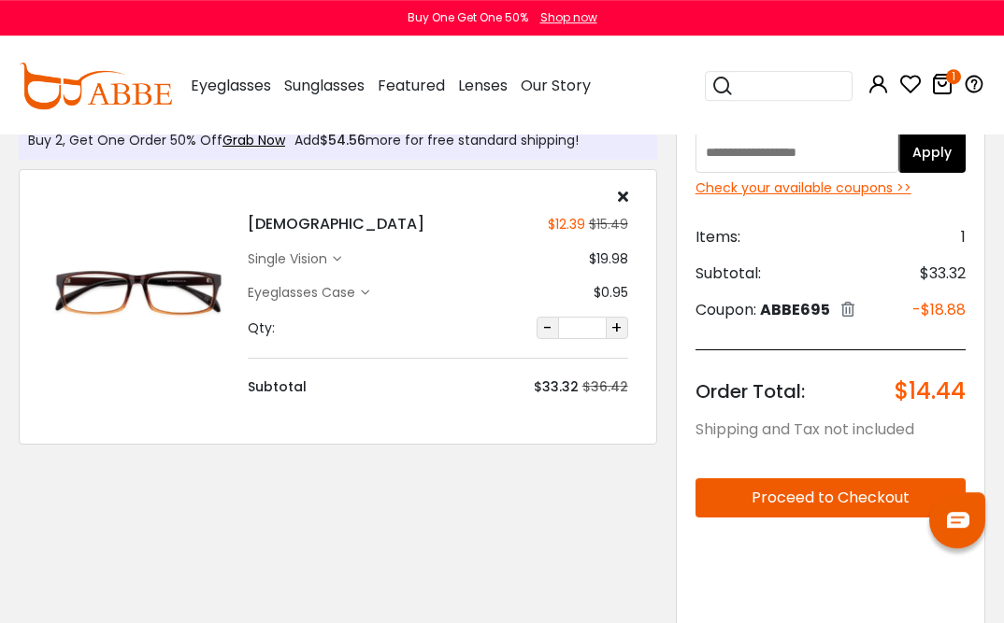
scroll to position [63, 0]
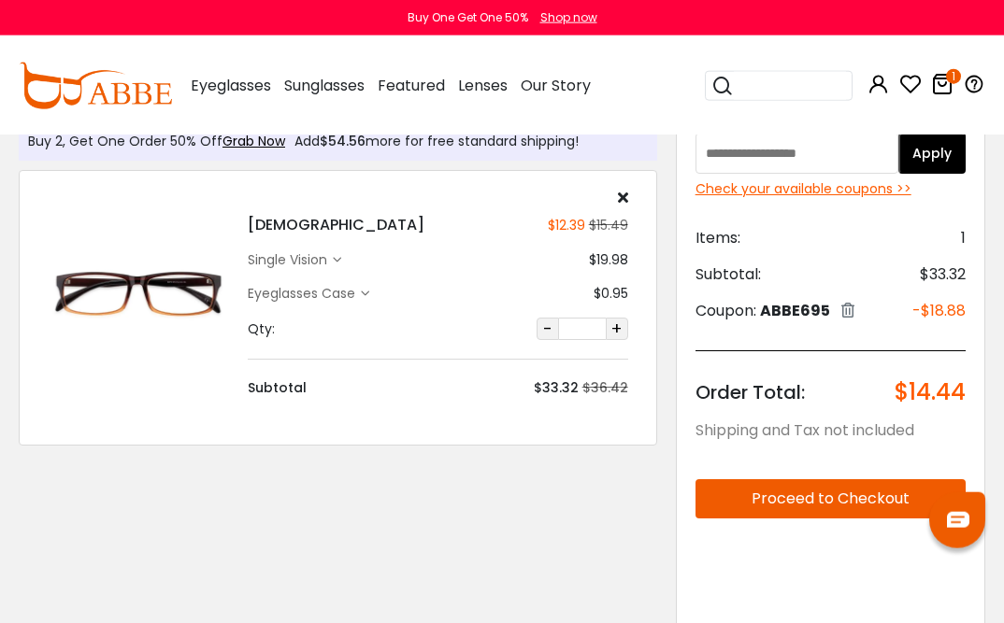
click at [902, 494] on button "Proceed to Checkout" at bounding box center [830, 498] width 270 height 39
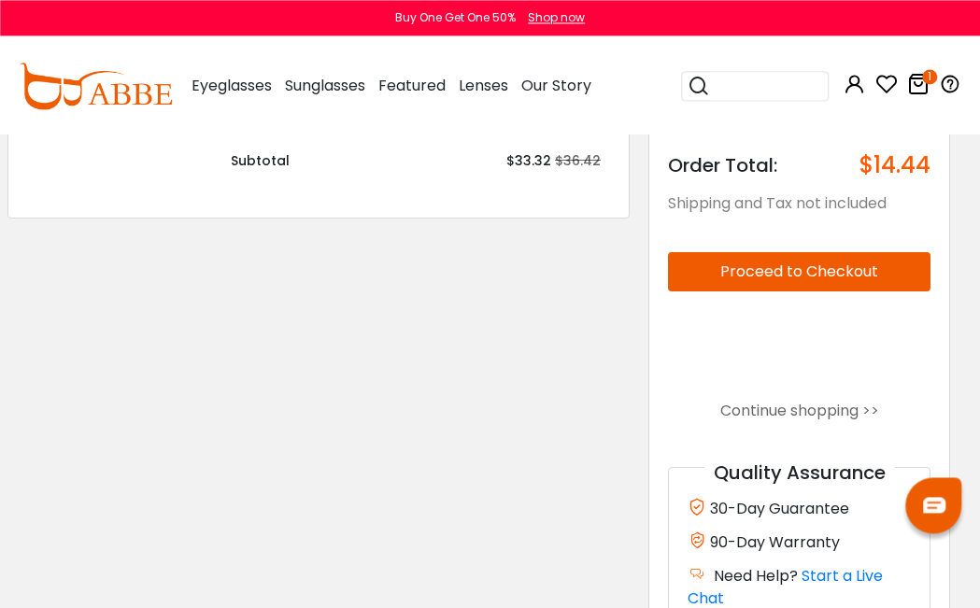
scroll to position [294, 11]
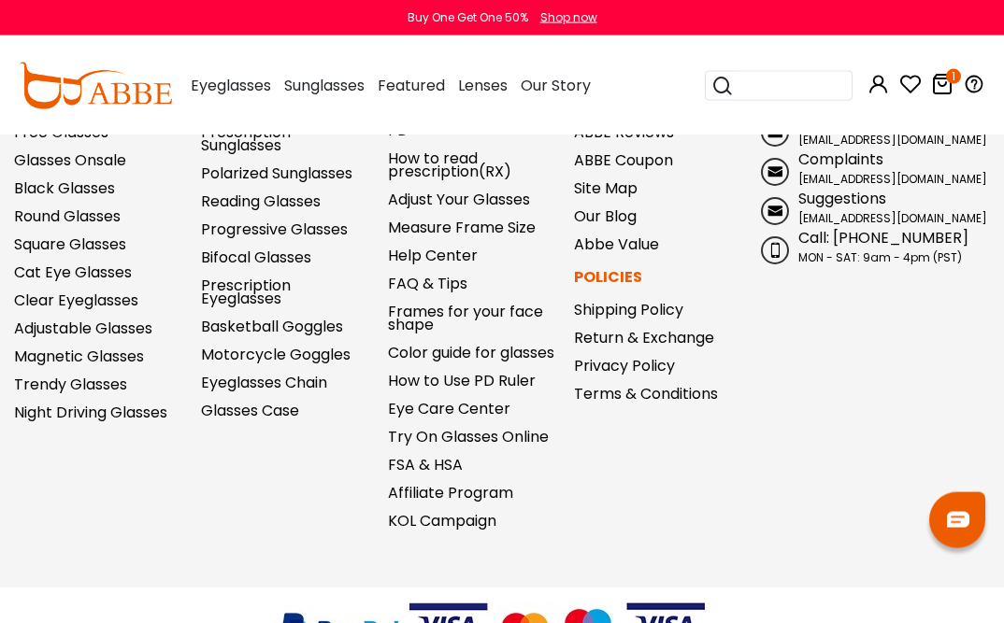
scroll to position [736, 0]
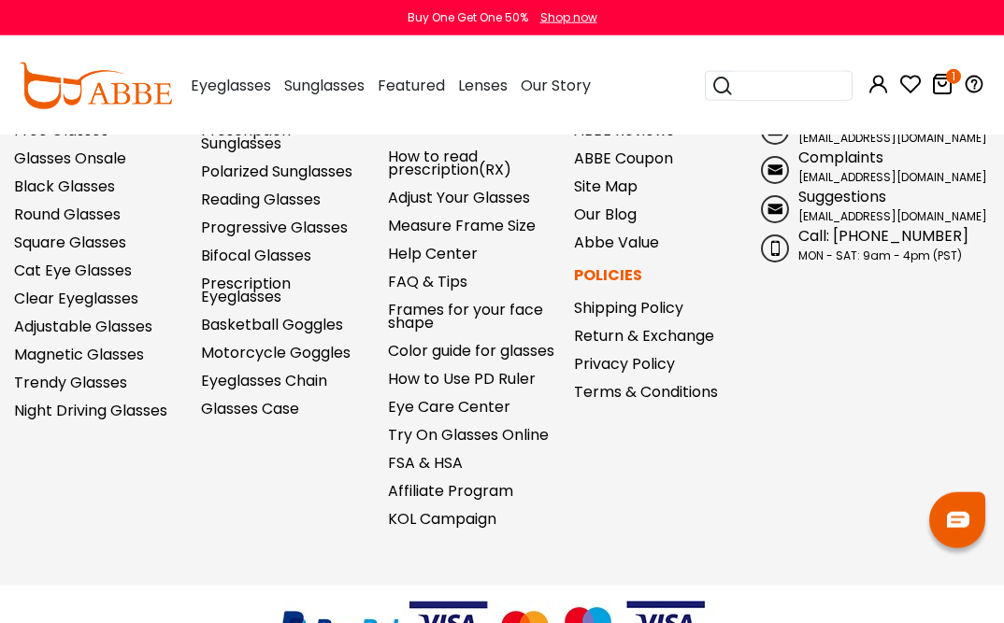
click at [672, 310] on link "Shipping Policy" at bounding box center [628, 307] width 109 height 21
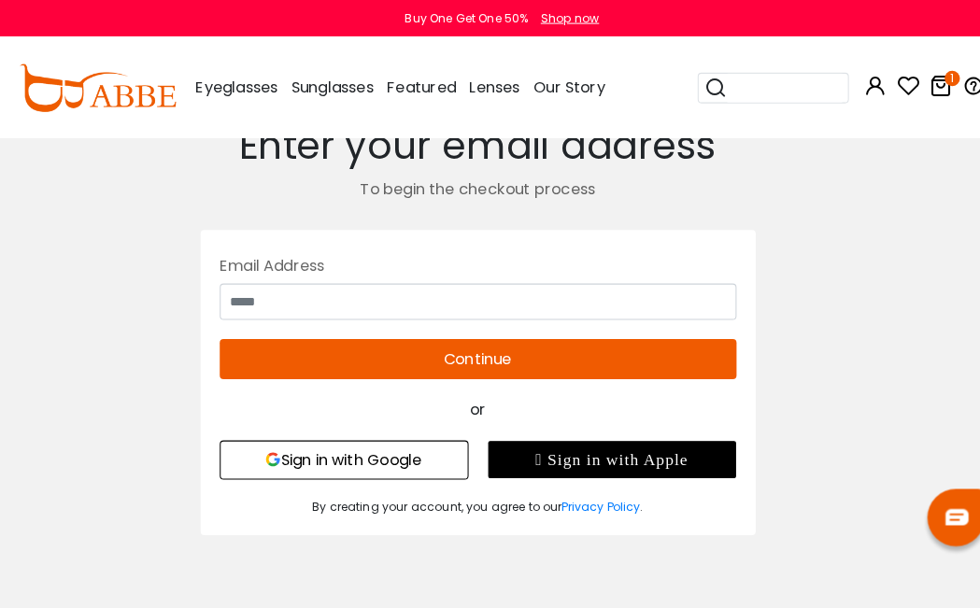
scroll to position [18, 11]
